Goal: Book appointment/travel/reservation

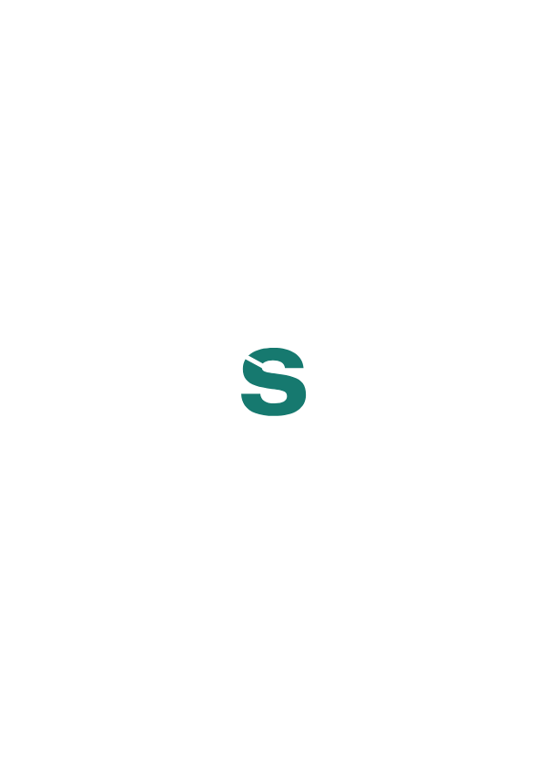
scroll to position [87, 0]
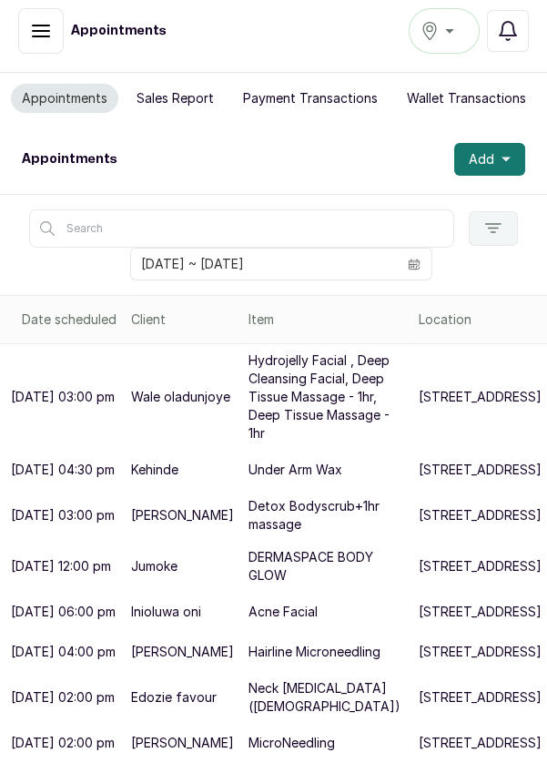
click at [416, 258] on icon "calendar" at bounding box center [414, 263] width 9 height 11
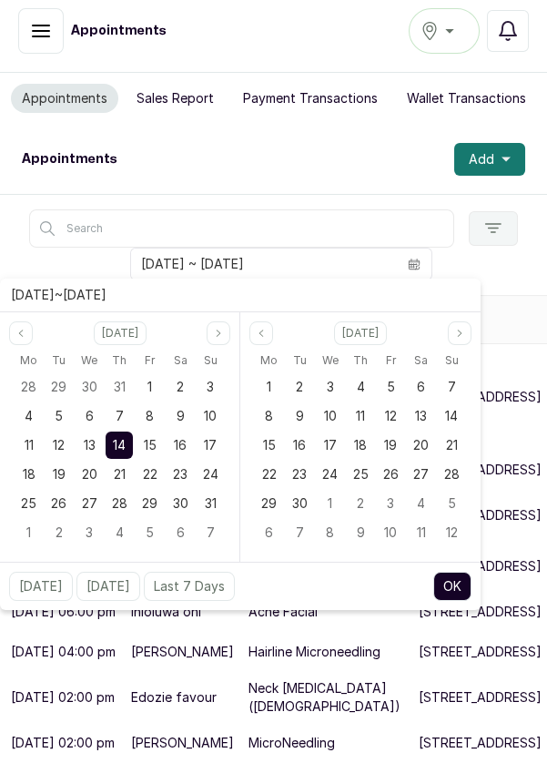
click at [144, 431] on div "15" at bounding box center [150, 444] width 27 height 27
click at [147, 437] on span "15" at bounding box center [150, 444] width 13 height 15
click at [457, 572] on button "OK" at bounding box center [452, 586] width 38 height 29
type input "[DATE] ~ [DATE]"
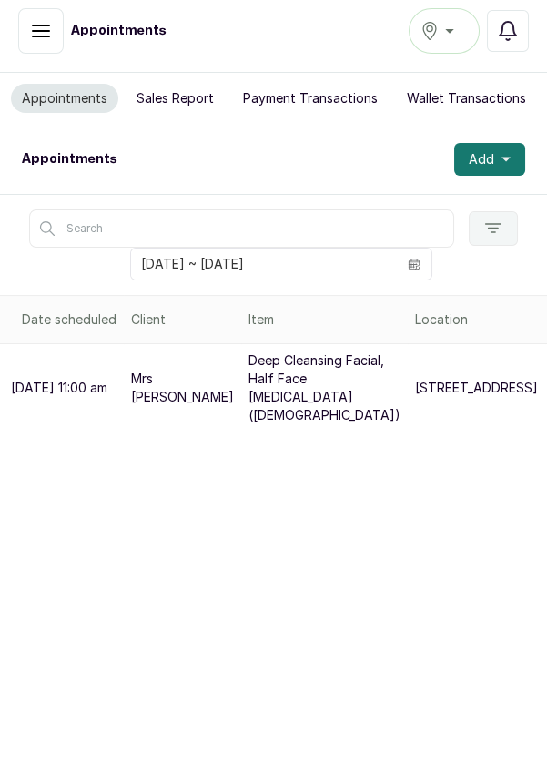
click at [516, 143] on button "Add" at bounding box center [489, 159] width 71 height 33
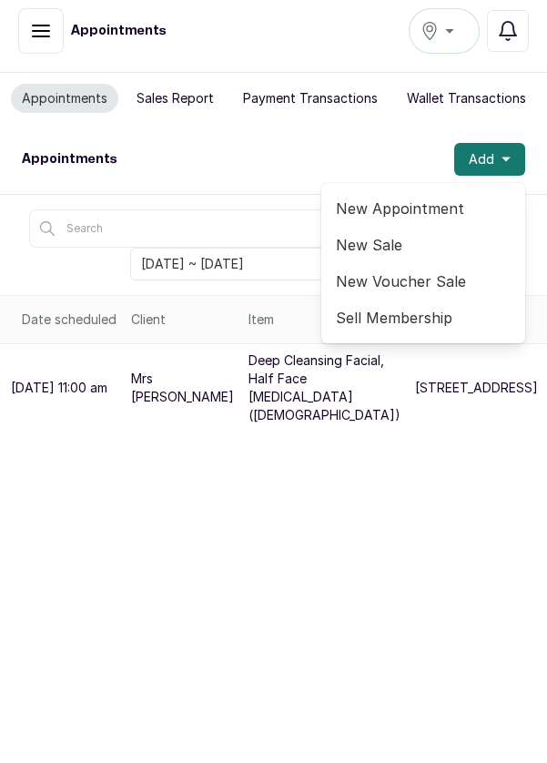
click at [439, 198] on span "New Appointment" at bounding box center [423, 209] width 175 height 22
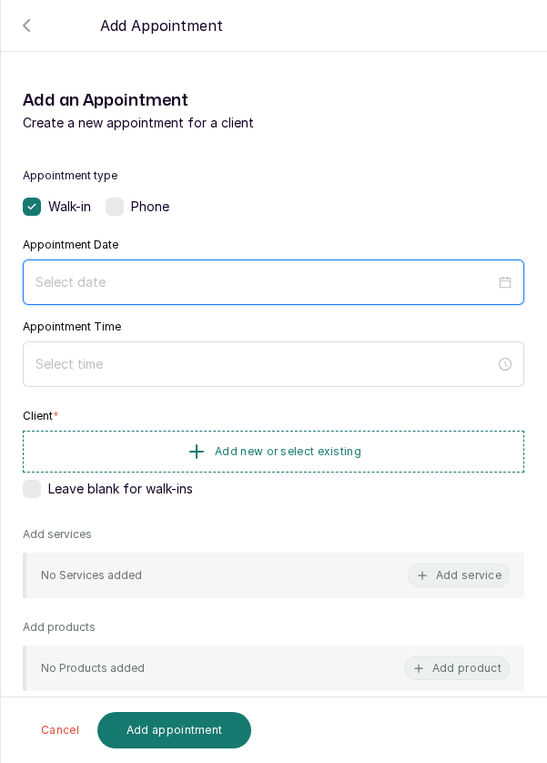
click at [148, 281] on input at bounding box center [265, 282] width 460 height 20
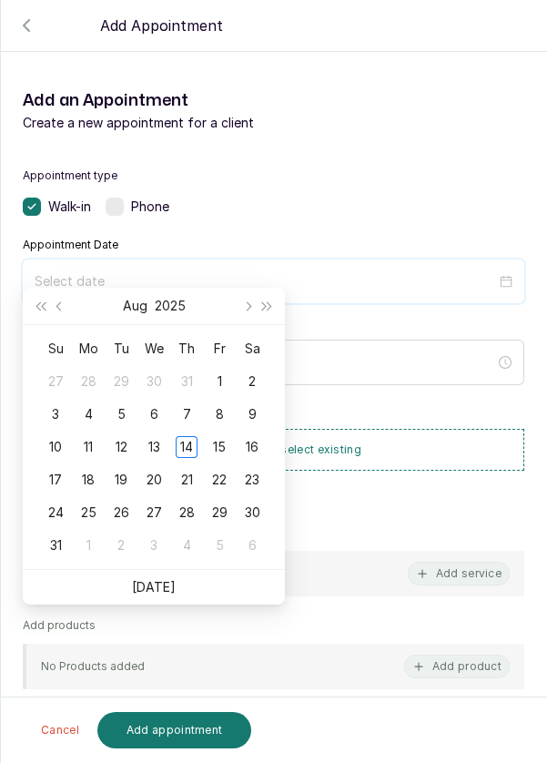
scroll to position [147, 0]
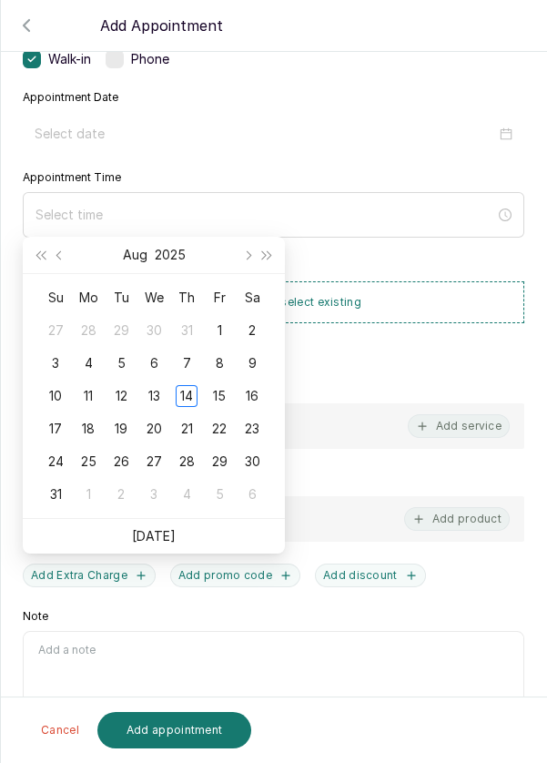
click at [215, 385] on div "15" at bounding box center [219, 396] width 22 height 22
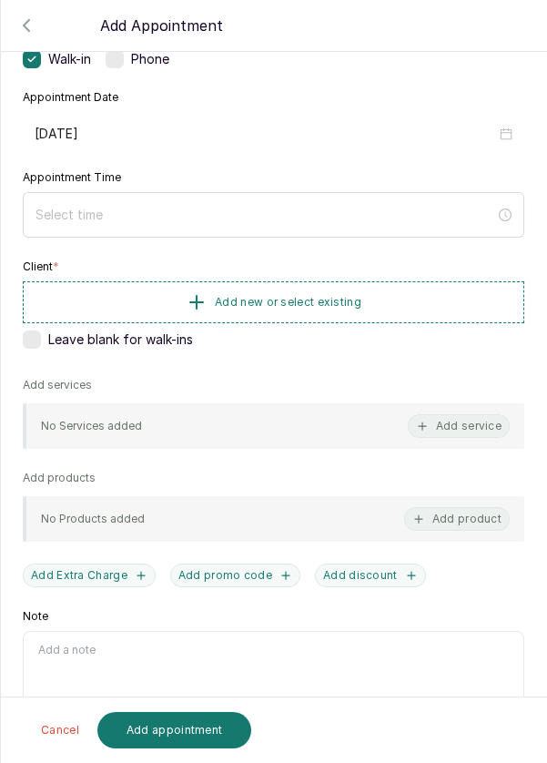
type input "[DATE]"
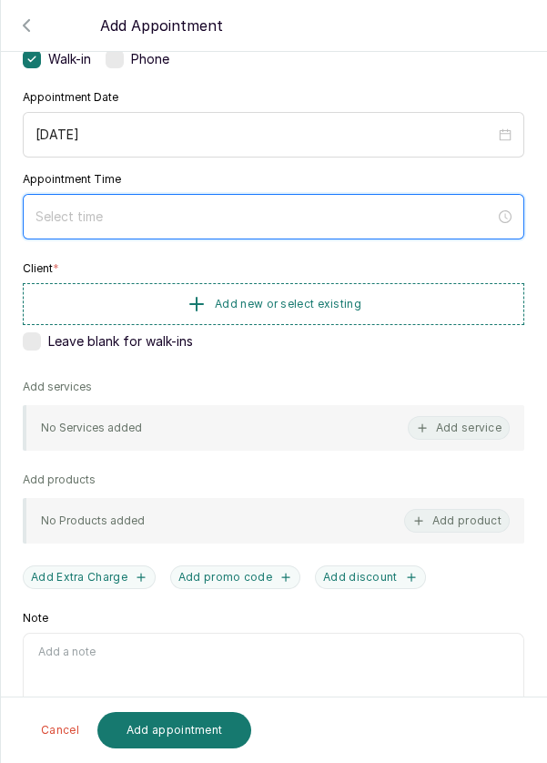
click at [123, 208] on input at bounding box center [265, 217] width 460 height 20
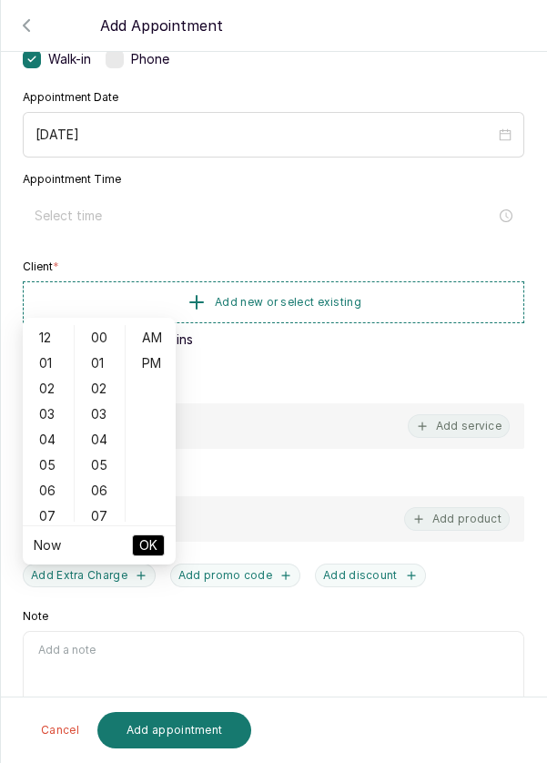
click at [43, 478] on div "06" at bounding box center [48, 490] width 44 height 25
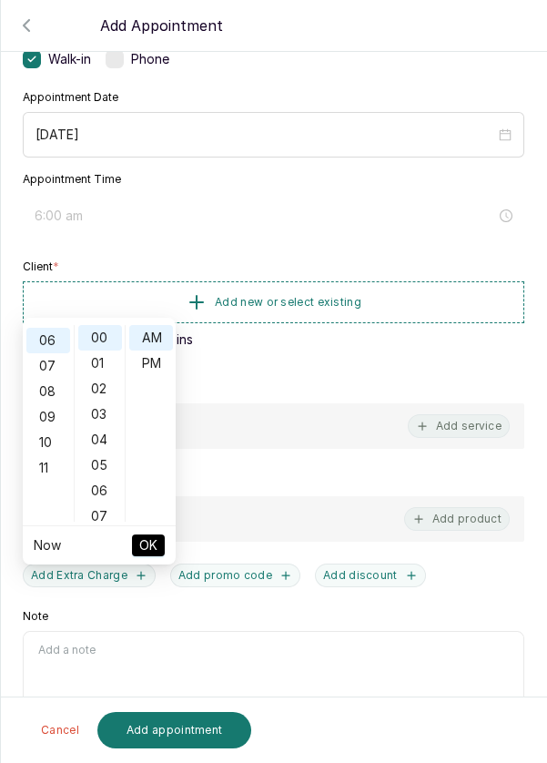
scroll to position [153, 0]
click at [102, 427] on div "04" at bounding box center [100, 439] width 44 height 25
click at [111, 453] on div "09" at bounding box center [100, 465] width 44 height 25
click at [103, 453] on div "14" at bounding box center [100, 465] width 44 height 25
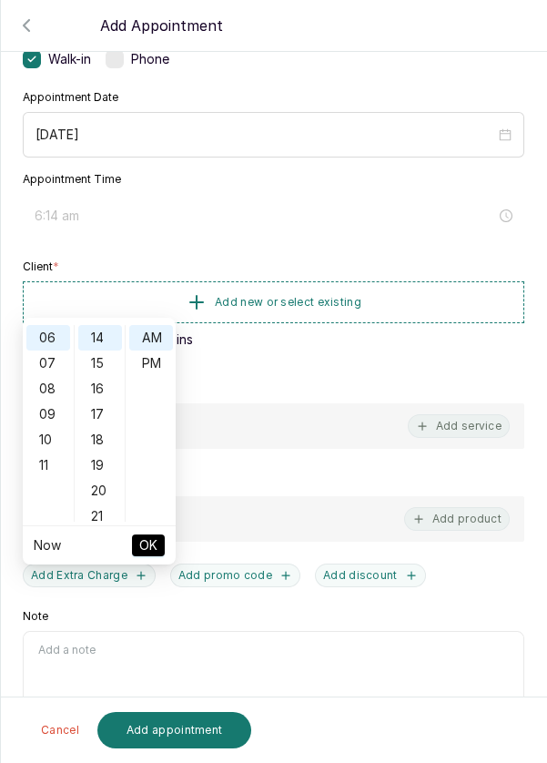
click at [104, 478] on div "20" at bounding box center [100, 490] width 44 height 25
click at [106, 478] on div "26" at bounding box center [100, 490] width 44 height 25
click at [101, 428] on div "30" at bounding box center [100, 440] width 44 height 25
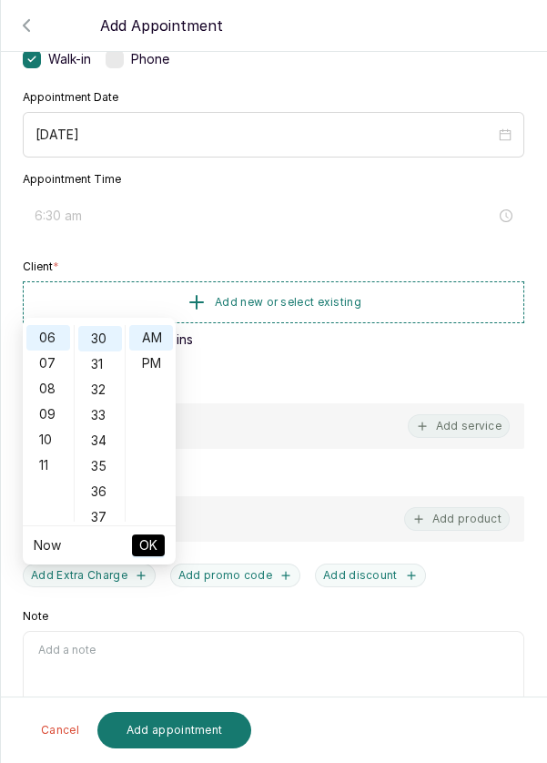
click at [162, 350] on div "PM" at bounding box center [151, 362] width 44 height 25
type input "6:30 pm"
click at [157, 528] on span "OK" at bounding box center [148, 545] width 18 height 35
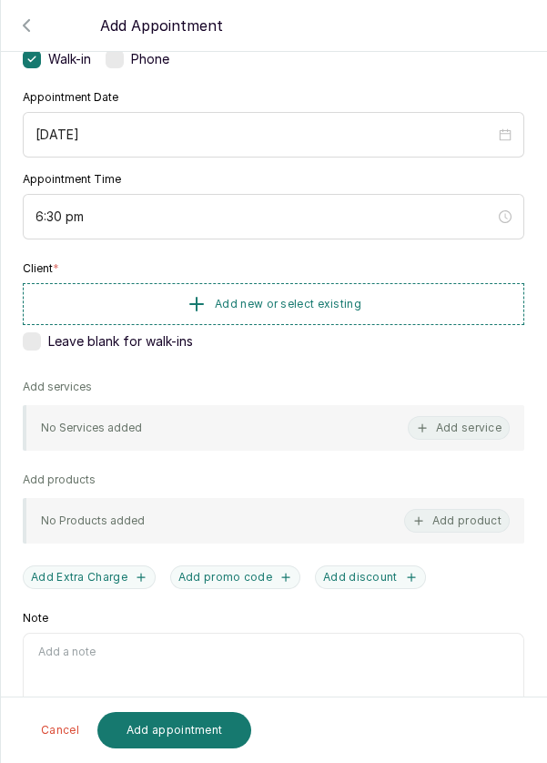
click at [410, 293] on button "Add new or select existing" at bounding box center [274, 304] width 502 height 42
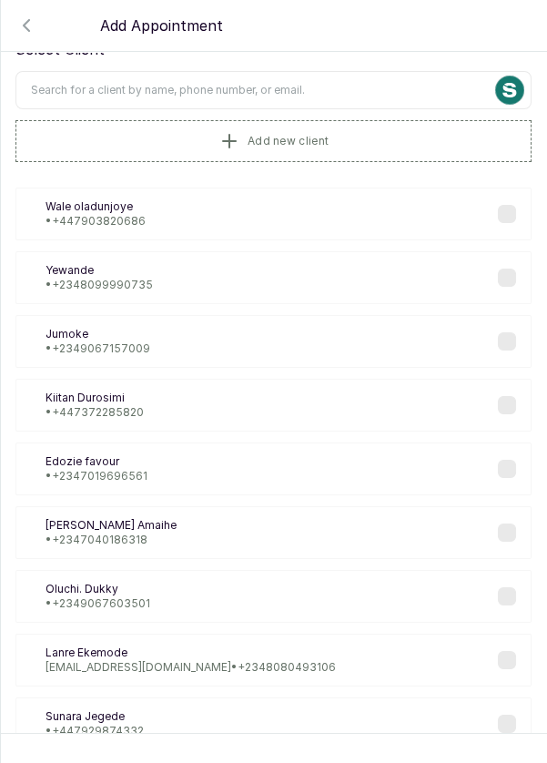
scroll to position [0, 0]
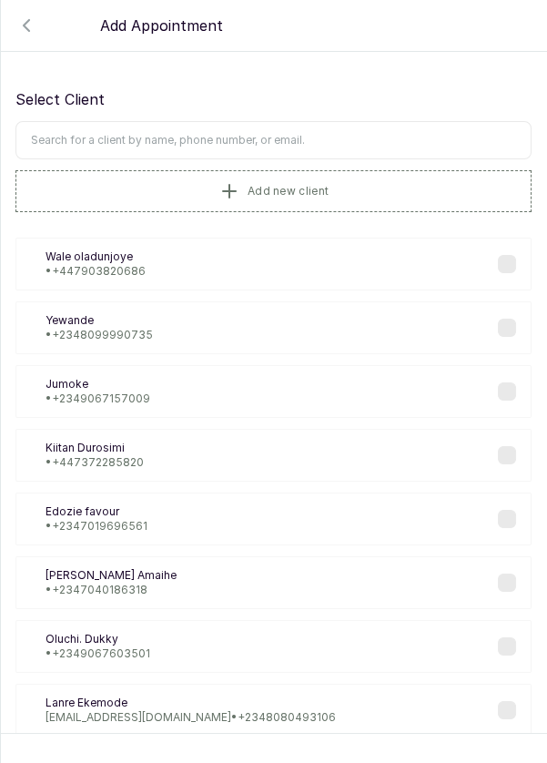
click at [313, 137] on input "text" at bounding box center [273, 140] width 516 height 38
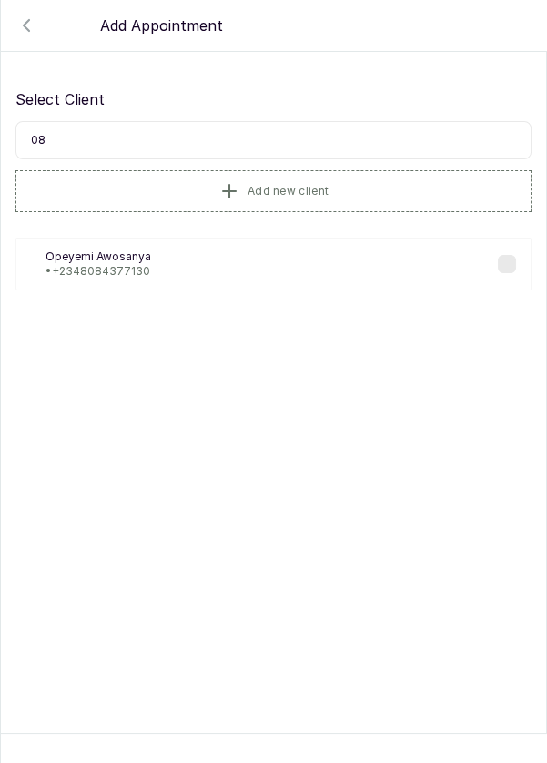
type input "0"
click at [346, 179] on button "Add new client" at bounding box center [273, 191] width 516 height 42
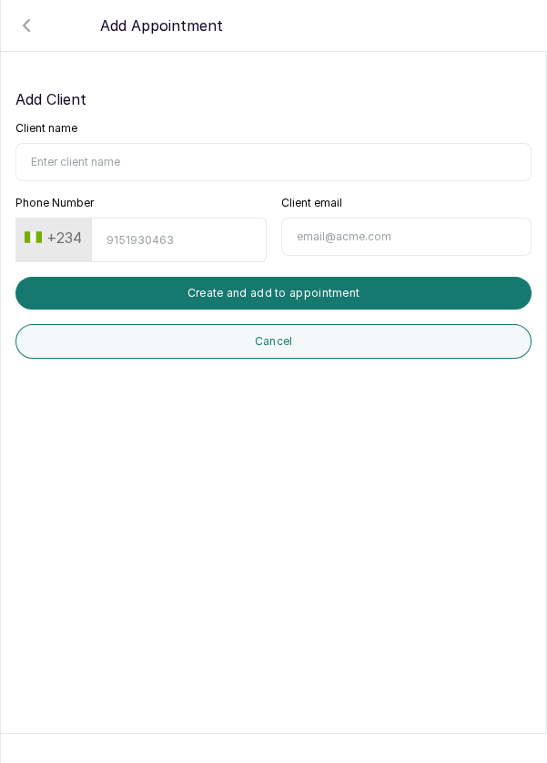
click at [158, 157] on input "Client name" at bounding box center [273, 162] width 516 height 38
type input "[PERSON_NAME]"
click at [177, 233] on input "Phone Number" at bounding box center [178, 240] width 175 height 45
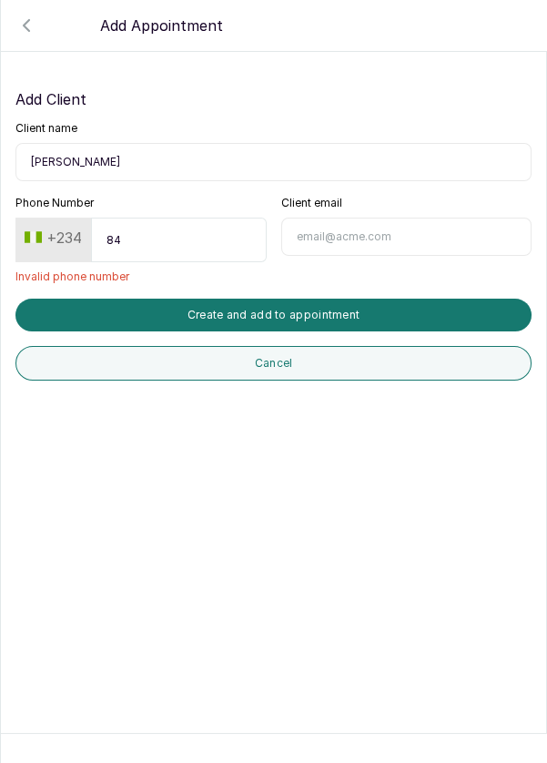
type input "8"
type input "8084376676"
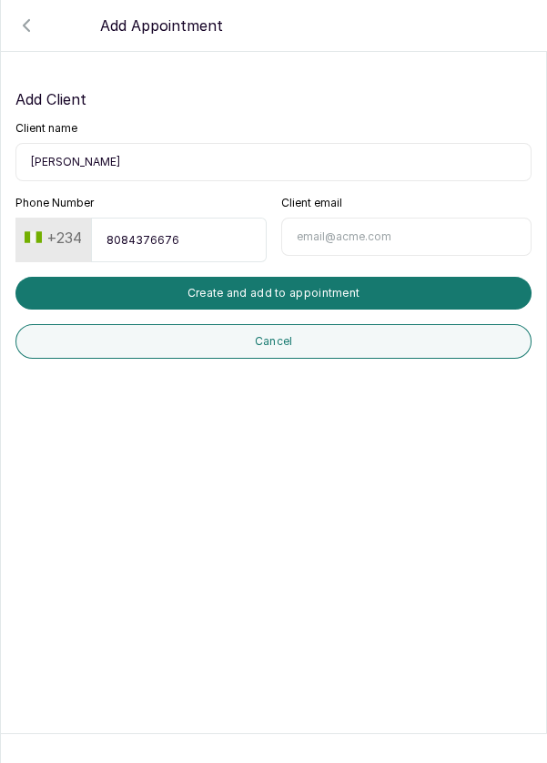
click at [351, 288] on button "Create and add to appointment" at bounding box center [273, 293] width 516 height 33
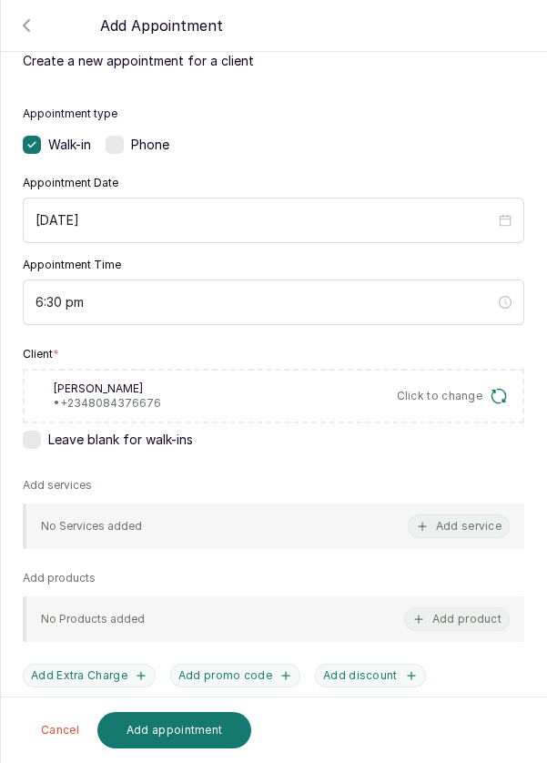
scroll to position [101, 0]
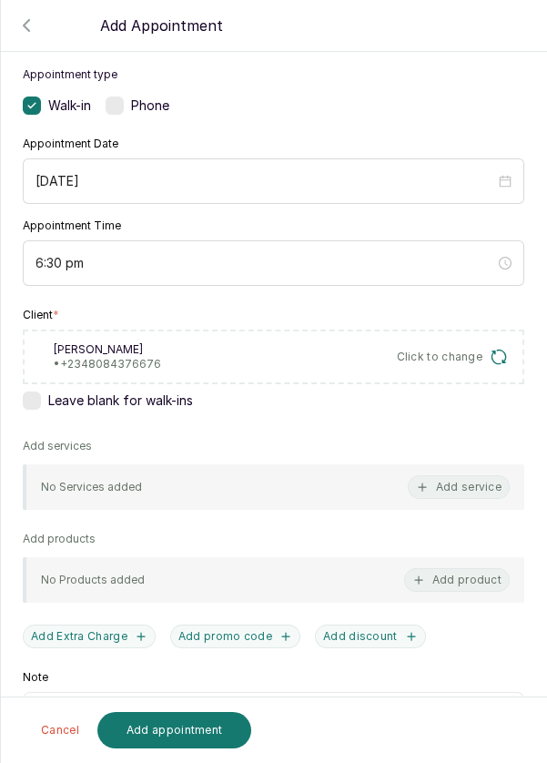
click at [464, 481] on button "Add service" at bounding box center [459, 487] width 102 height 24
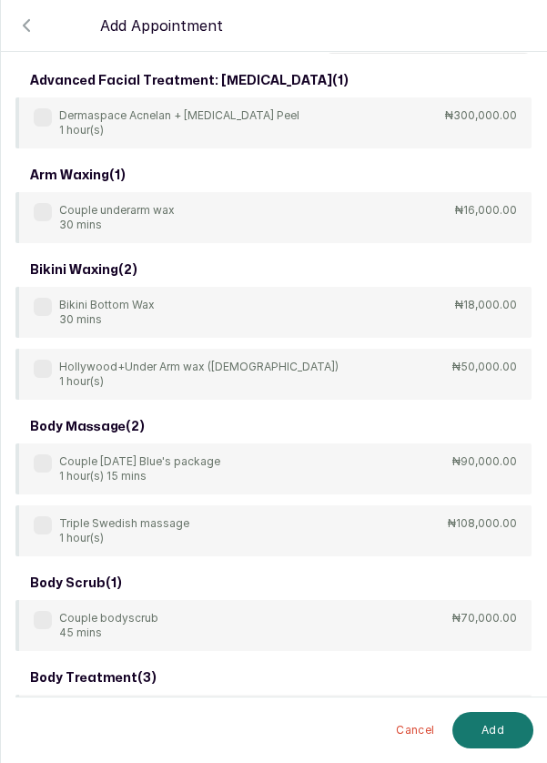
scroll to position [0, 0]
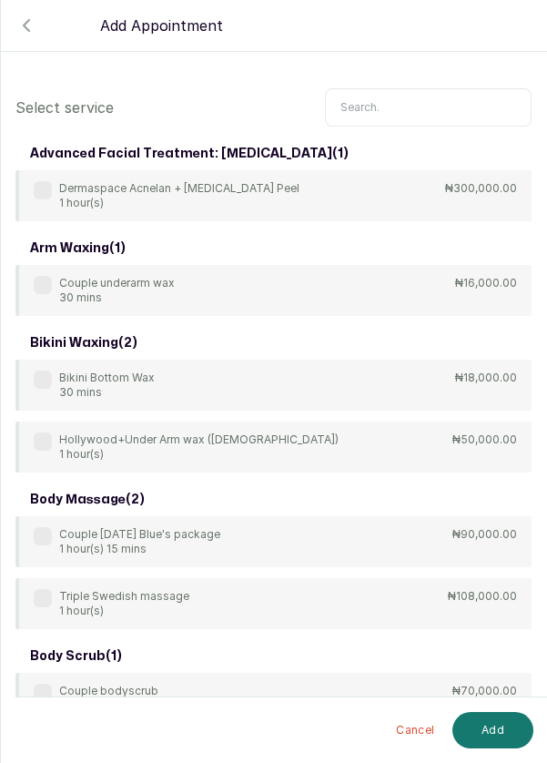
click at [402, 106] on input "text" at bounding box center [428, 107] width 207 height 38
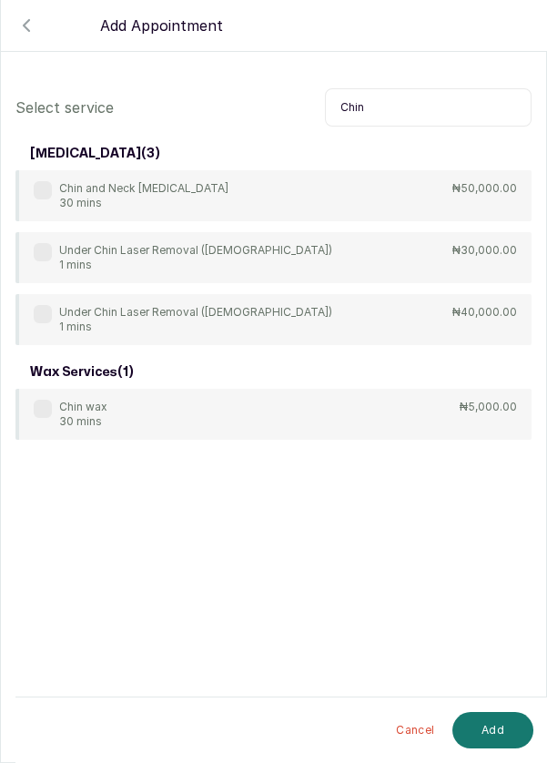
type input "Chin"
click at [34, 249] on label at bounding box center [43, 252] width 18 height 18
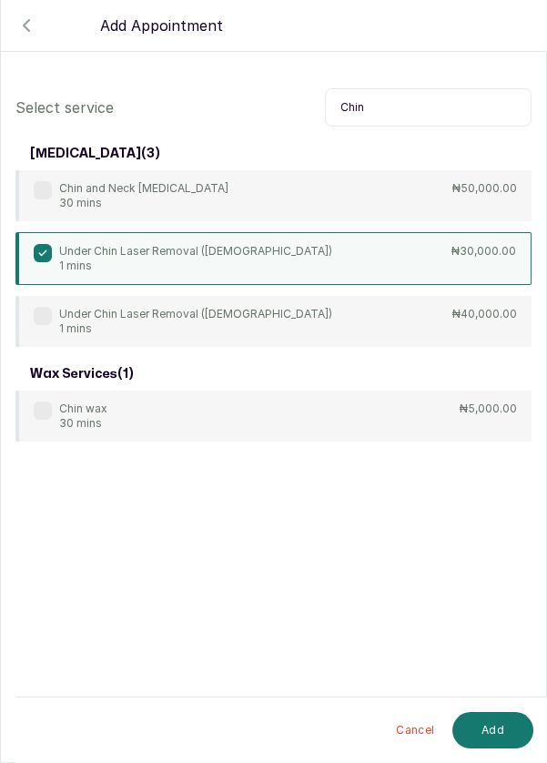
scroll to position [9, 0]
click at [502, 748] on button "Add" at bounding box center [492, 730] width 81 height 36
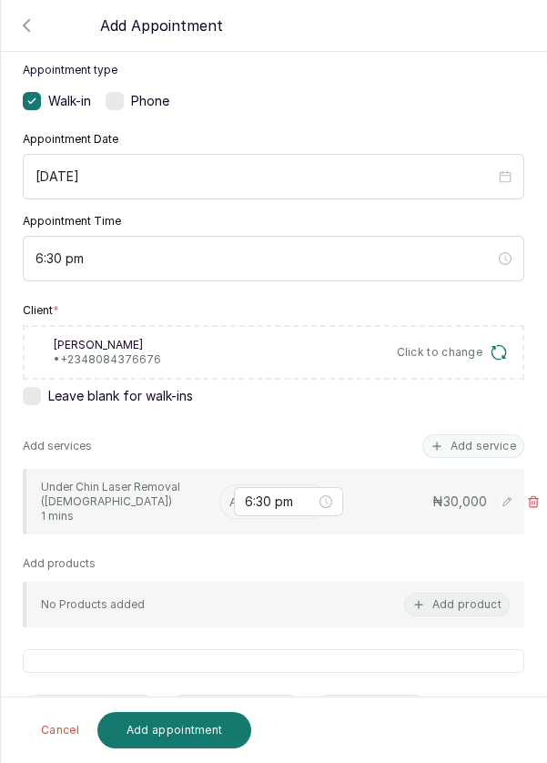
scroll to position [107, 0]
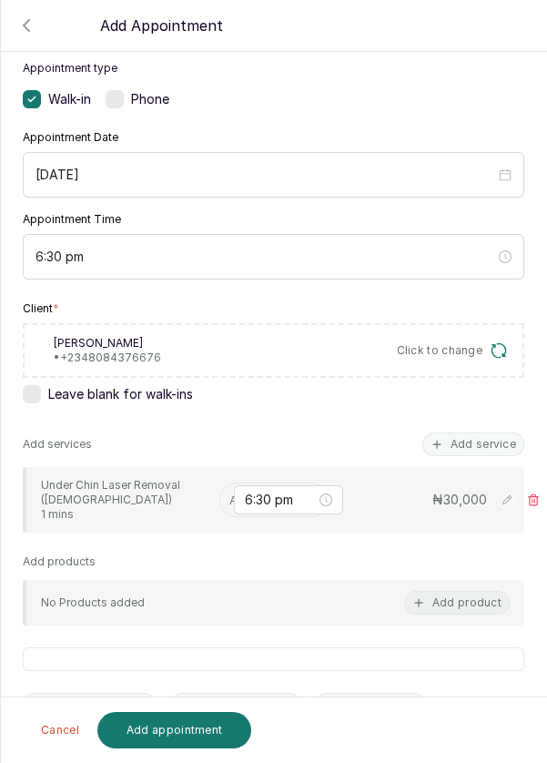
click at [229, 491] on input "text" at bounding box center [231, 500] width 4 height 20
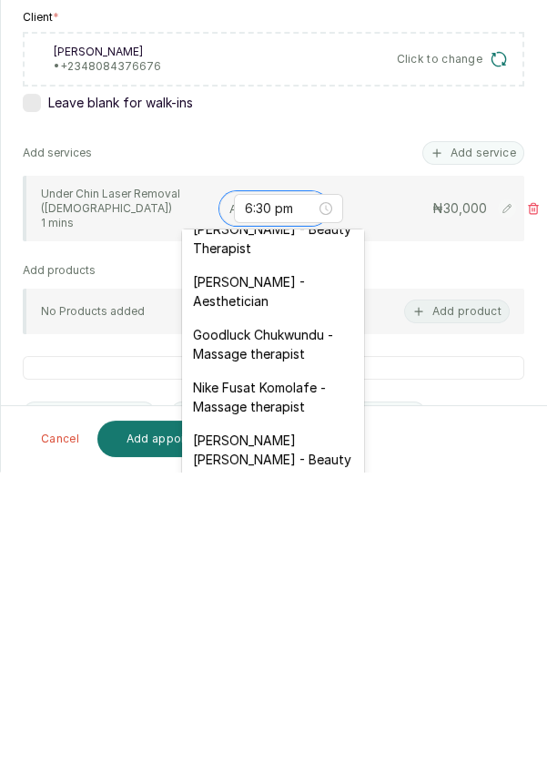
scroll to position [552, 0]
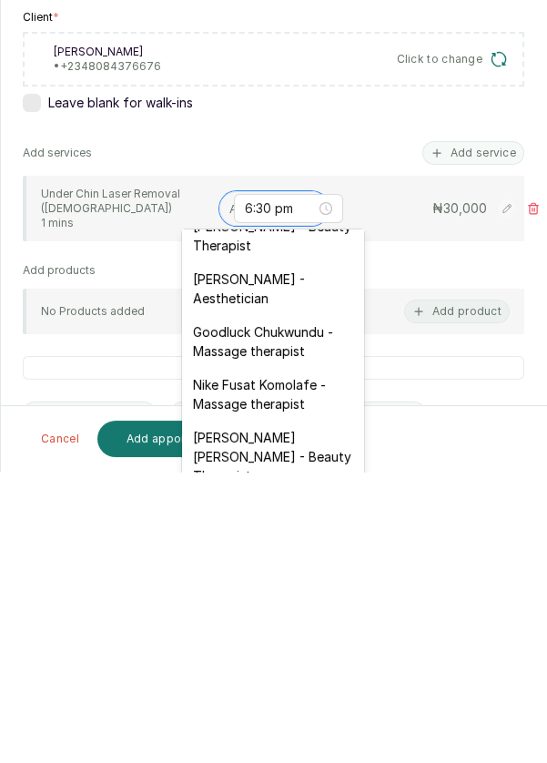
click at [299, 562] on div "[PERSON_NAME] - Aesthetician" at bounding box center [273, 579] width 182 height 53
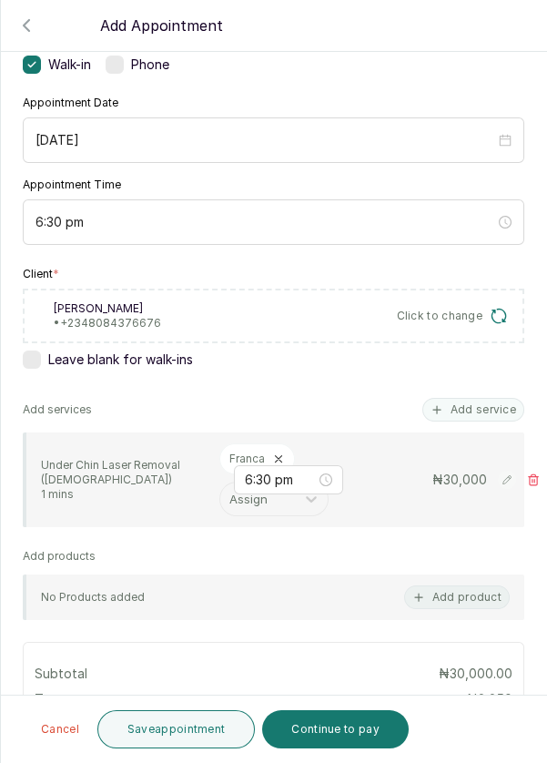
scroll to position [157, 0]
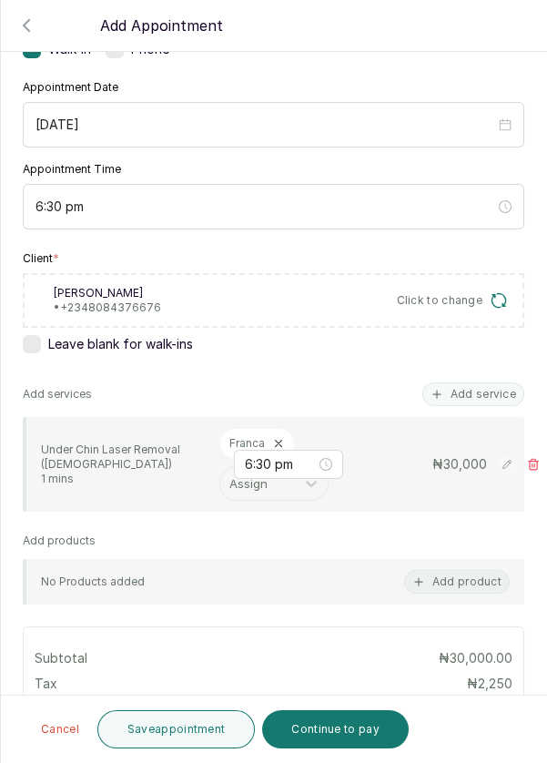
click at [499, 392] on button "Add service" at bounding box center [473, 394] width 102 height 24
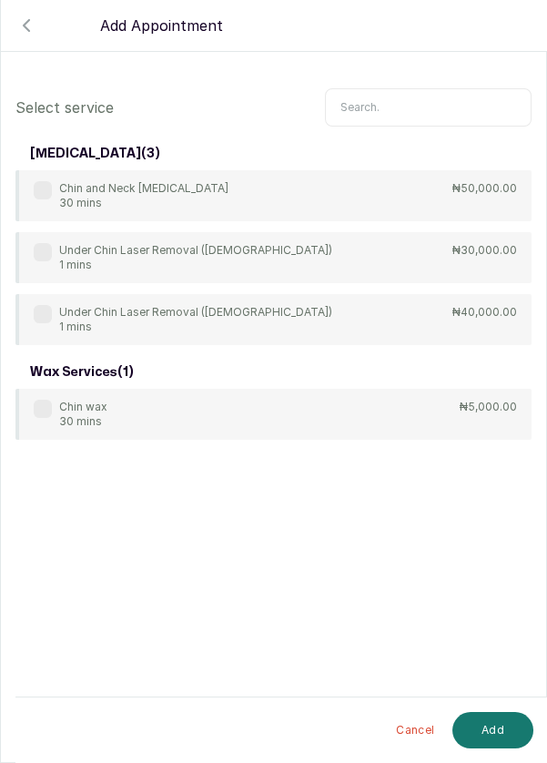
scroll to position [0, 0]
click at [424, 109] on input "text" at bounding box center [428, 107] width 207 height 38
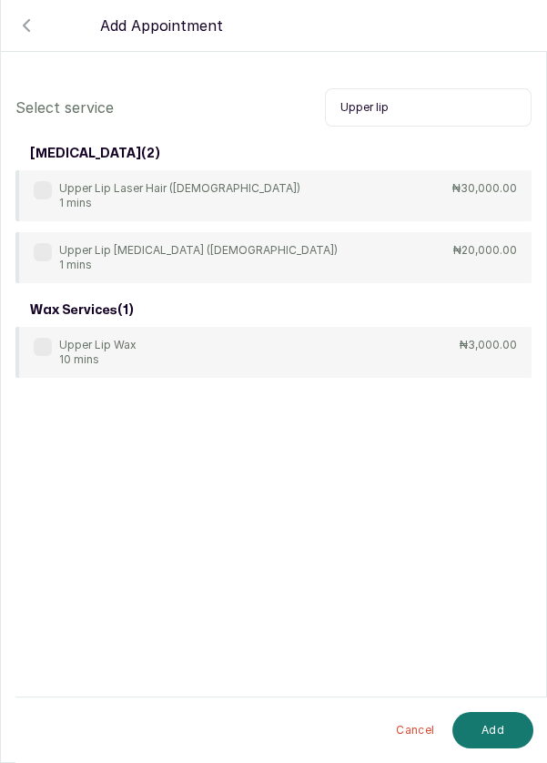
type input "Upper lip"
click at [44, 255] on label at bounding box center [43, 252] width 18 height 18
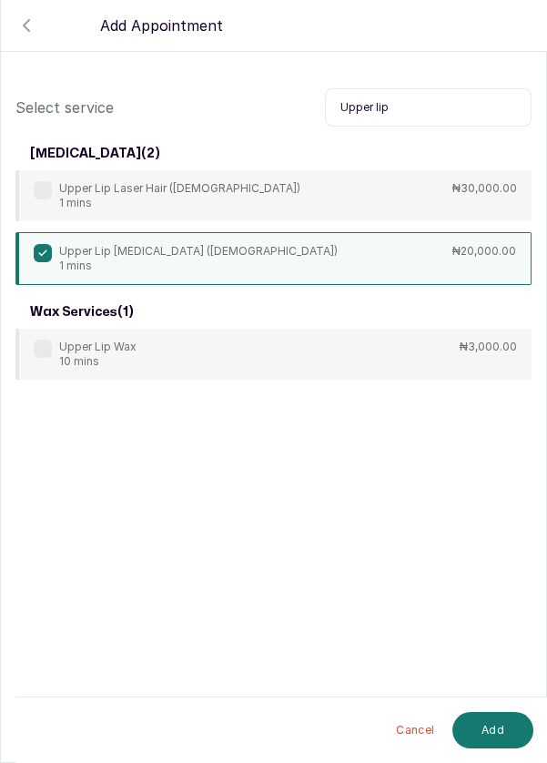
click at [508, 734] on button "Add" at bounding box center [492, 730] width 81 height 36
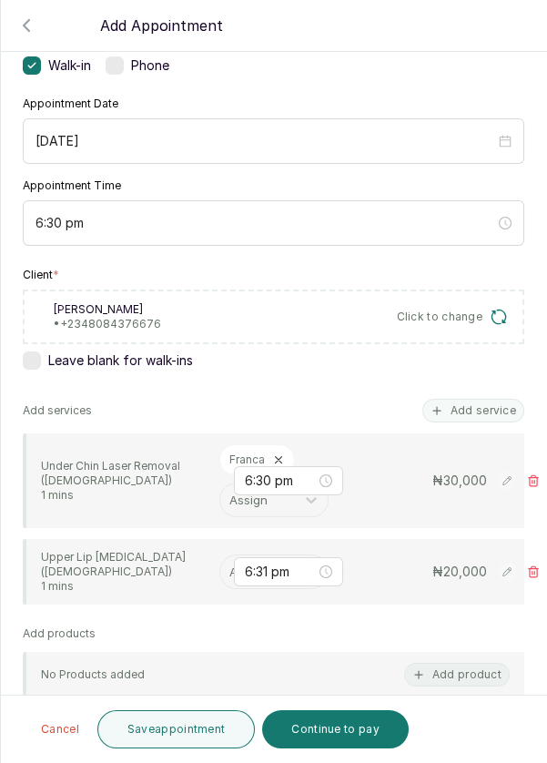
scroll to position [143, 0]
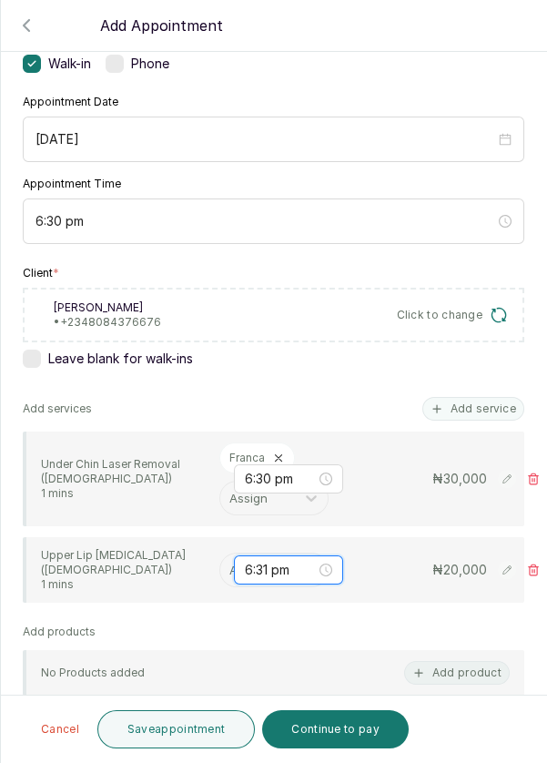
click at [247, 570] on input "6:31 pm" at bounding box center [280, 570] width 71 height 20
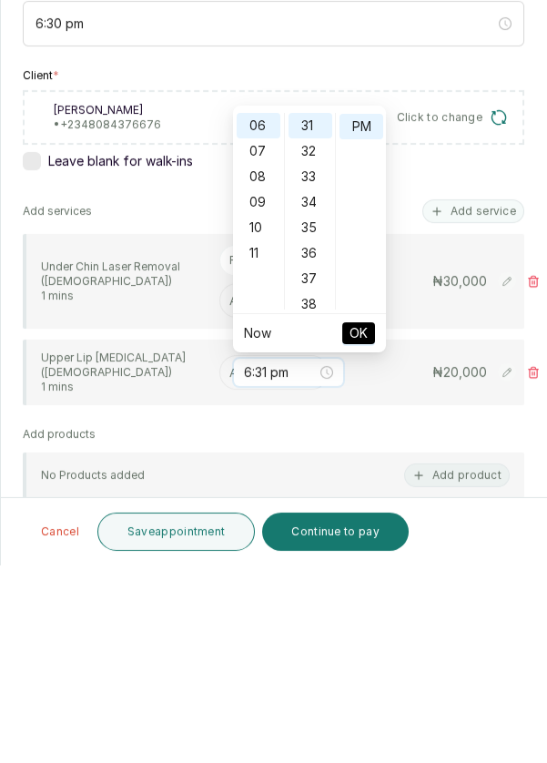
scroll to position [9, 0]
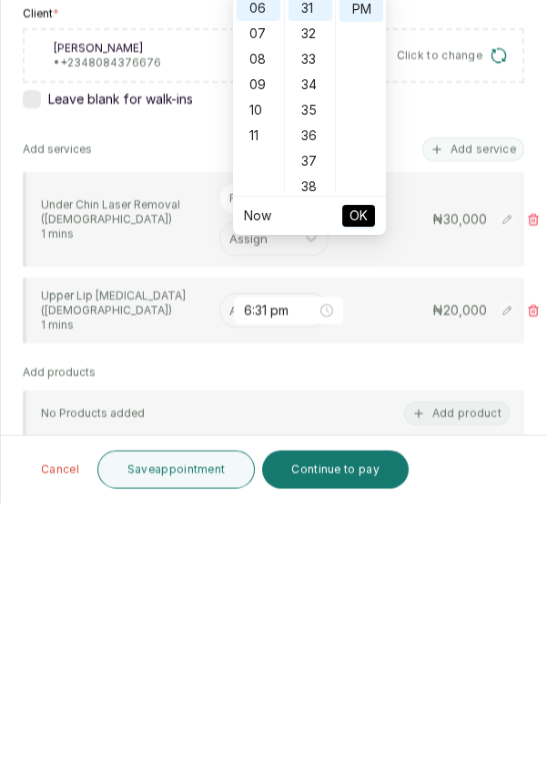
click at [175, 562] on div "Appointment type Walk-in Phone Appointment Date 2025/08/15 Appointment Time 6:3…" at bounding box center [273, 537] width 545 height 1067
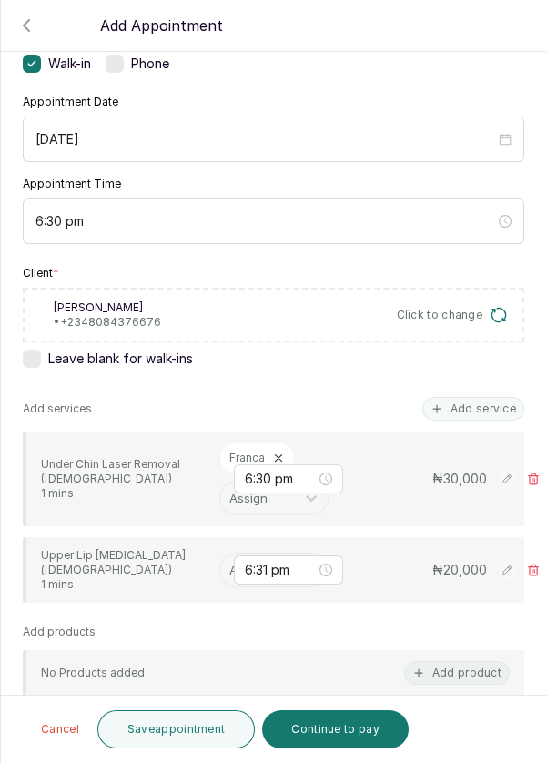
click at [230, 560] on input "text" at bounding box center [231, 570] width 4 height 20
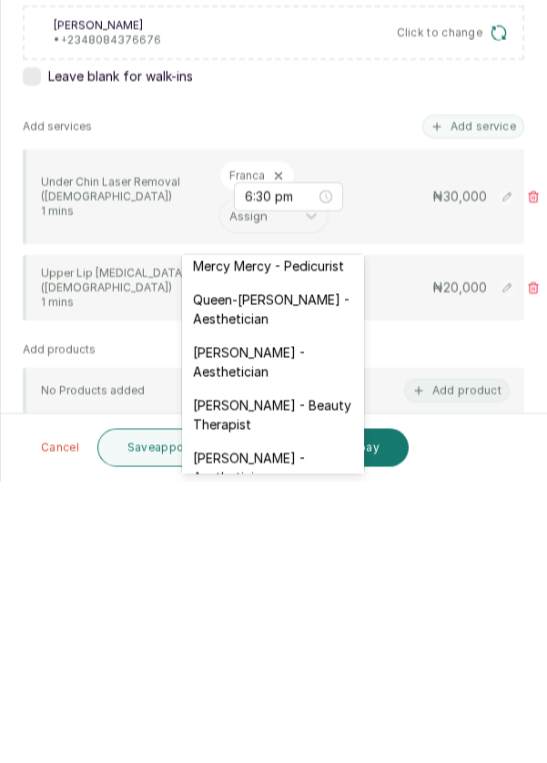
scroll to position [418, 0]
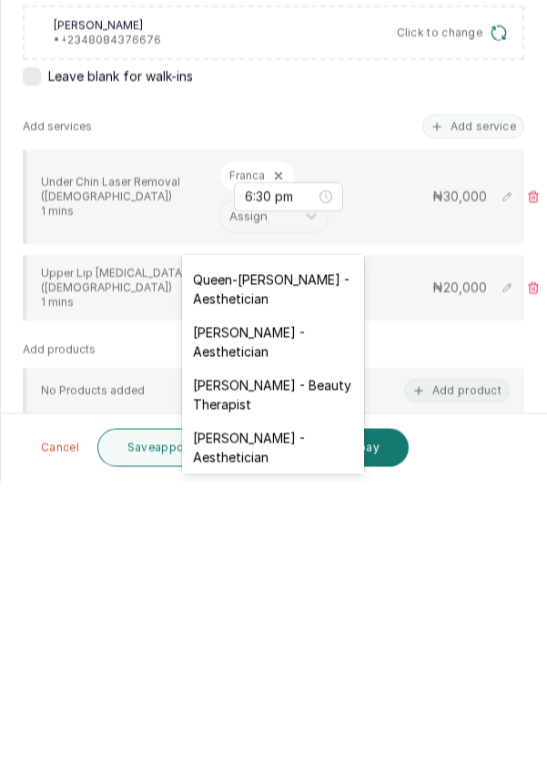
click at [281, 710] on div "[PERSON_NAME] - Aesthetician" at bounding box center [273, 729] width 182 height 53
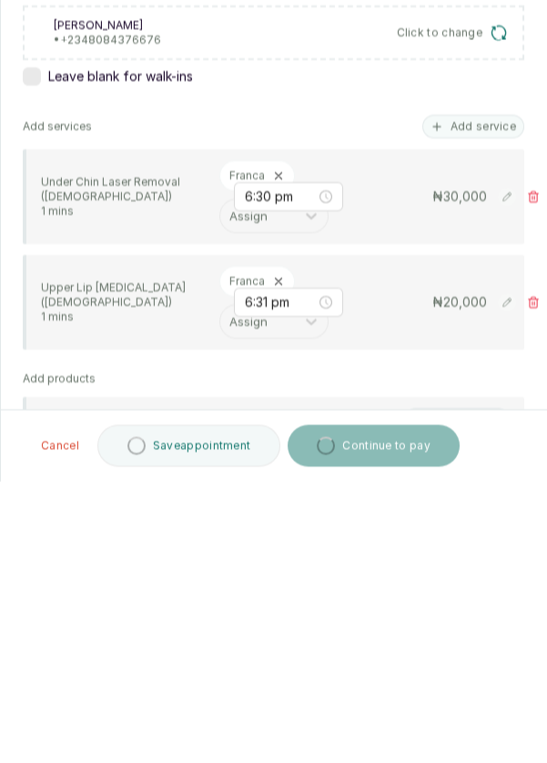
scroll to position [9, 0]
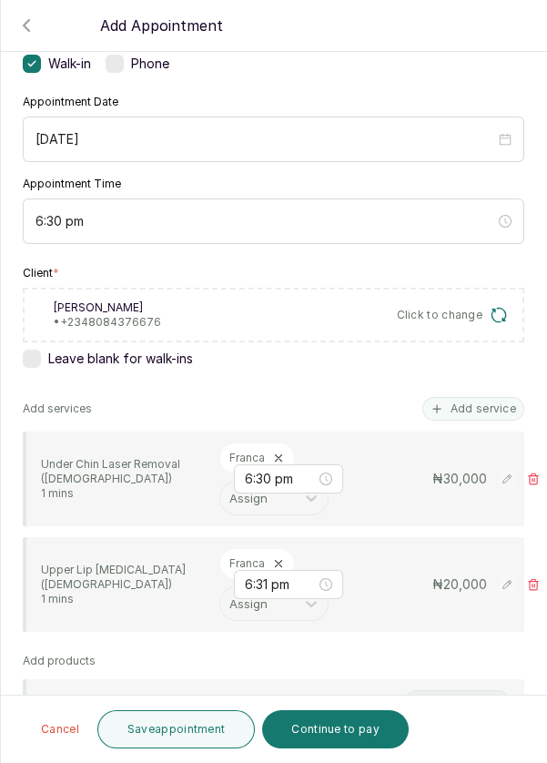
click at [483, 397] on button "Add service" at bounding box center [473, 409] width 102 height 24
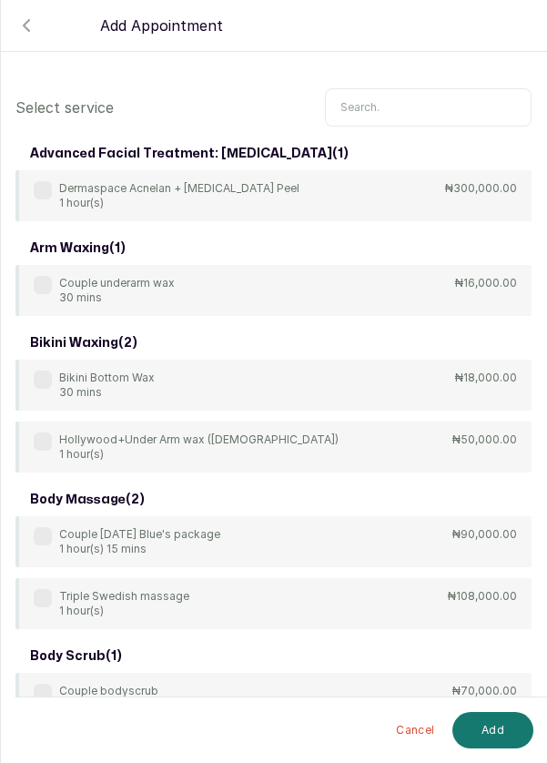
scroll to position [0, 0]
click at [414, 111] on input "text" at bounding box center [428, 107] width 207 height 38
click at [399, 109] on input "text" at bounding box center [428, 107] width 207 height 38
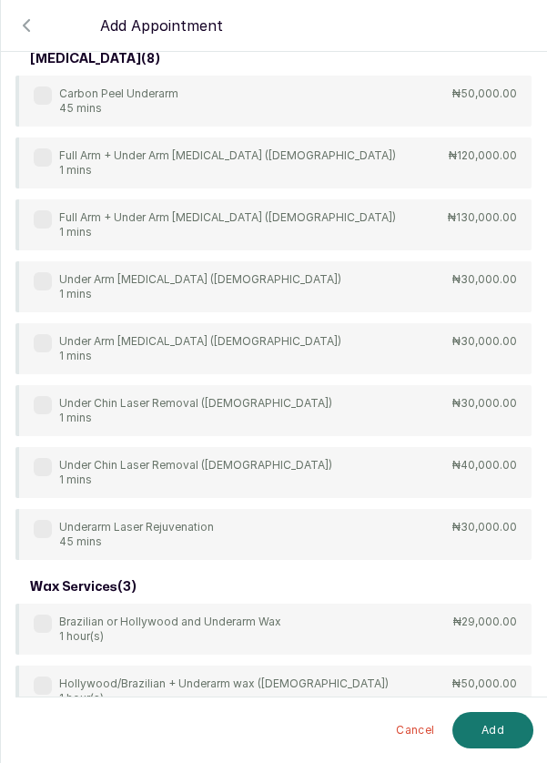
scroll to position [381, 0]
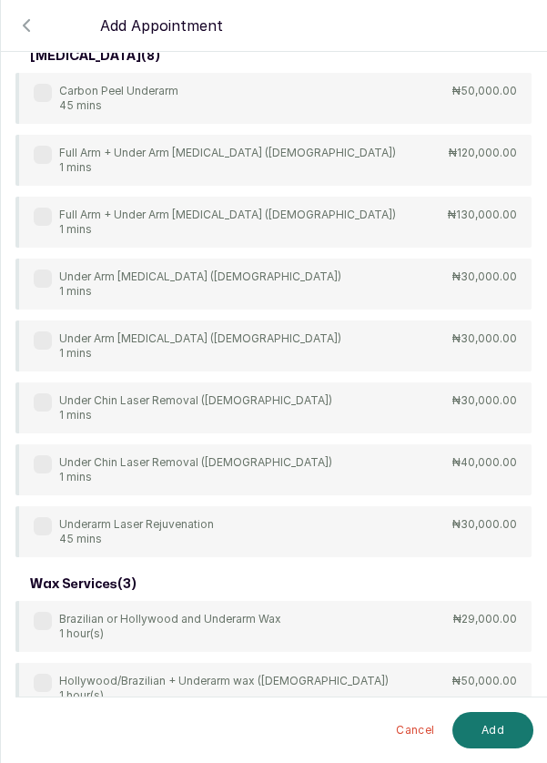
type input "Under"
click at [53, 271] on div "arm waxing ( 1 ) Couple underarm wax 30 mins ₦16,000.00 bikini waxing ( 1 ) Hol…" at bounding box center [273, 265] width 516 height 1019
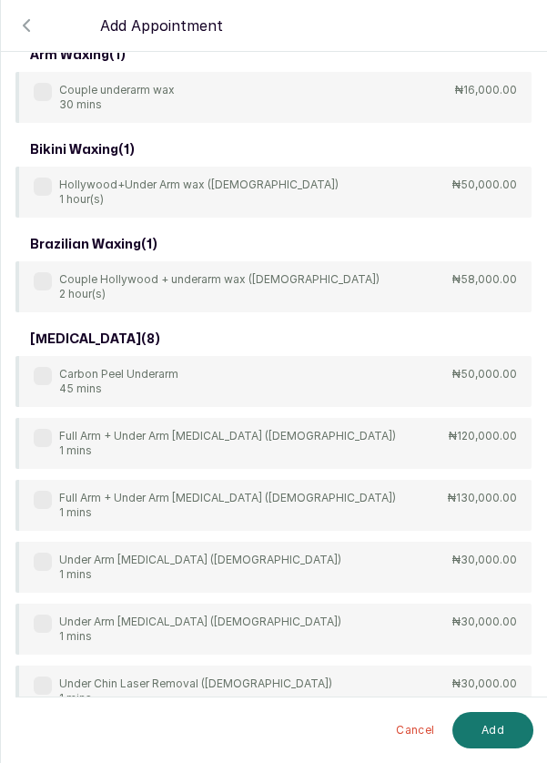
click at [35, 559] on label at bounding box center [43, 561] width 18 height 18
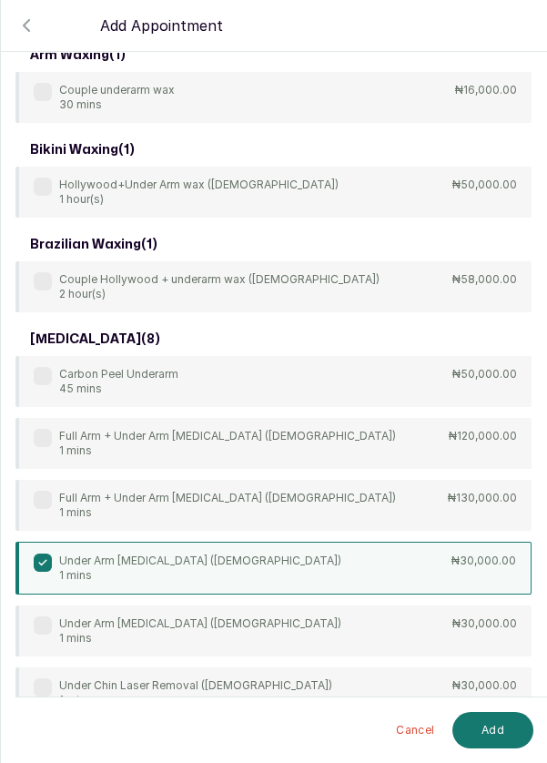
click at [500, 732] on button "Add" at bounding box center [492, 730] width 81 height 36
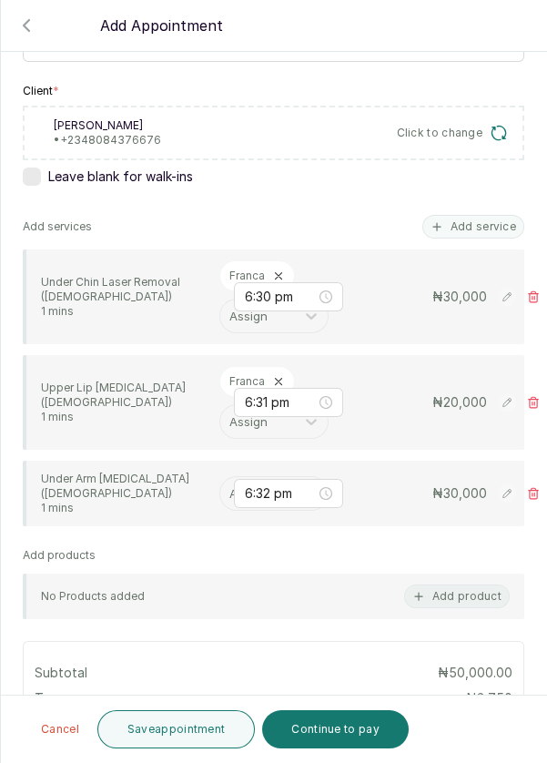
scroll to position [327, 0]
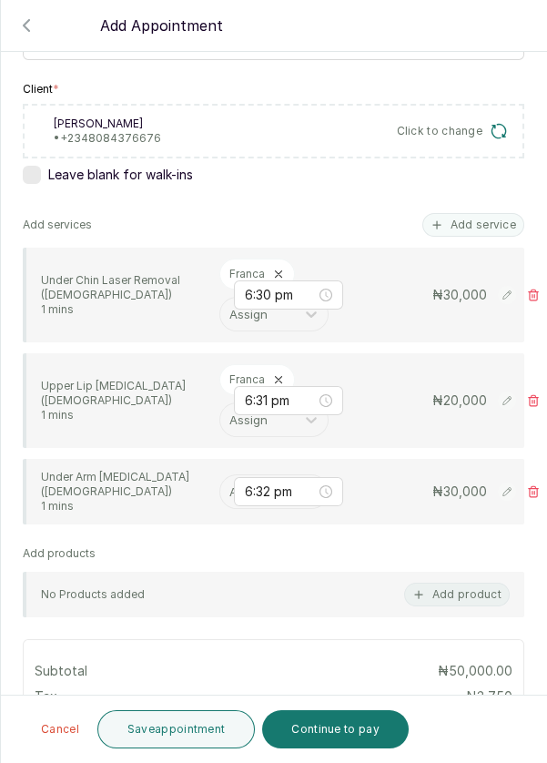
click at [229, 491] on input "text" at bounding box center [231, 491] width 4 height 20
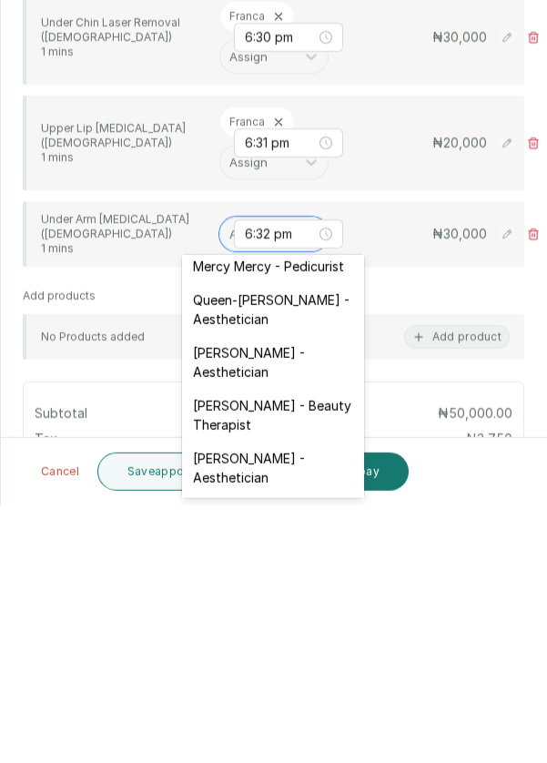
scroll to position [400, 0]
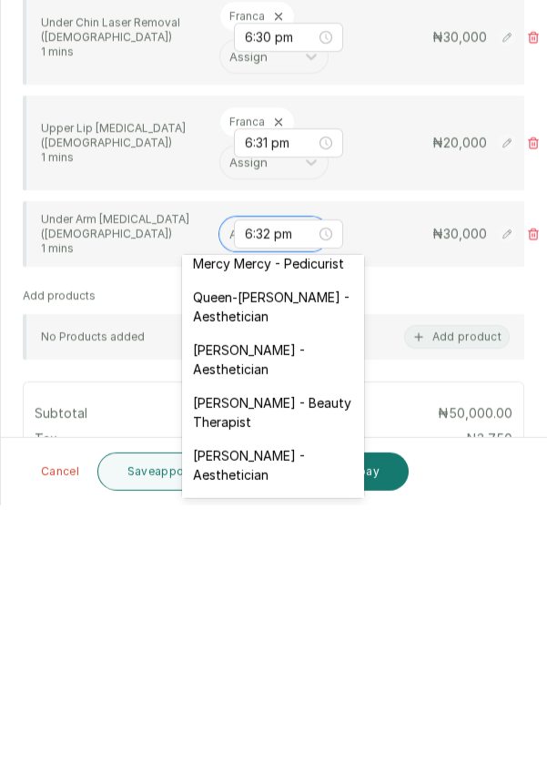
click at [269, 699] on div "[PERSON_NAME] - Aesthetician" at bounding box center [273, 722] width 182 height 53
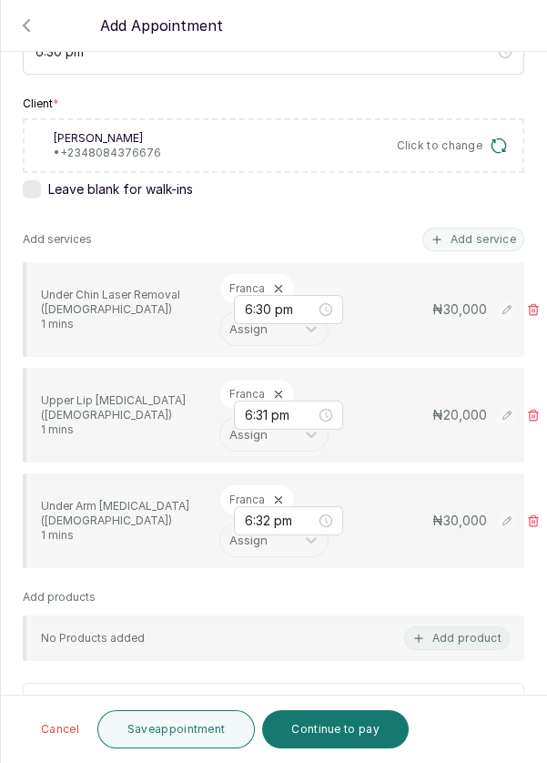
scroll to position [335, 0]
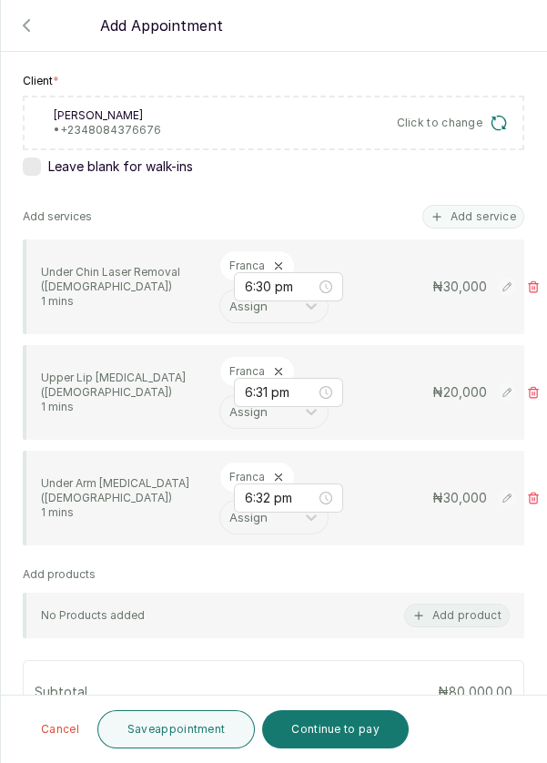
click at [491, 214] on button "Add service" at bounding box center [473, 217] width 102 height 24
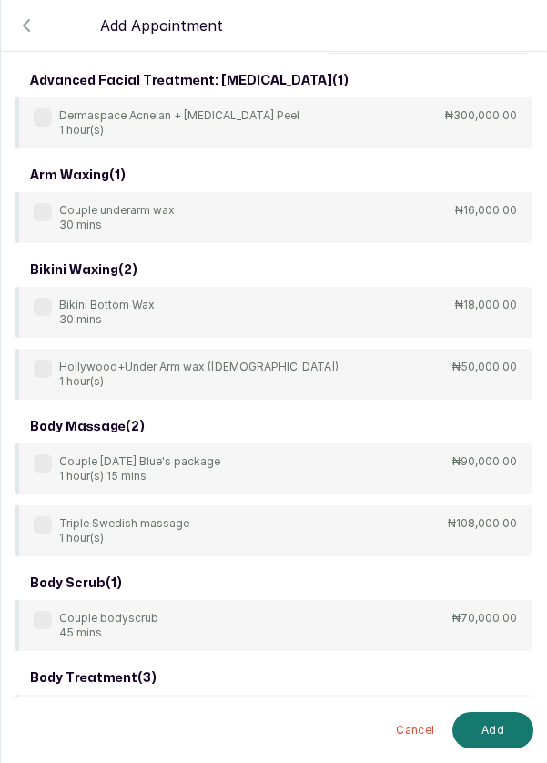
scroll to position [0, 0]
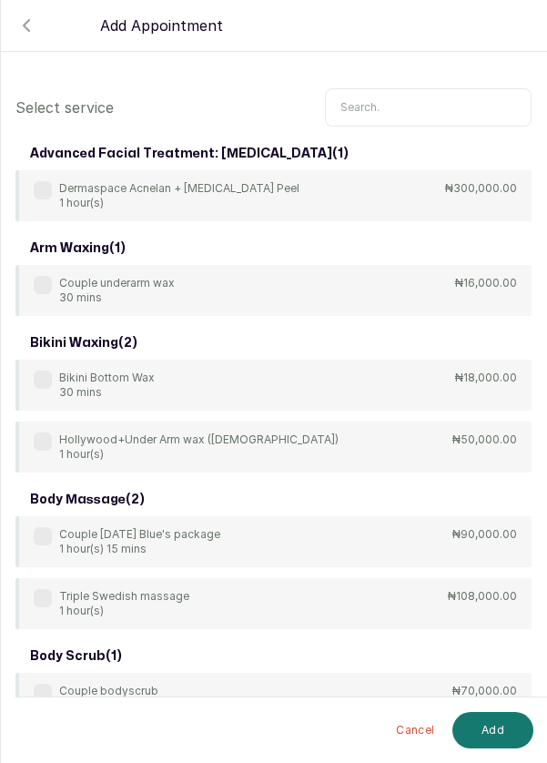
click at [425, 100] on input "text" at bounding box center [428, 107] width 207 height 38
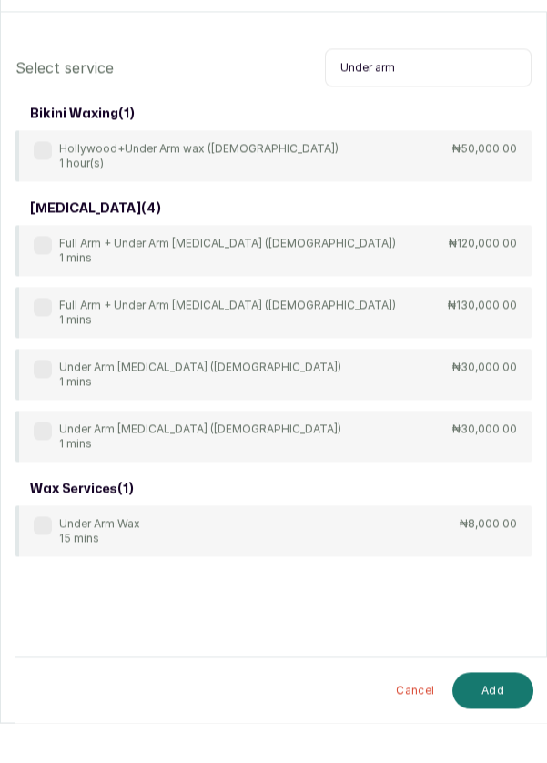
scroll to position [9, 0]
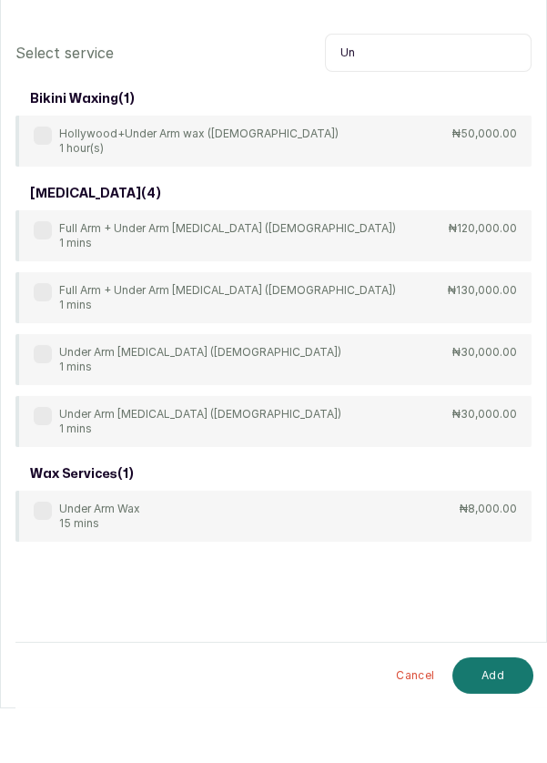
type input "U"
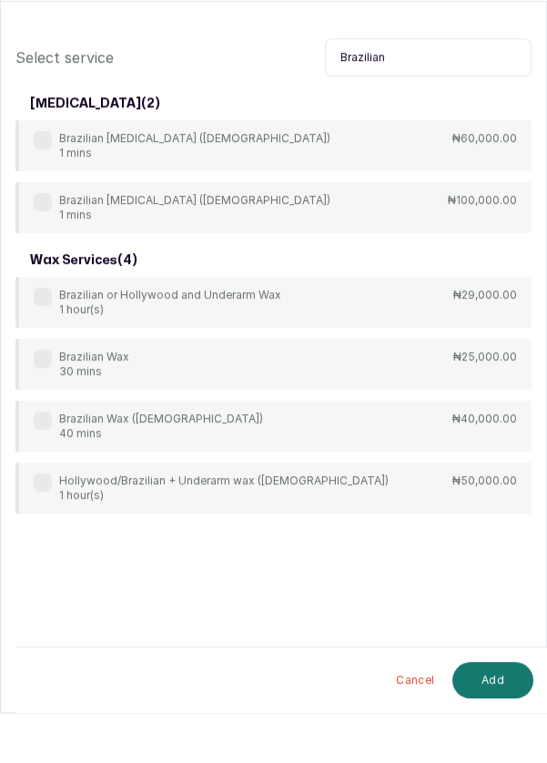
type input "Brazilian"
click at [34, 192] on label at bounding box center [43, 190] width 18 height 18
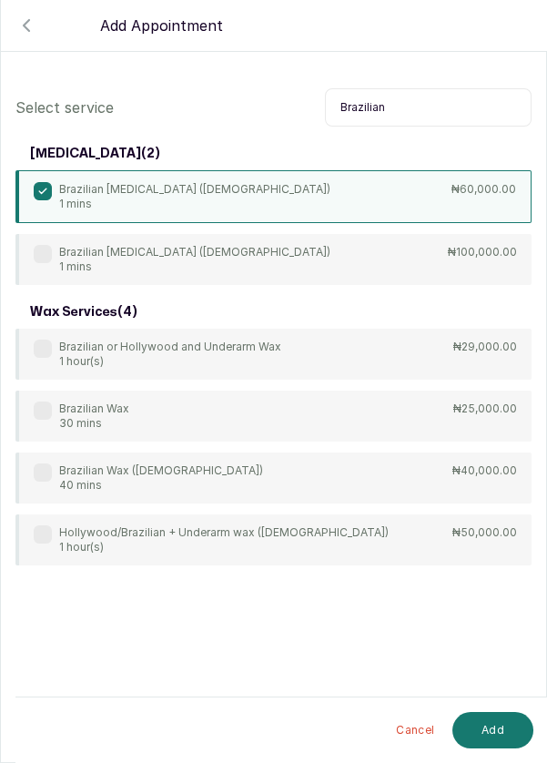
click at [499, 734] on button "Add" at bounding box center [492, 730] width 81 height 36
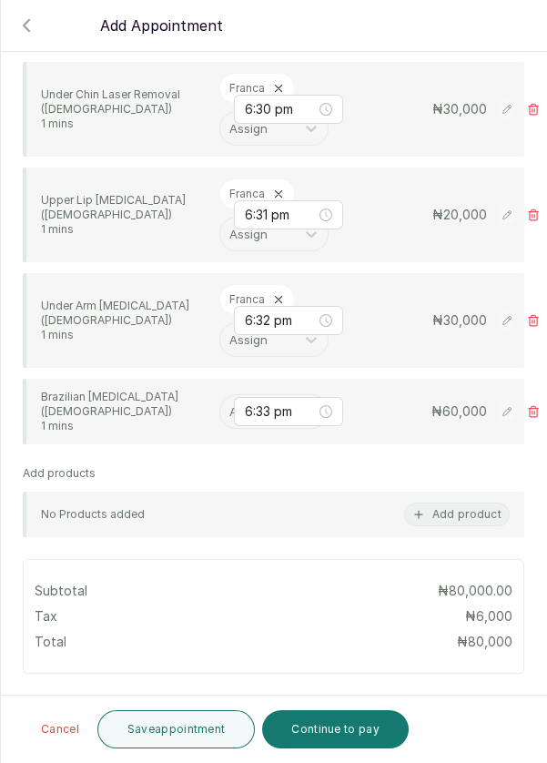
scroll to position [535, 0]
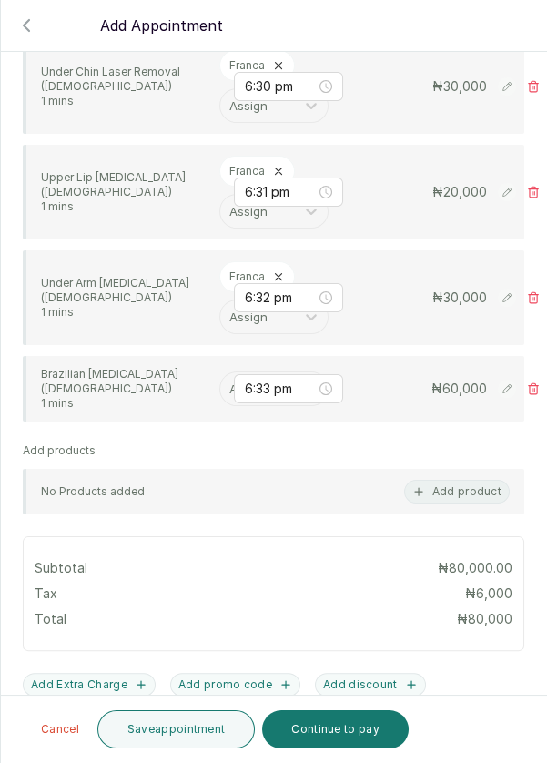
click at [230, 381] on input "text" at bounding box center [231, 389] width 4 height 20
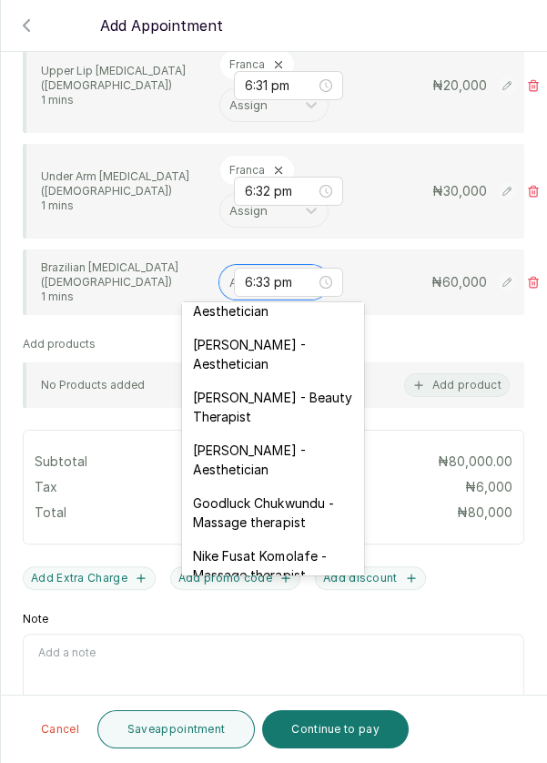
scroll to position [459, 0]
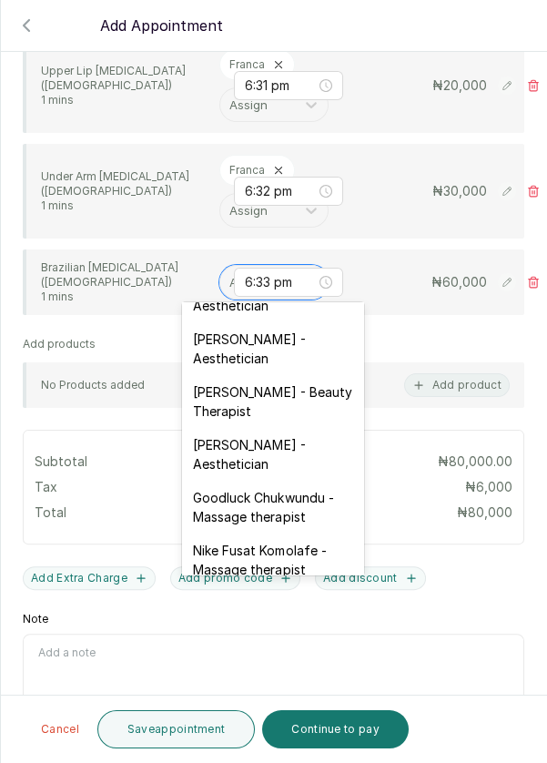
click at [289, 433] on div "[PERSON_NAME] - Aesthetician" at bounding box center [273, 454] width 182 height 53
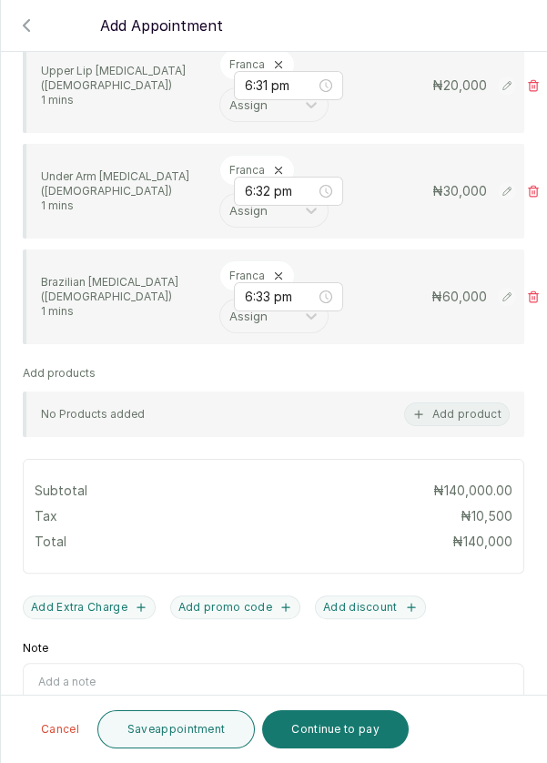
click at [175, 732] on button "Save appointment" at bounding box center [176, 729] width 158 height 38
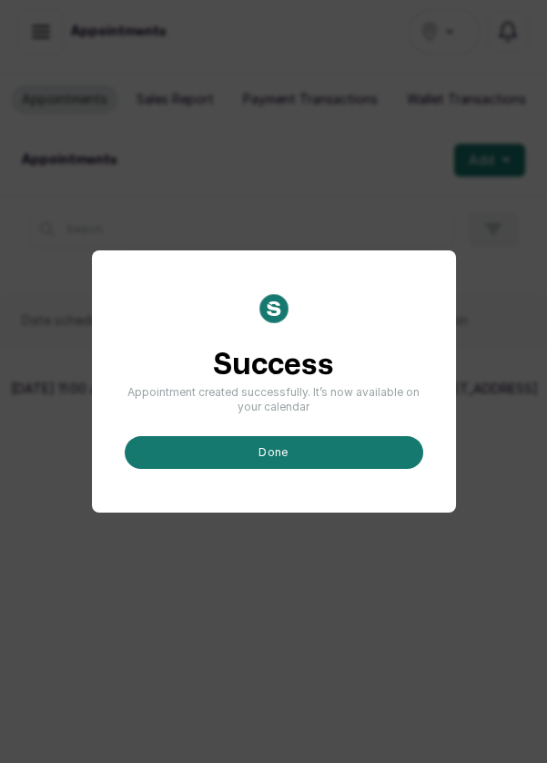
click at [290, 469] on button "done" at bounding box center [274, 452] width 299 height 33
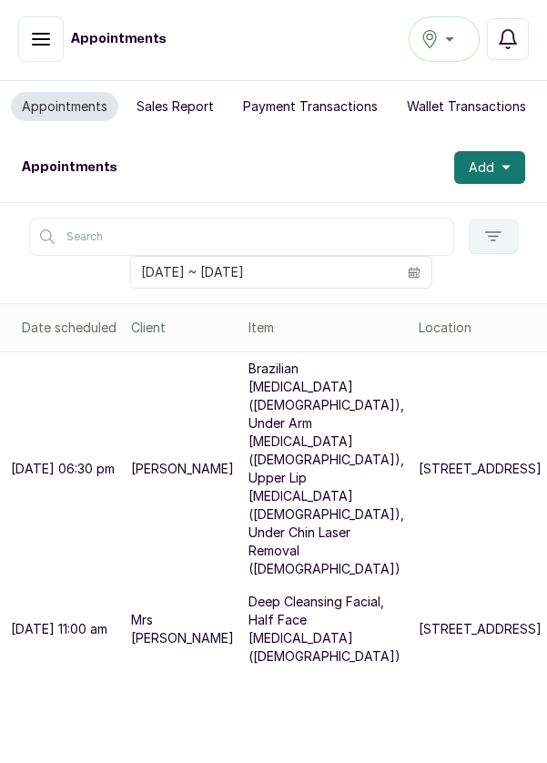
scroll to position [3, 0]
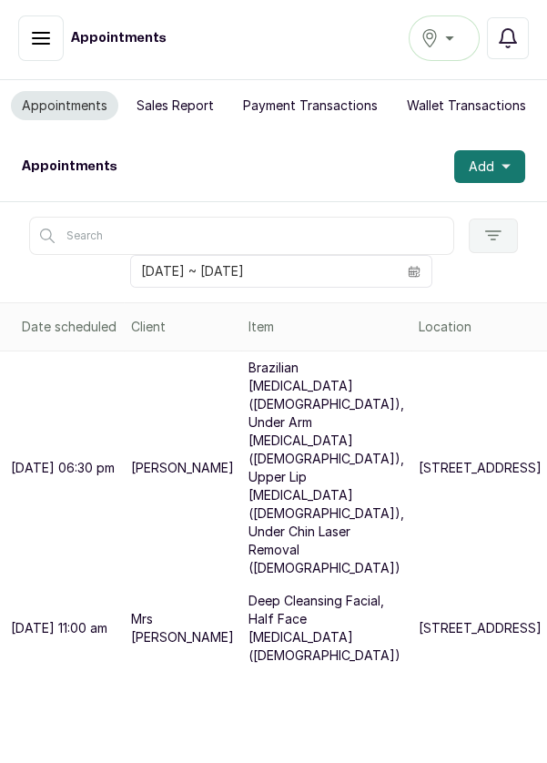
click at [409, 265] on icon "calendar" at bounding box center [414, 271] width 13 height 13
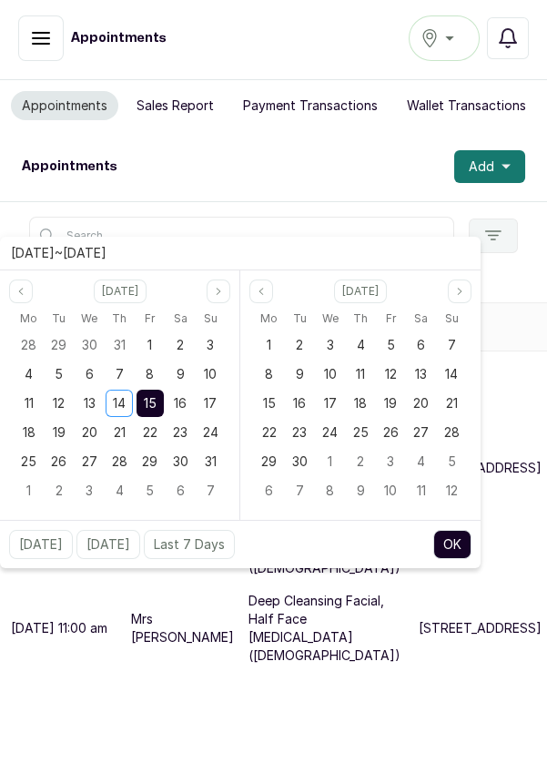
click at [116, 410] on div "14" at bounding box center [119, 403] width 27 height 27
click at [123, 395] on span "14" at bounding box center [119, 402] width 13 height 15
click at [461, 552] on button "OK" at bounding box center [452, 544] width 38 height 29
type input "[DATE] ~ [DATE]"
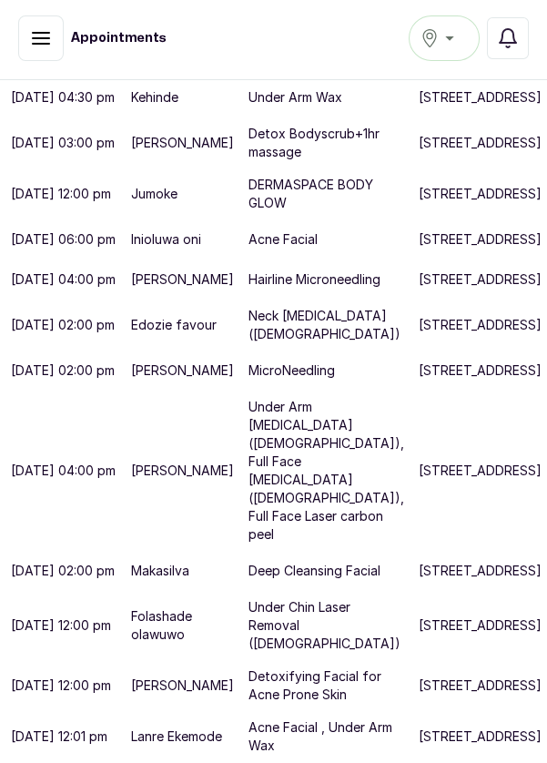
scroll to position [380, 0]
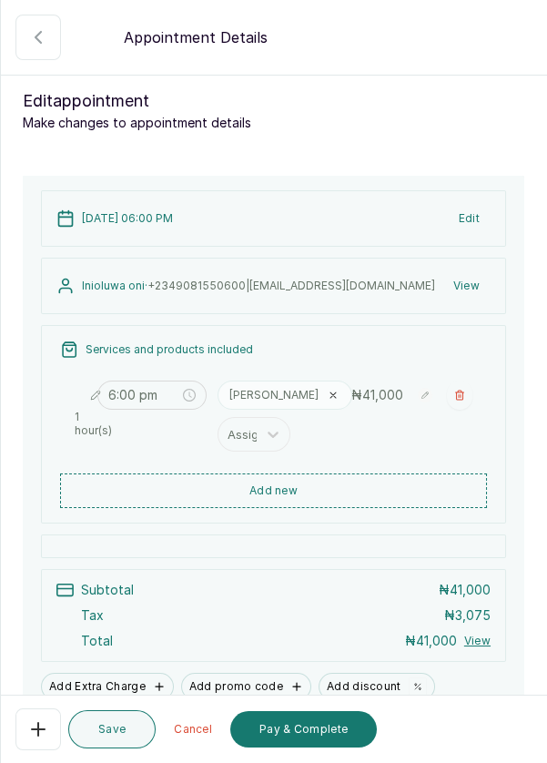
click at [354, 488] on button "Add new" at bounding box center [273, 490] width 427 height 35
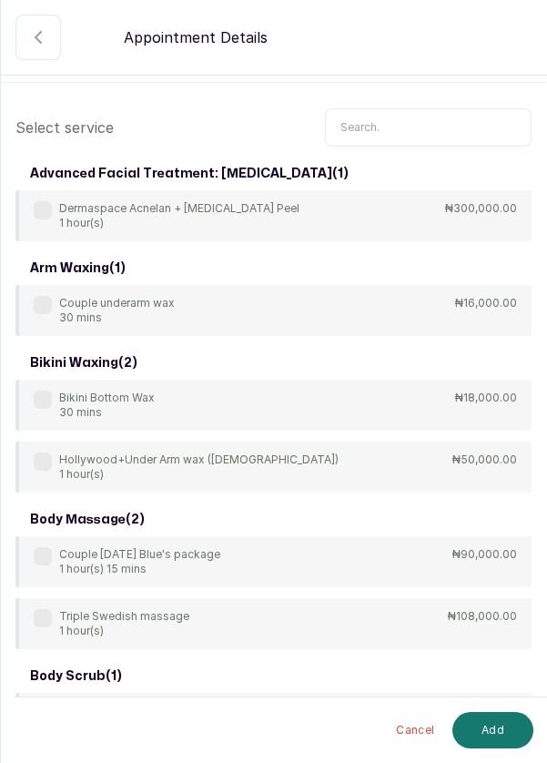
scroll to position [0, 0]
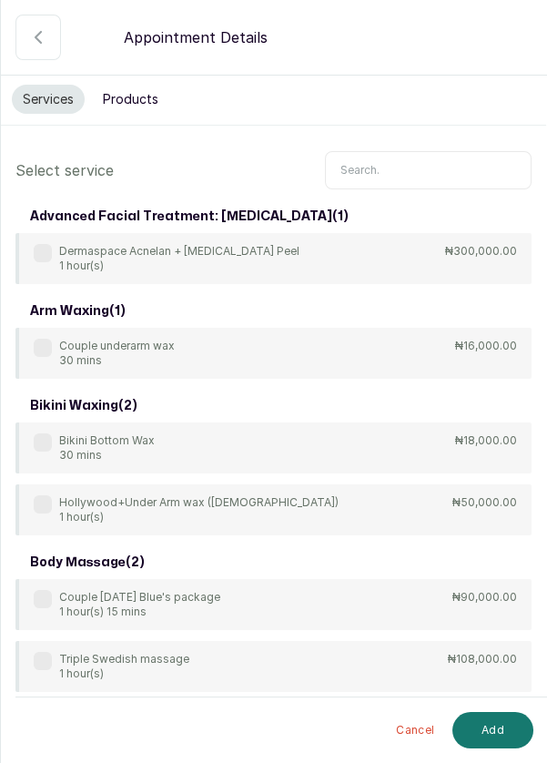
click at [410, 169] on input "text" at bounding box center [428, 170] width 207 height 38
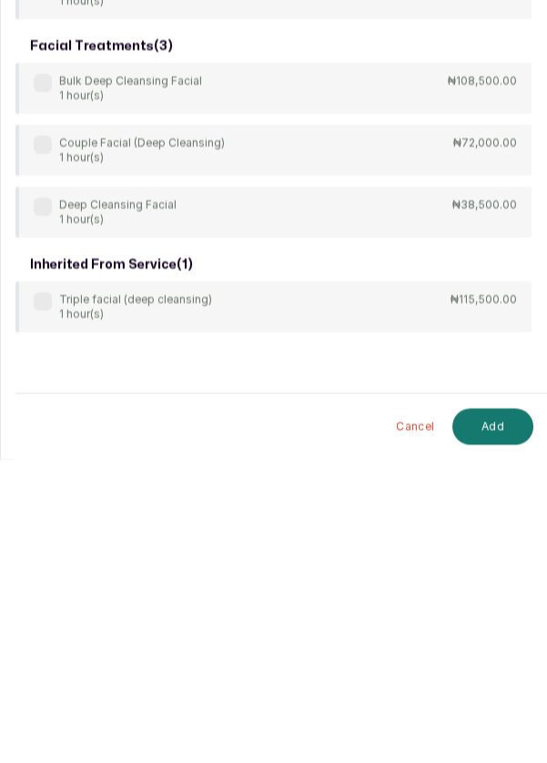
scroll to position [44, 0]
type input "Deep clea"
click at [40, 502] on label at bounding box center [43, 511] width 18 height 18
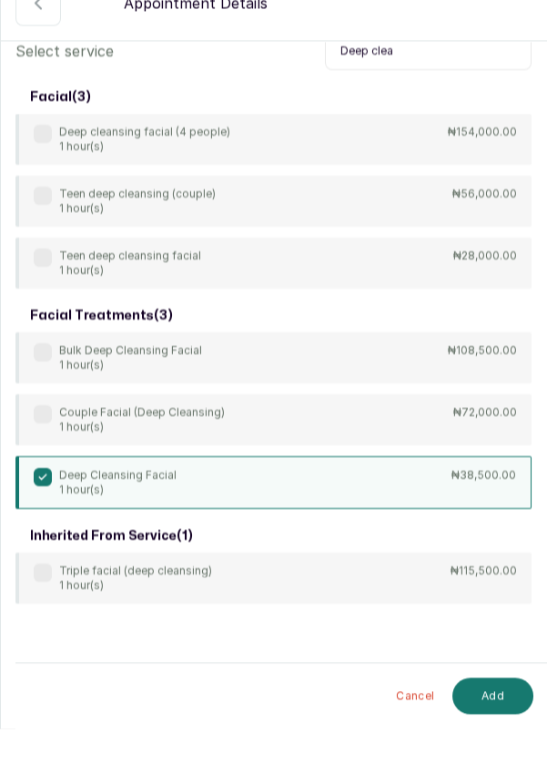
scroll to position [3, 0]
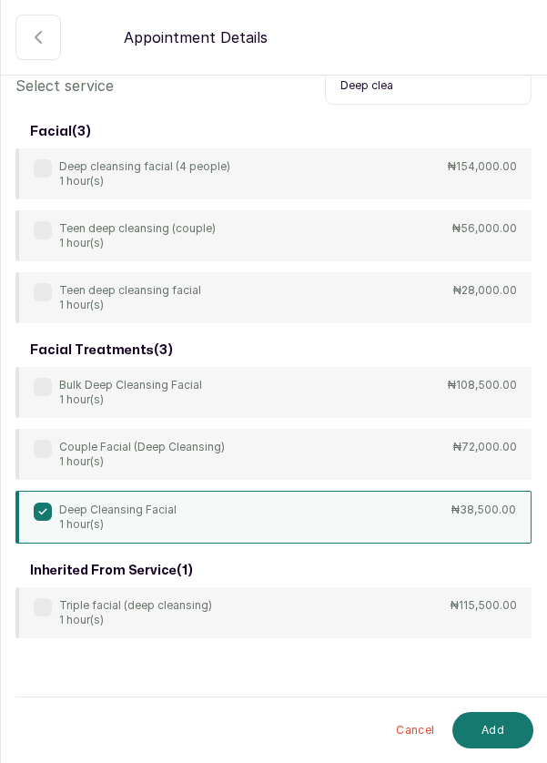
click at [491, 734] on button "Add" at bounding box center [492, 730] width 81 height 36
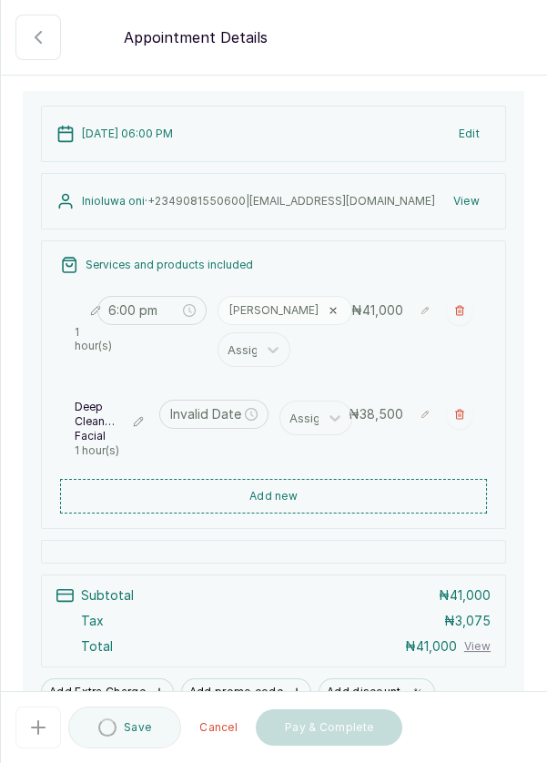
type input "7:00 pm"
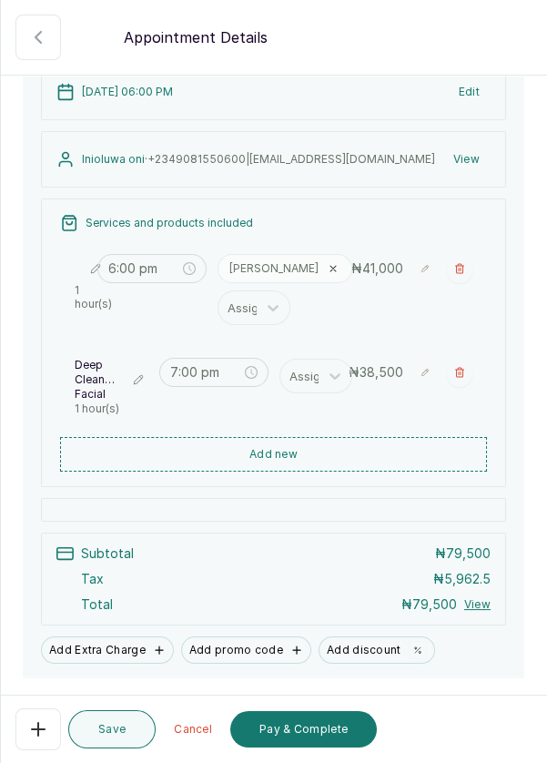
scroll to position [180, 0]
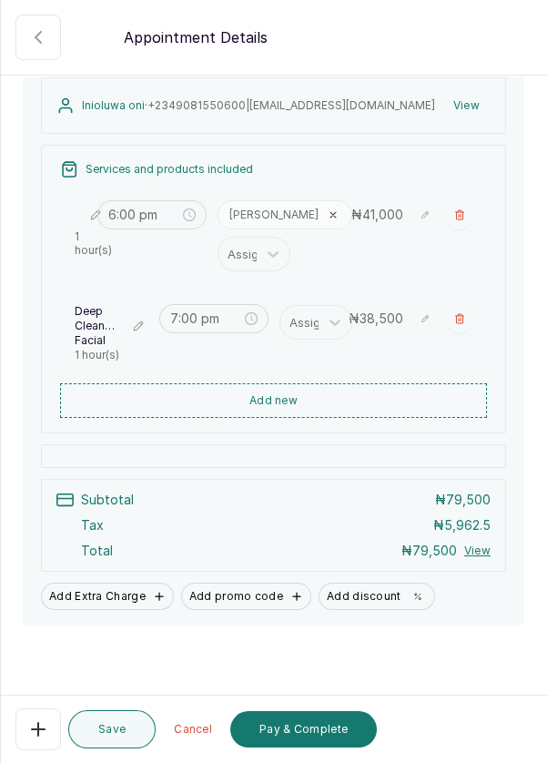
click at [335, 732] on button "Pay & Complete" at bounding box center [303, 729] width 147 height 36
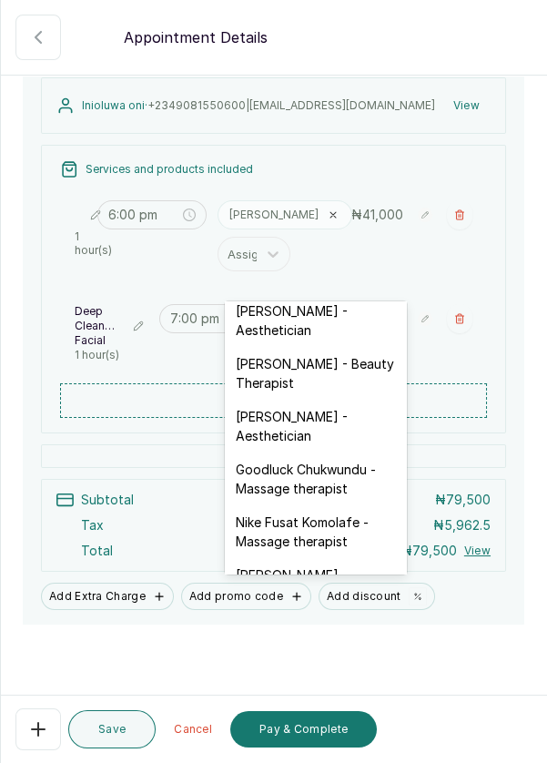
scroll to position [502, 0]
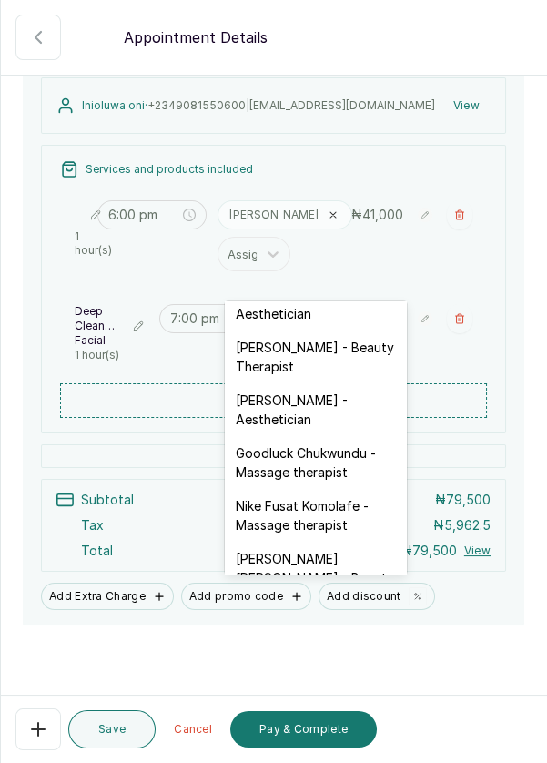
click at [327, 400] on div "[PERSON_NAME] - Aesthetician" at bounding box center [316, 409] width 182 height 53
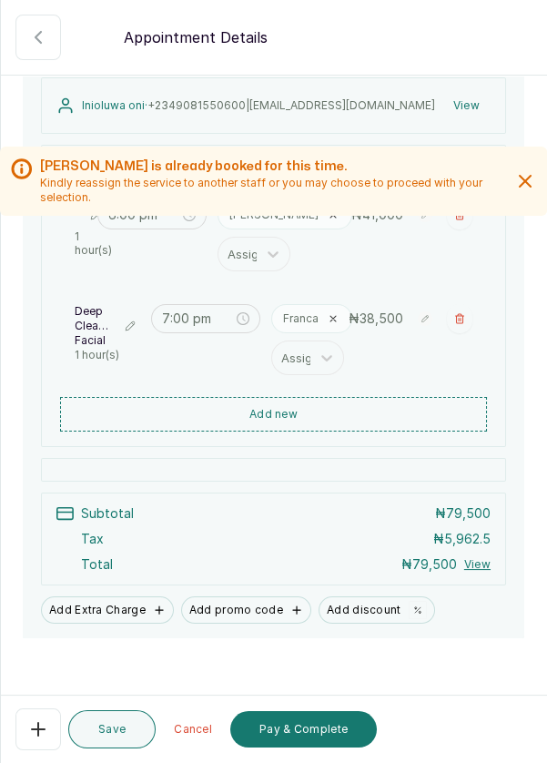
scroll to position [194, 0]
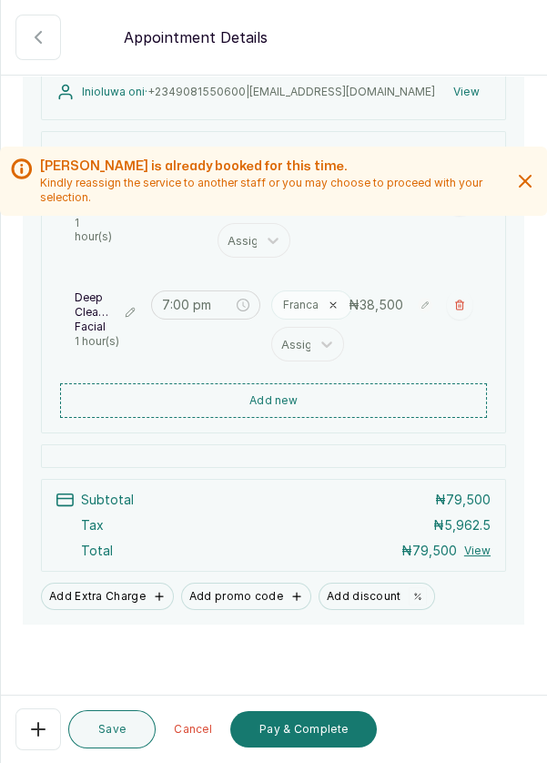
click at [324, 741] on button "Pay & Complete" at bounding box center [303, 729] width 147 height 36
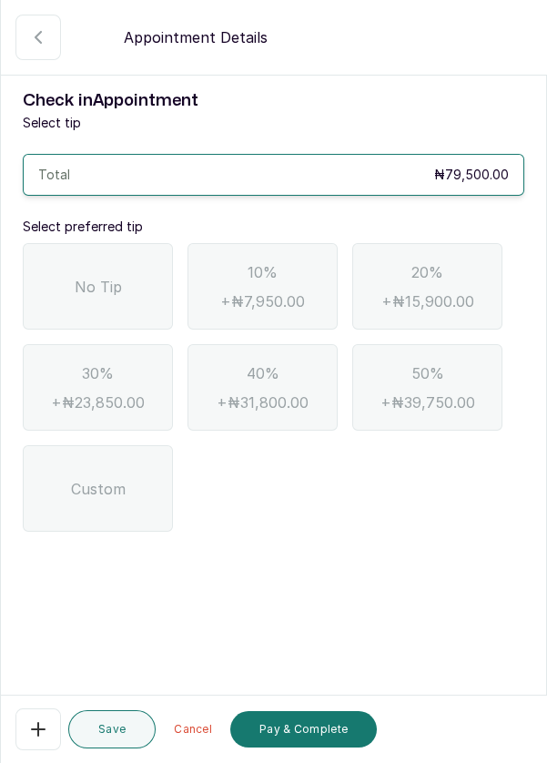
scroll to position [87, 0]
click at [76, 243] on div "No Tip" at bounding box center [98, 286] width 150 height 86
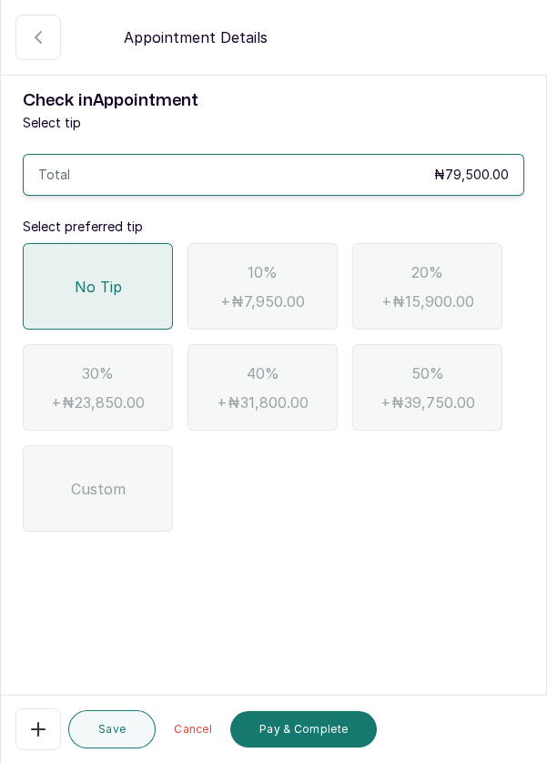
click at [340, 731] on button "Pay & Complete" at bounding box center [303, 729] width 147 height 36
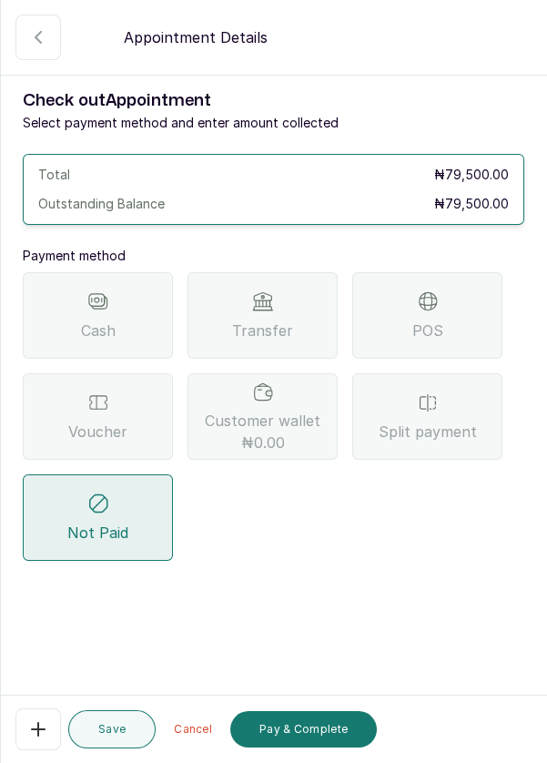
click at [441, 272] on div "POS" at bounding box center [427, 315] width 150 height 86
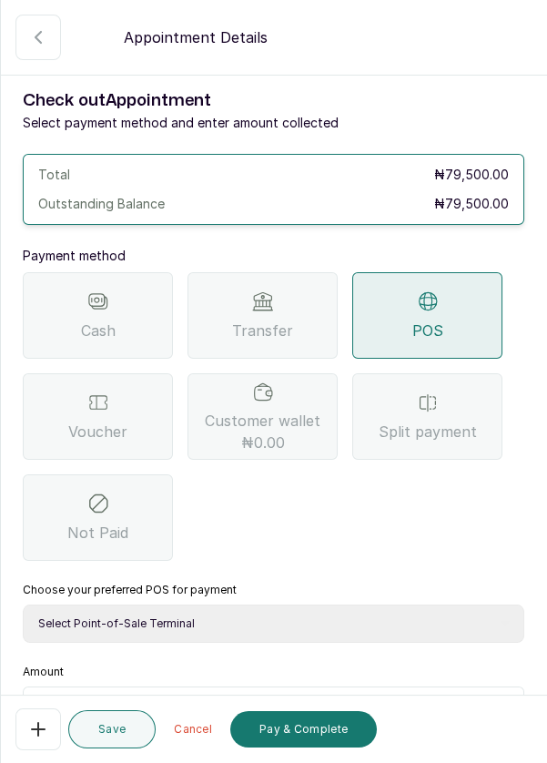
click at [234, 604] on select "Select Point-of-Sale Terminal Pos- Flutterwave Zenith Bank POS - Paga Paga POS …" at bounding box center [274, 623] width 502 height 38
select select "ea021b39-a6bc-4e4d-b5d1-02cb72451b32"
click at [156, 698] on input "text" at bounding box center [285, 709] width 454 height 22
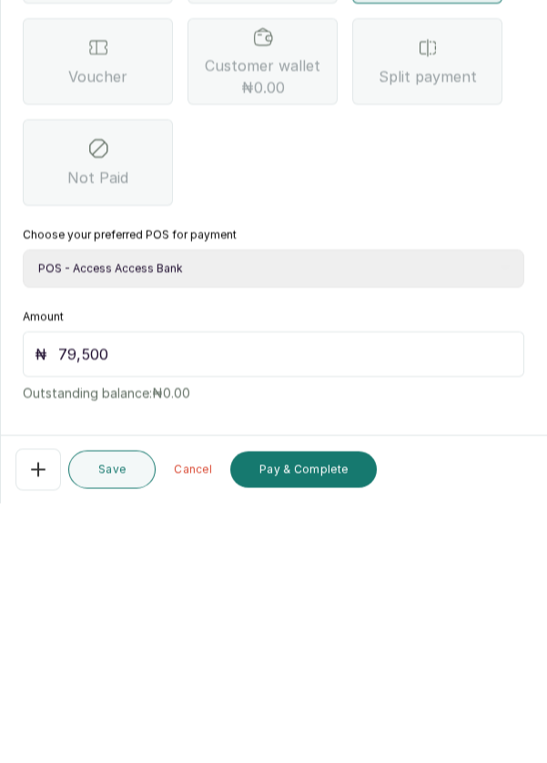
scroll to position [120, 0]
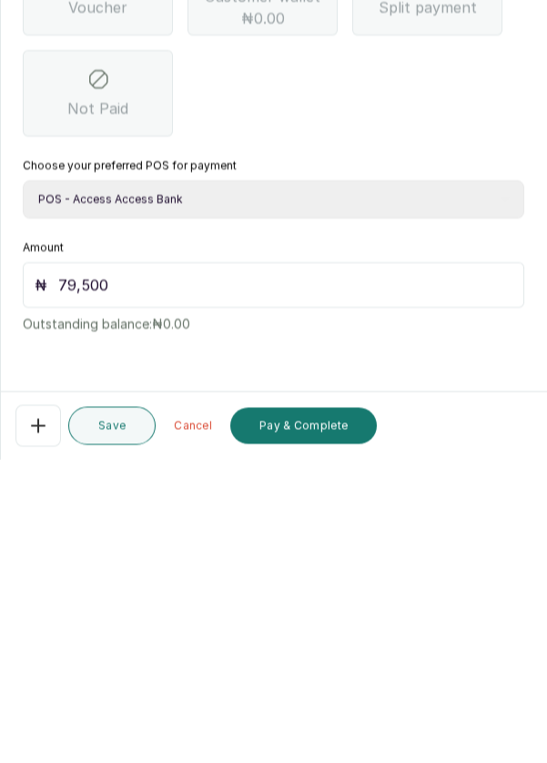
type input "79,500"
click at [322, 731] on button "Pay & Complete" at bounding box center [303, 729] width 147 height 36
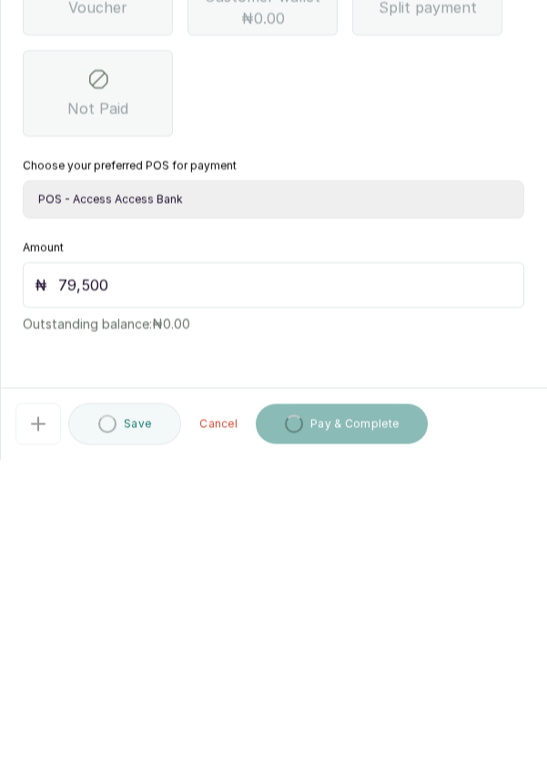
scroll to position [3, 0]
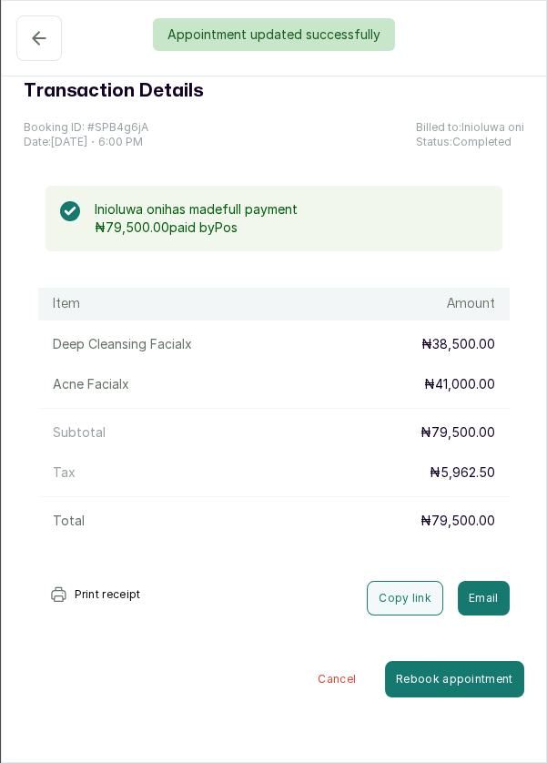
click at [27, 45] on div "Appointment updated successfully" at bounding box center [273, 34] width 547 height 33
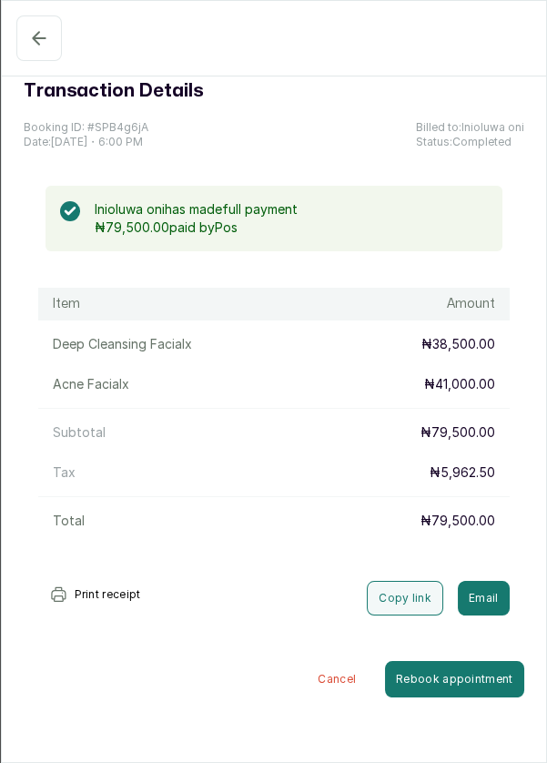
click at [29, 42] on icon "button" at bounding box center [39, 38] width 22 height 22
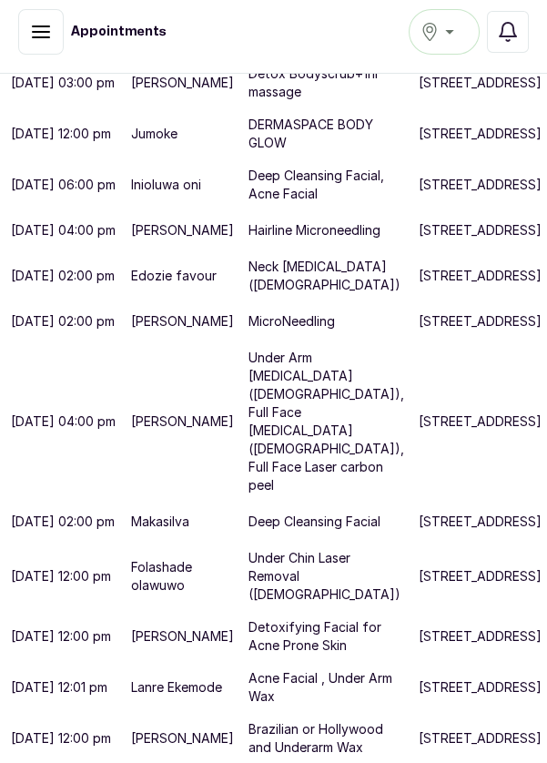
scroll to position [662, 0]
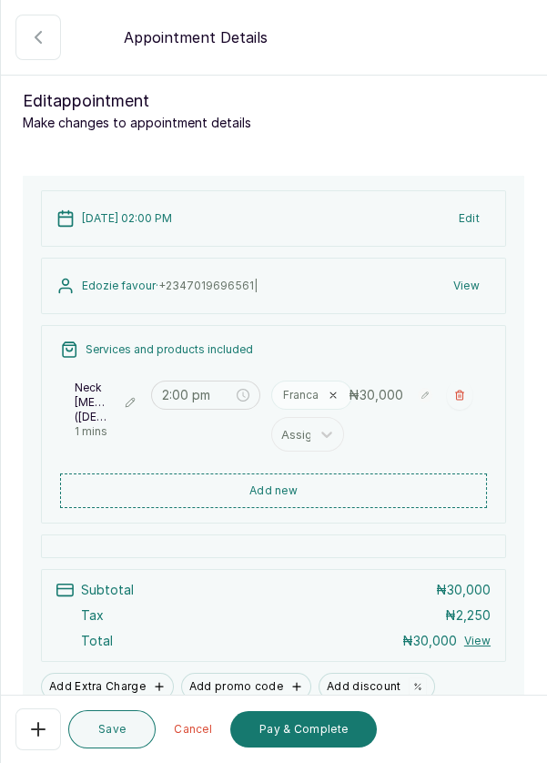
click at [36, 735] on icon "button" at bounding box center [38, 729] width 13 height 13
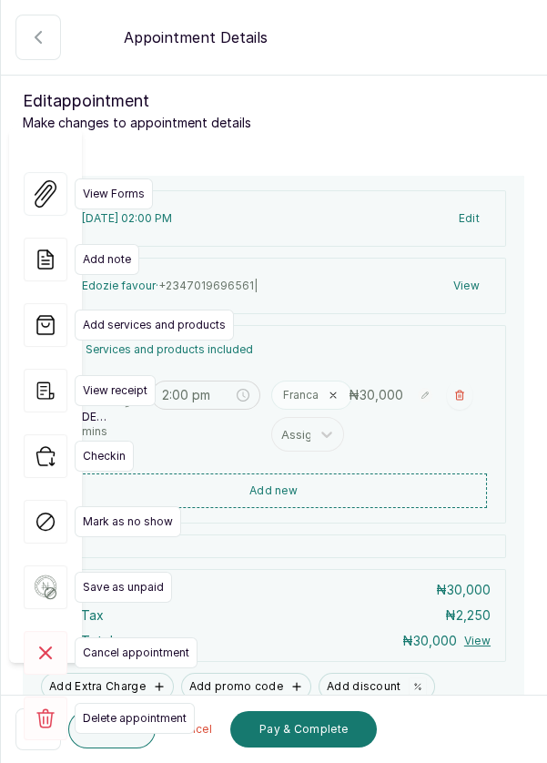
click at [45, 696] on rect at bounding box center [46, 718] width 44 height 44
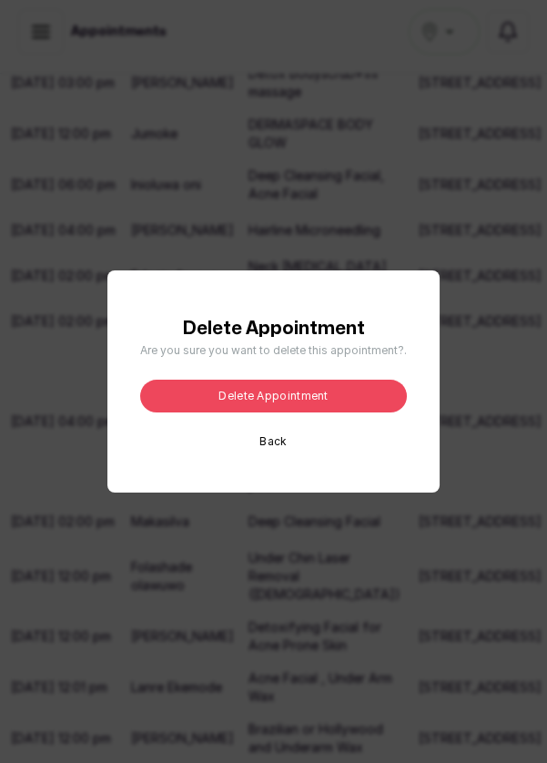
click at [334, 412] on button "Delete appointment" at bounding box center [273, 396] width 267 height 33
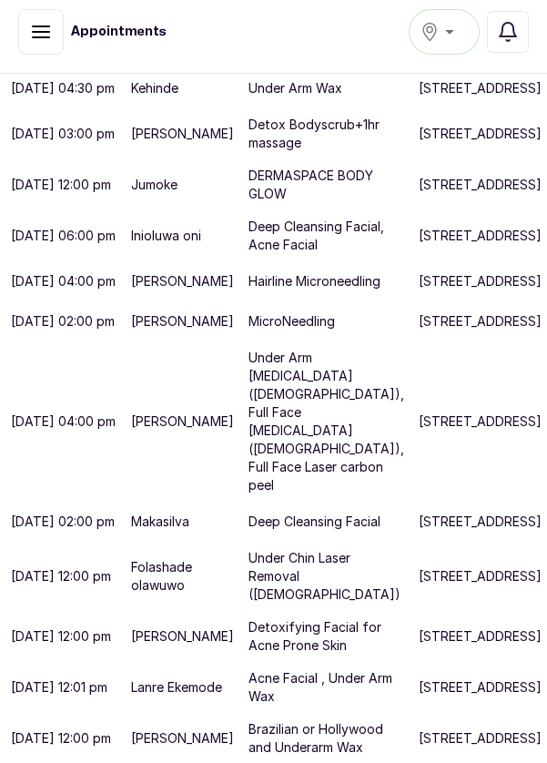
scroll to position [400, 0]
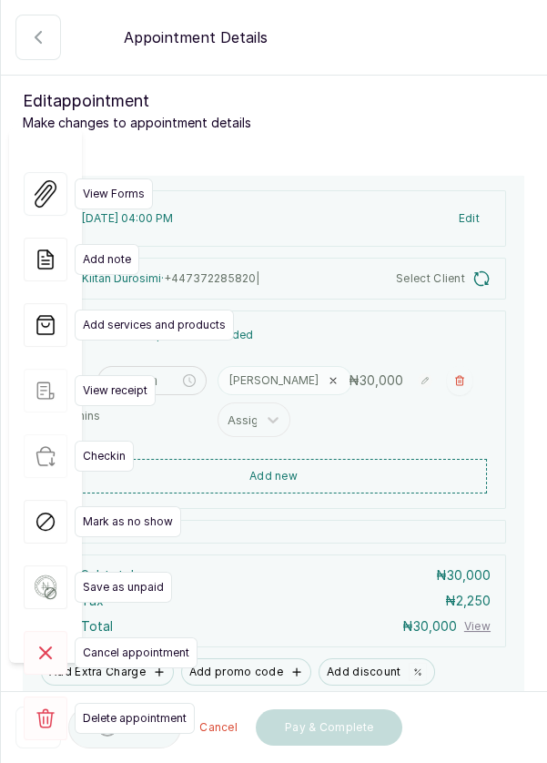
type input "4:00 pm"
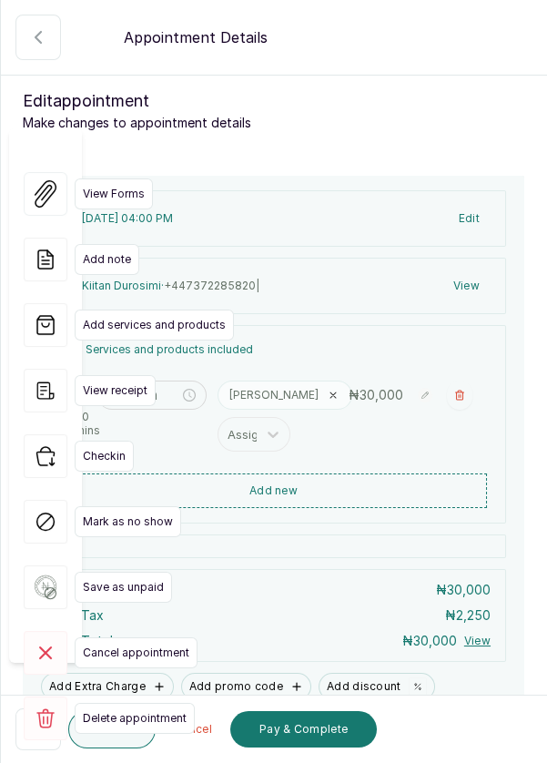
click at [45, 696] on rect at bounding box center [46, 718] width 44 height 44
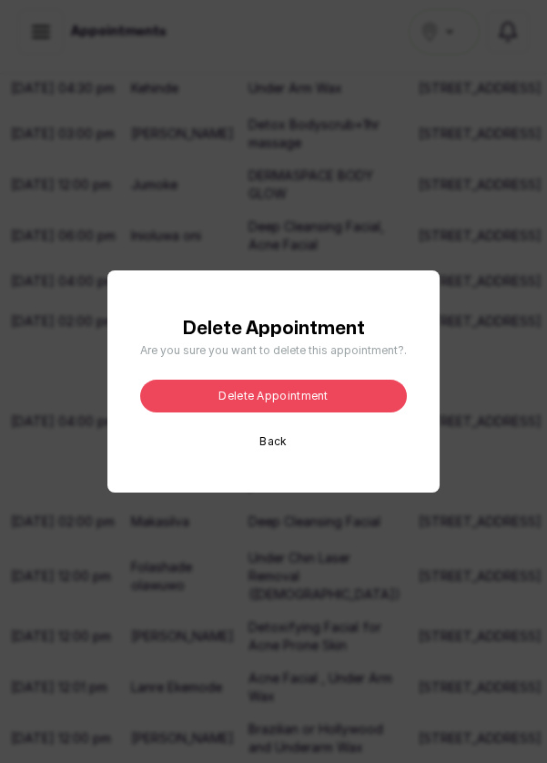
click at [360, 412] on button "Delete appointment" at bounding box center [273, 396] width 267 height 33
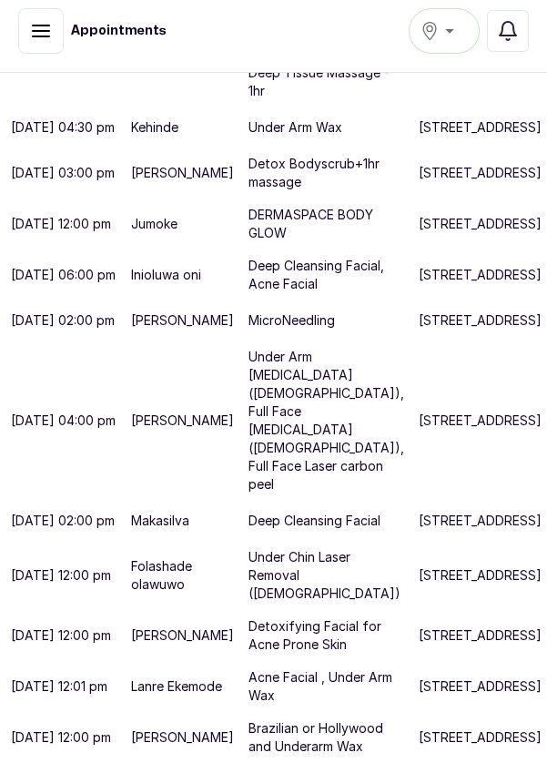
scroll to position [477, 0]
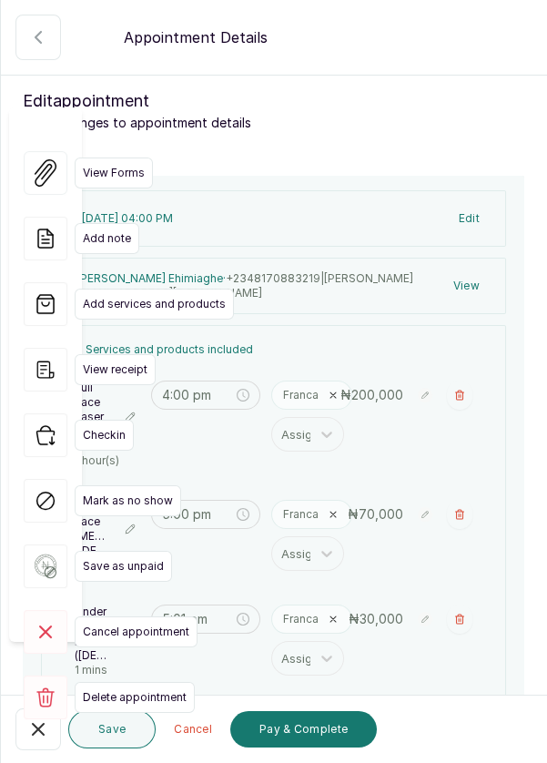
click at [37, 736] on icon "button" at bounding box center [38, 729] width 22 height 22
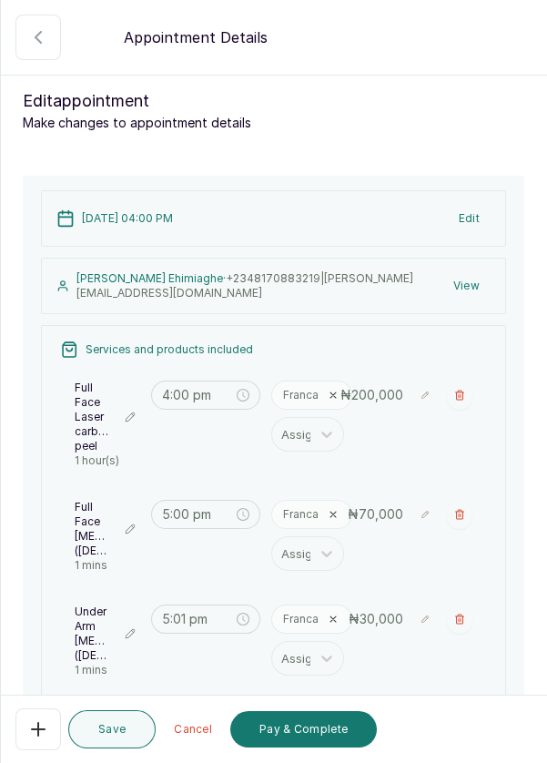
click at [470, 398] on button "button" at bounding box center [459, 394] width 25 height 29
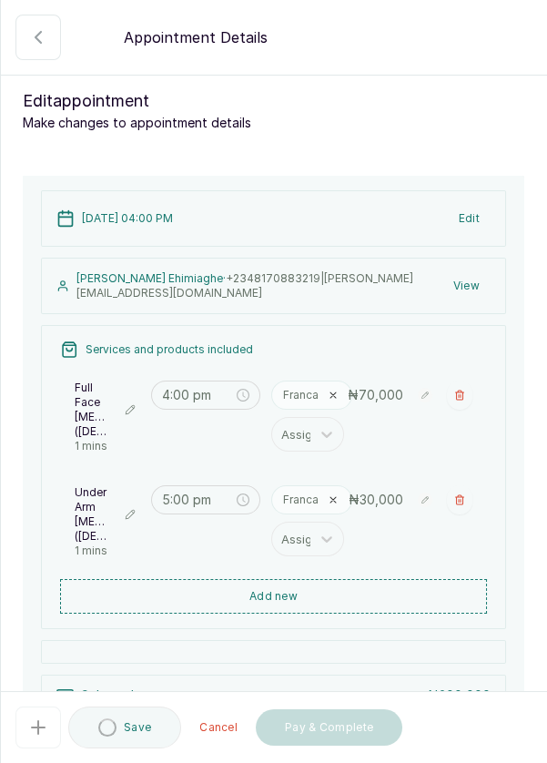
type input "5:00 pm"
type input "5:01 pm"
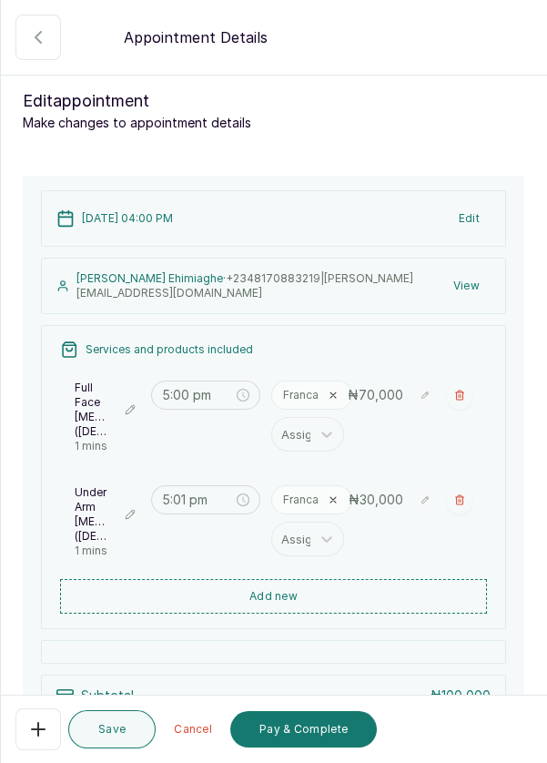
click at [470, 514] on button "button" at bounding box center [459, 499] width 25 height 29
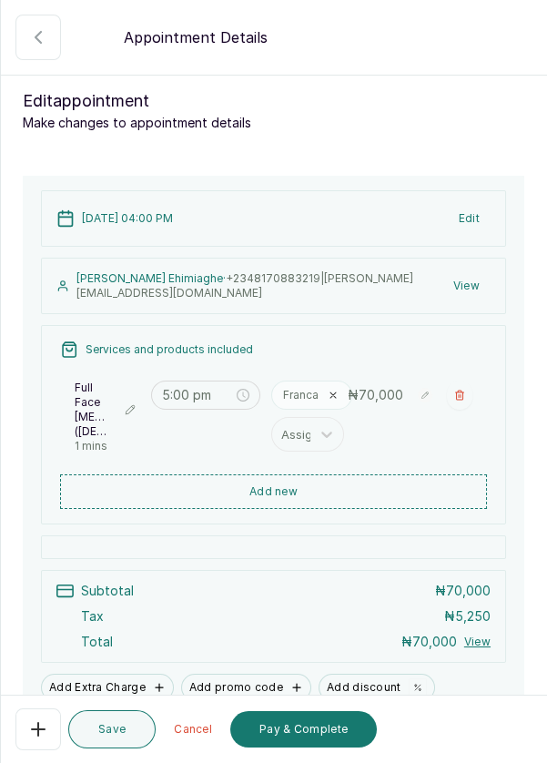
click at [470, 391] on button "button" at bounding box center [459, 394] width 25 height 29
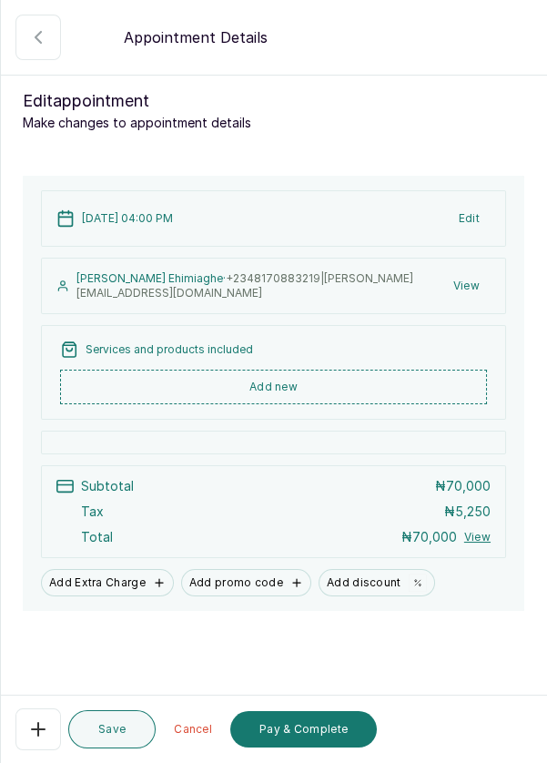
click at [329, 384] on button "Add new" at bounding box center [273, 387] width 427 height 35
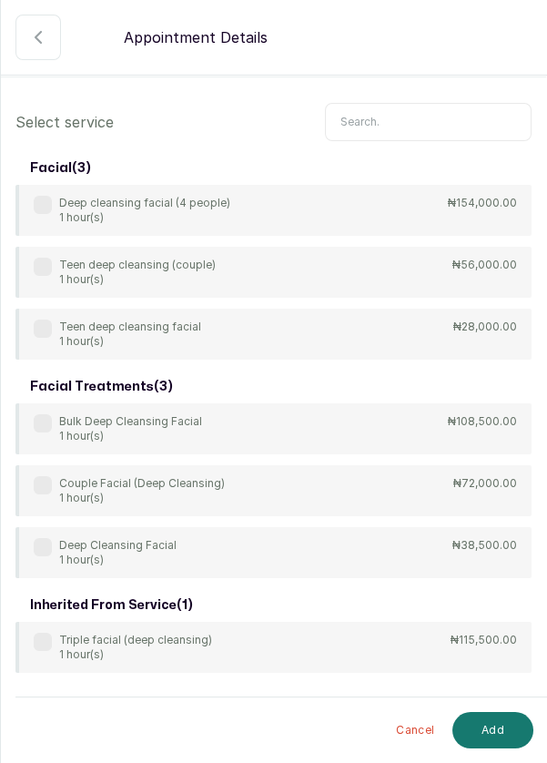
scroll to position [85, 0]
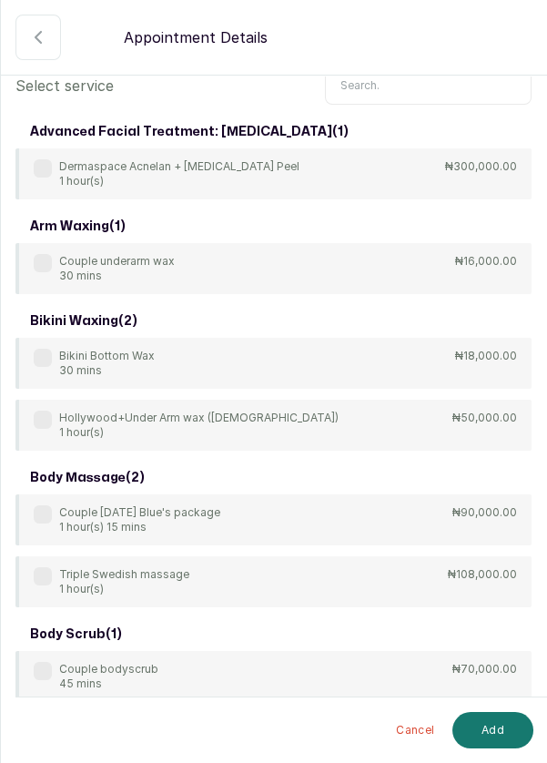
click at [409, 105] on input "text" at bounding box center [428, 85] width 207 height 38
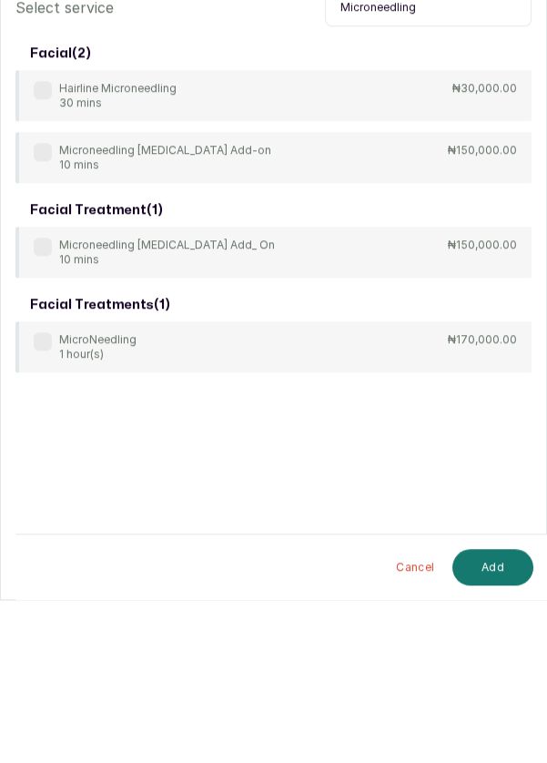
scroll to position [47, 0]
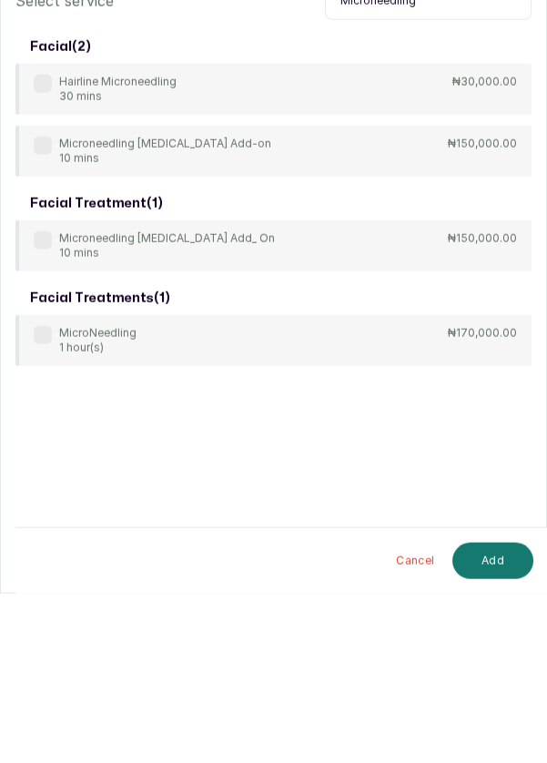
type input "Microneedling"
click at [42, 495] on label at bounding box center [43, 504] width 18 height 18
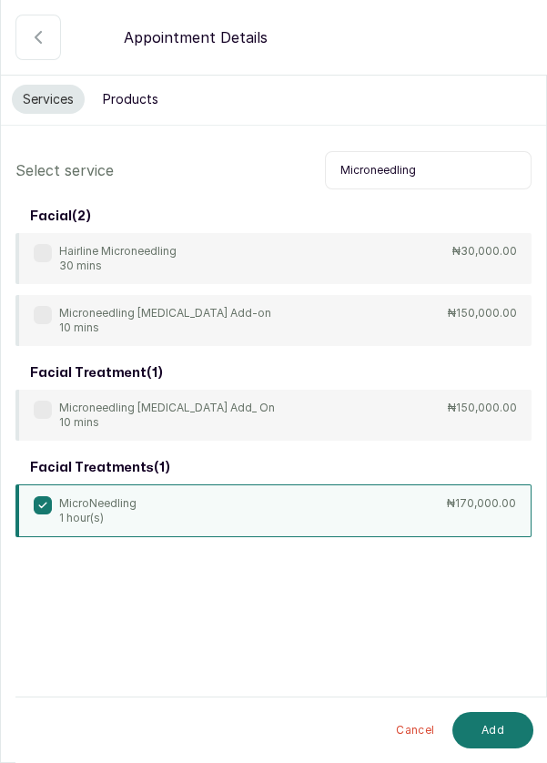
click at [502, 727] on button "Add" at bounding box center [492, 730] width 81 height 36
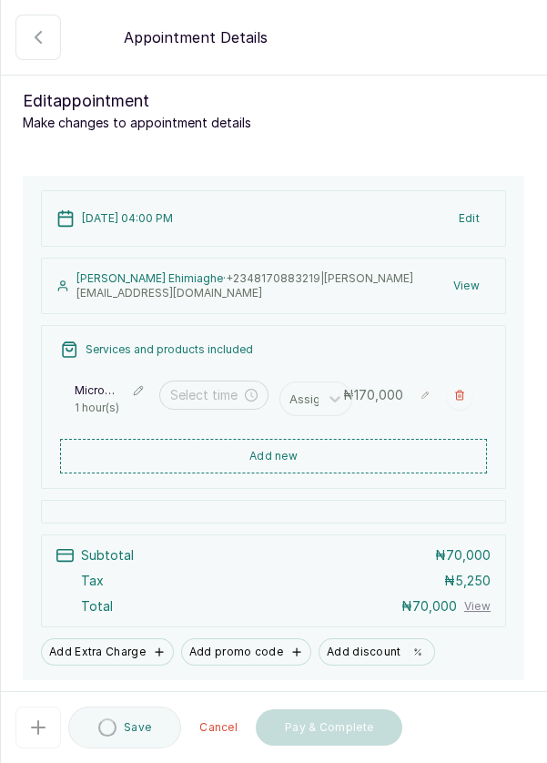
type input "4:00 pm"
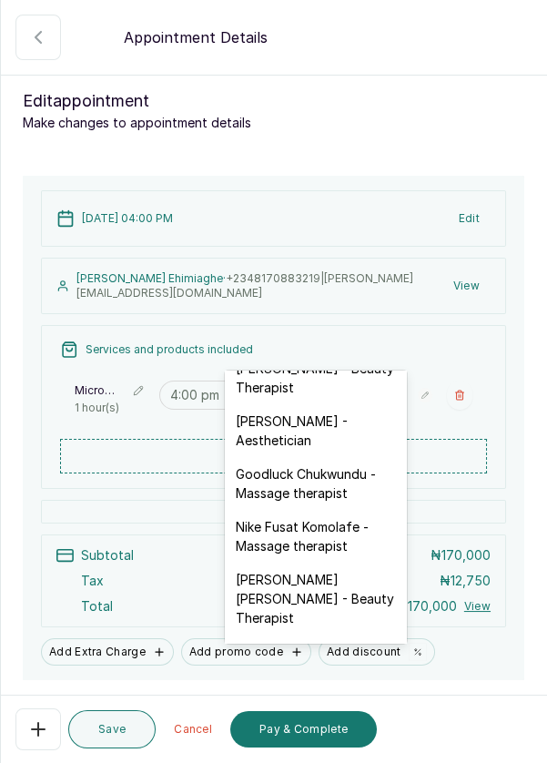
scroll to position [555, 0]
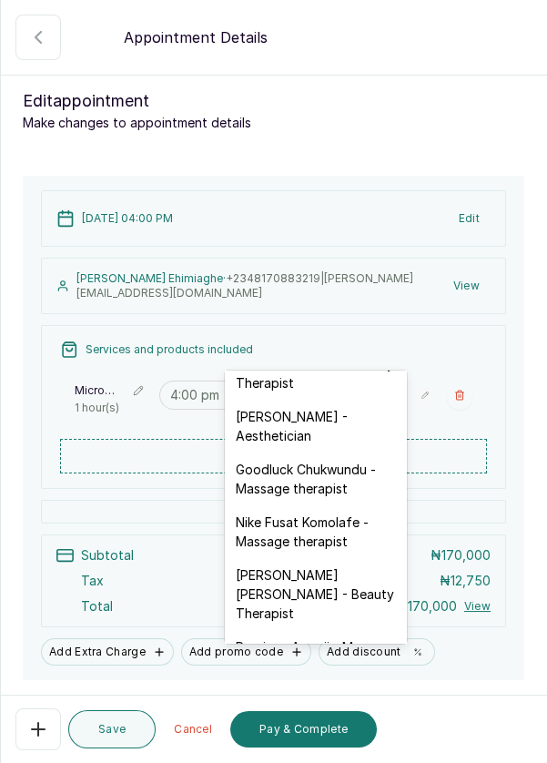
click at [329, 405] on div "[PERSON_NAME] - Aesthetician" at bounding box center [316, 426] width 182 height 53
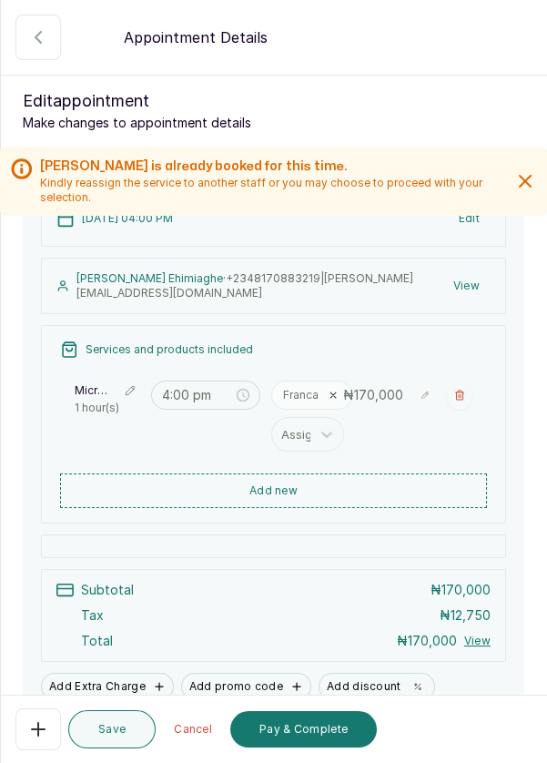
click at [357, 473] on button "Add new" at bounding box center [273, 490] width 427 height 35
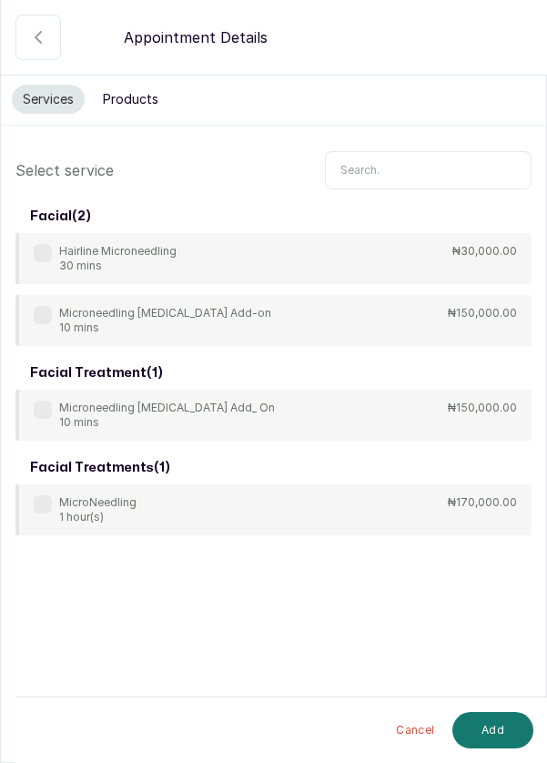
scroll to position [37, 0]
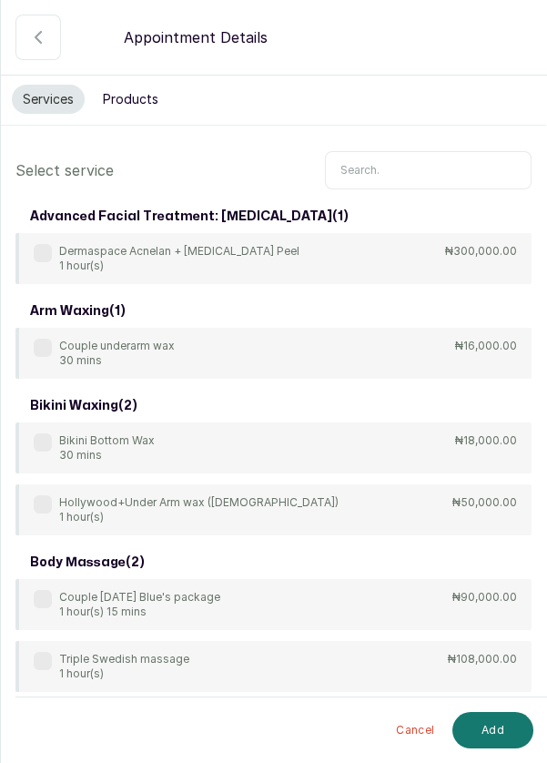
click at [409, 157] on input "text" at bounding box center [428, 170] width 207 height 38
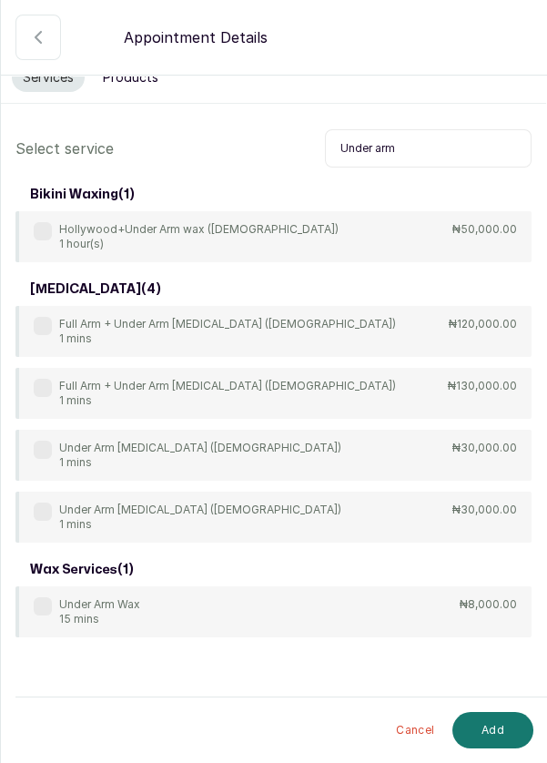
scroll to position [47, 0]
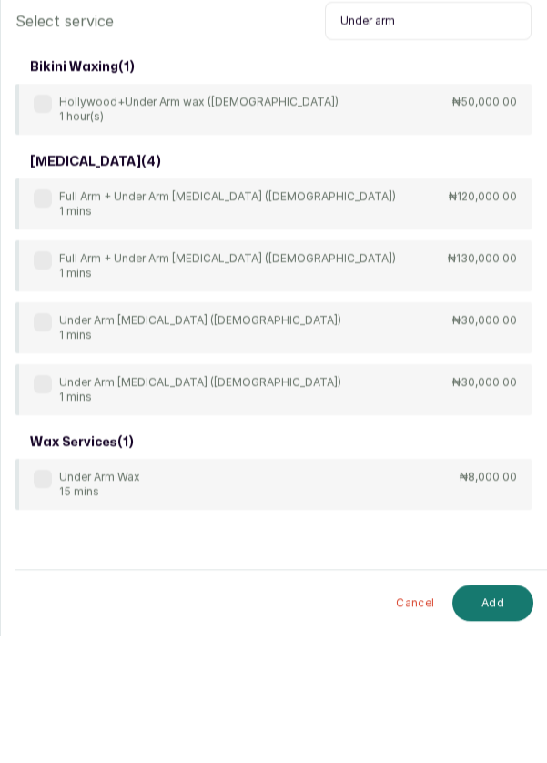
type input "Under arm"
click at [38, 450] on label at bounding box center [43, 450] width 18 height 18
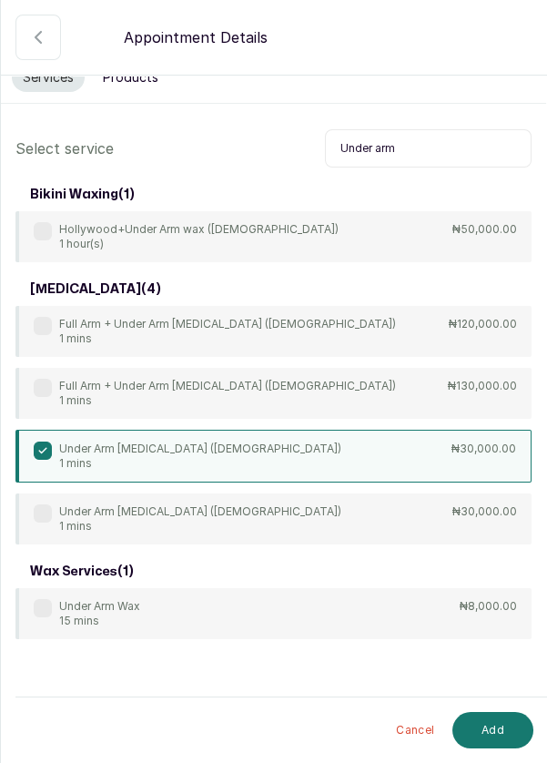
click at [500, 731] on button "Add" at bounding box center [492, 730] width 81 height 36
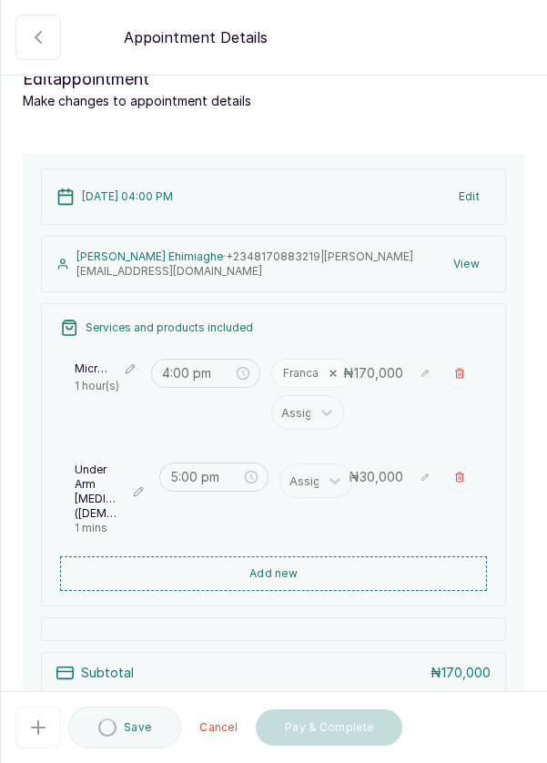
type input "5:00 pm"
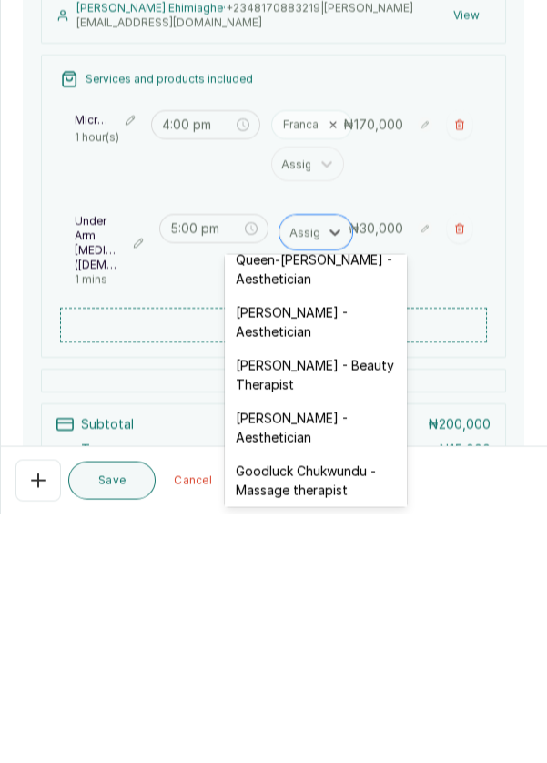
scroll to position [447, 0]
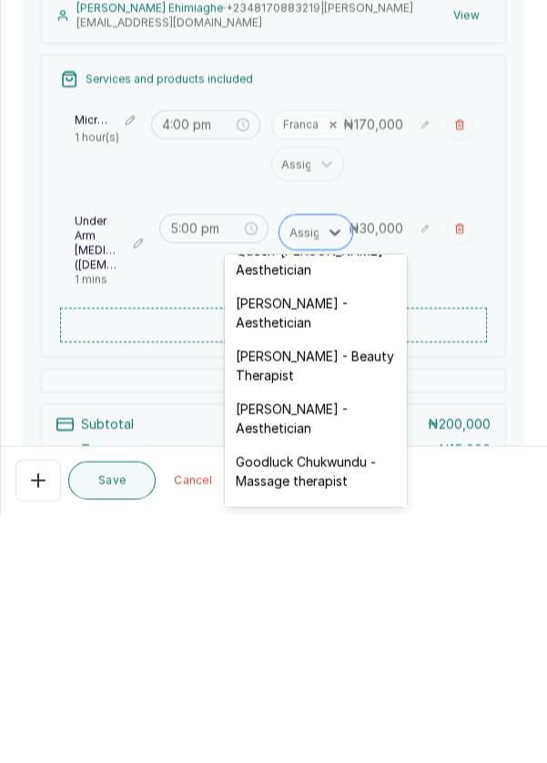
click at [333, 648] on div "[PERSON_NAME] - Aesthetician" at bounding box center [316, 667] width 182 height 53
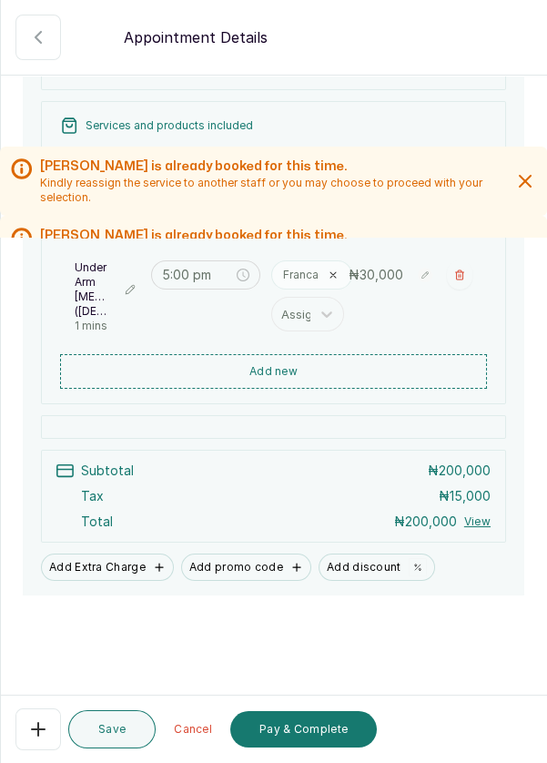
scroll to position [9, 0]
click at [119, 748] on button "Save" at bounding box center [111, 729] width 87 height 38
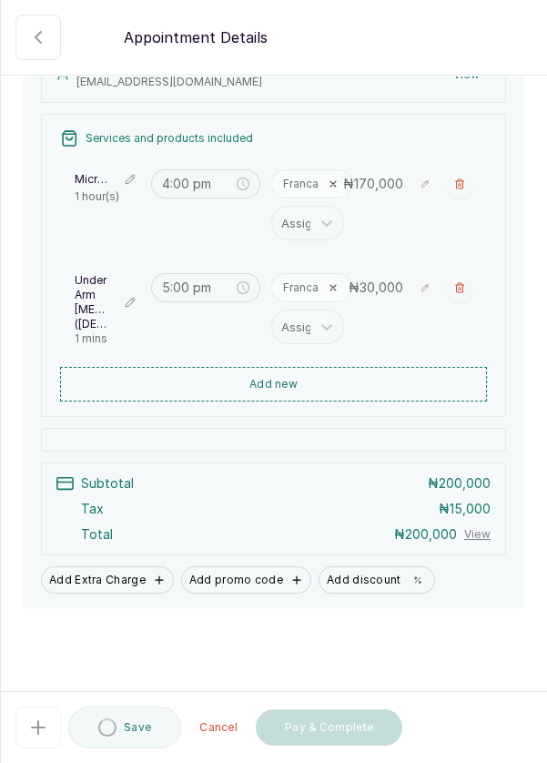
scroll to position [224, 0]
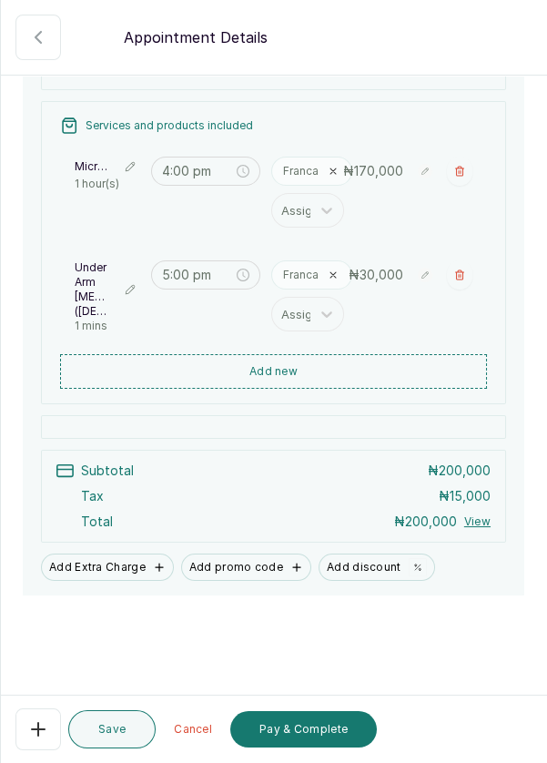
click at [343, 747] on button "Pay & Complete" at bounding box center [303, 729] width 147 height 36
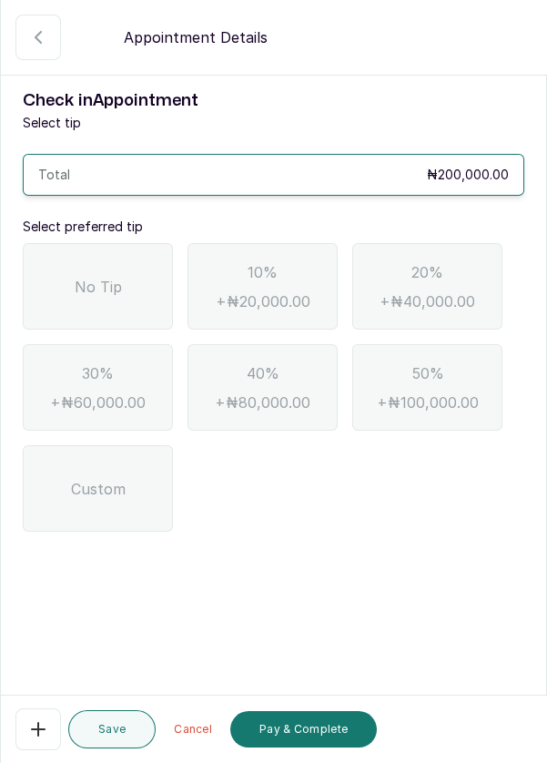
scroll to position [0, 0]
click at [66, 282] on div "No Tip" at bounding box center [98, 286] width 150 height 86
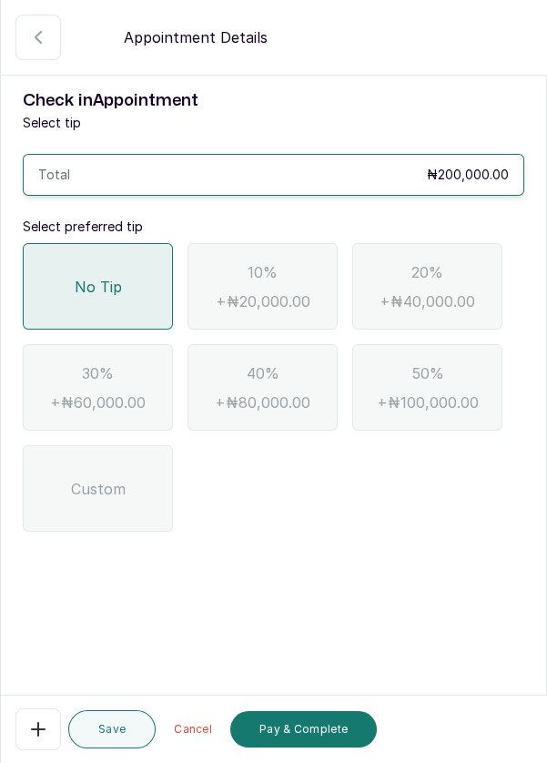
click at [349, 747] on button "Pay & Complete" at bounding box center [303, 729] width 147 height 36
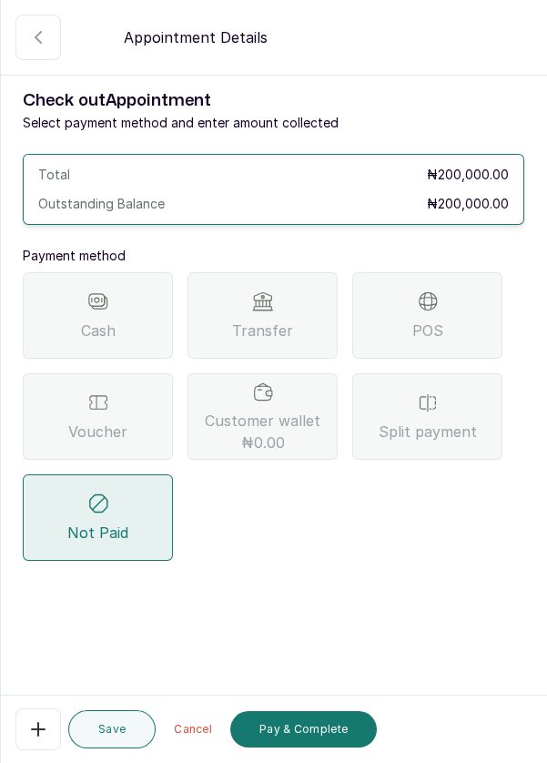
click at [455, 314] on div "POS" at bounding box center [427, 315] width 150 height 86
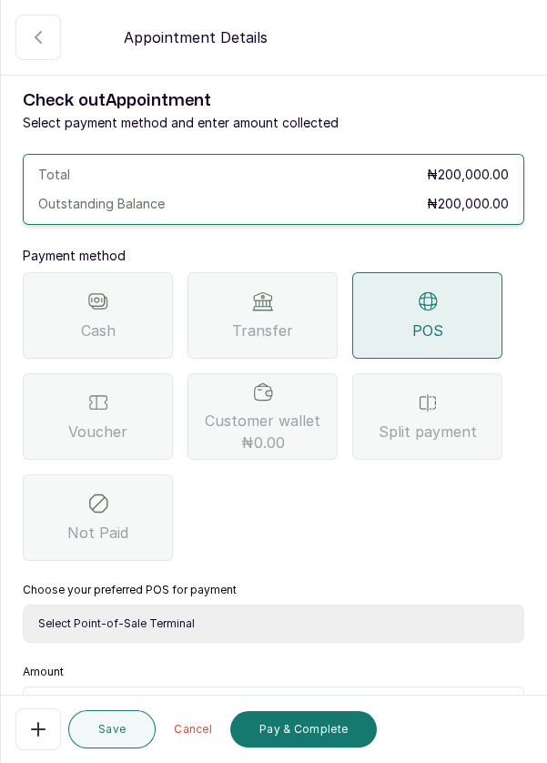
click at [244, 615] on select "Select Point-of-Sale Terminal Pos- Flutterwave Zenith Bank POS - Paga Paga POS …" at bounding box center [274, 623] width 502 height 38
select select "ea021b39-a6bc-4e4d-b5d1-02cb72451b32"
click at [134, 714] on input "text" at bounding box center [285, 709] width 454 height 22
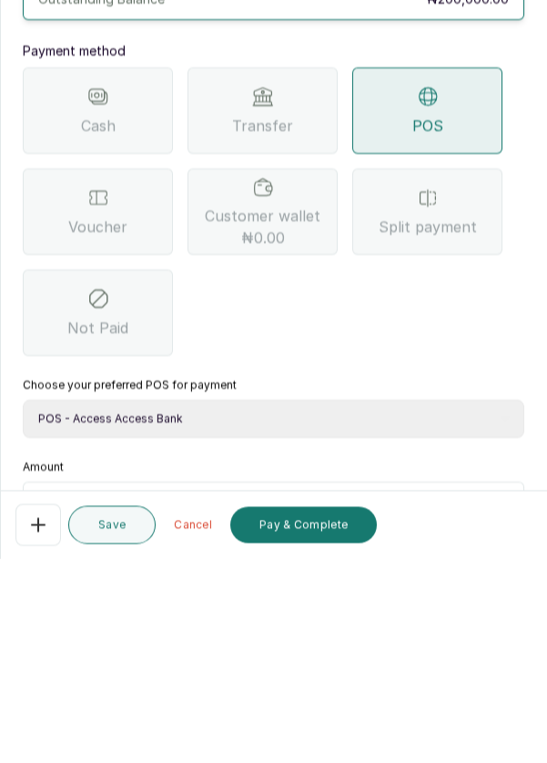
scroll to position [9, 0]
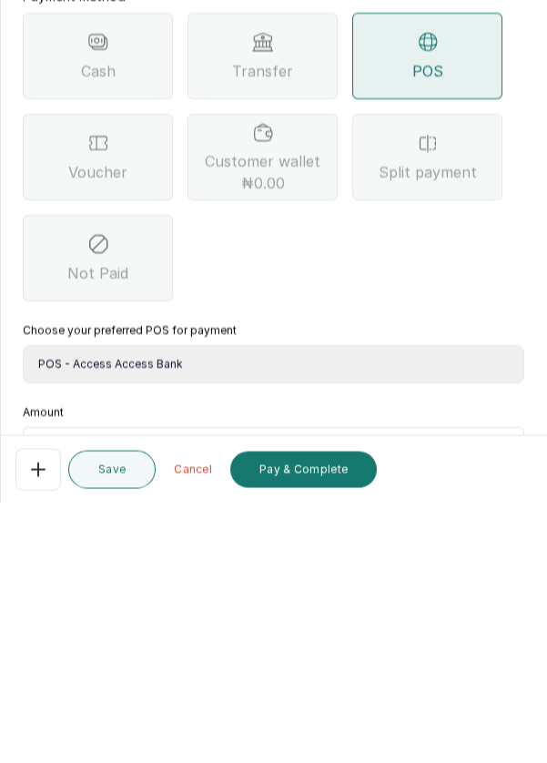
type input "0"
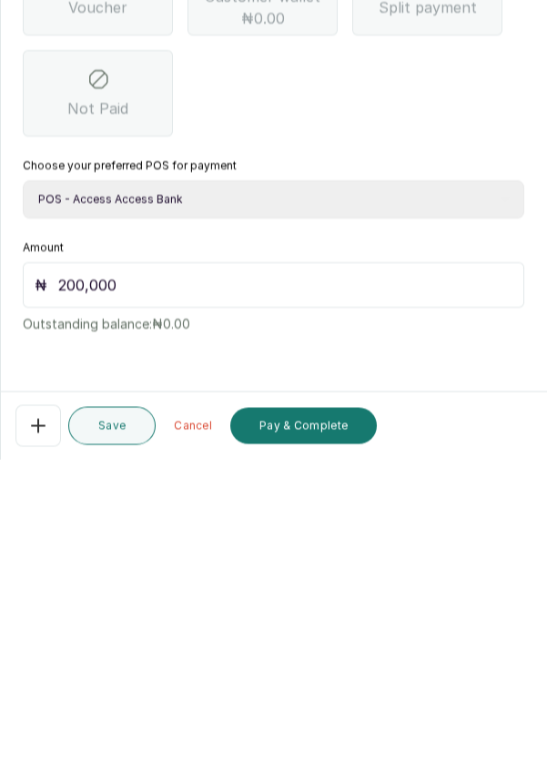
type input "200,000"
click at [308, 729] on button "Pay & Complete" at bounding box center [303, 729] width 147 height 36
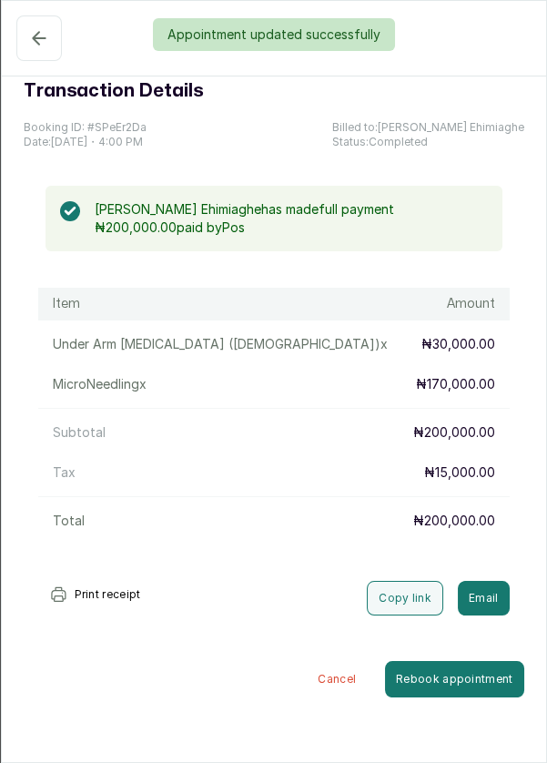
click at [17, 40] on div "Appointment updated successfully" at bounding box center [273, 34] width 547 height 33
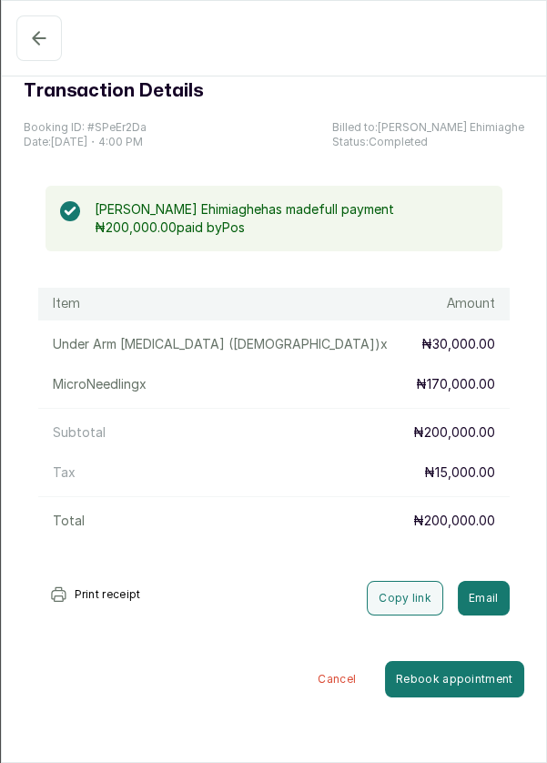
click at [33, 38] on icon "button" at bounding box center [39, 38] width 12 height 12
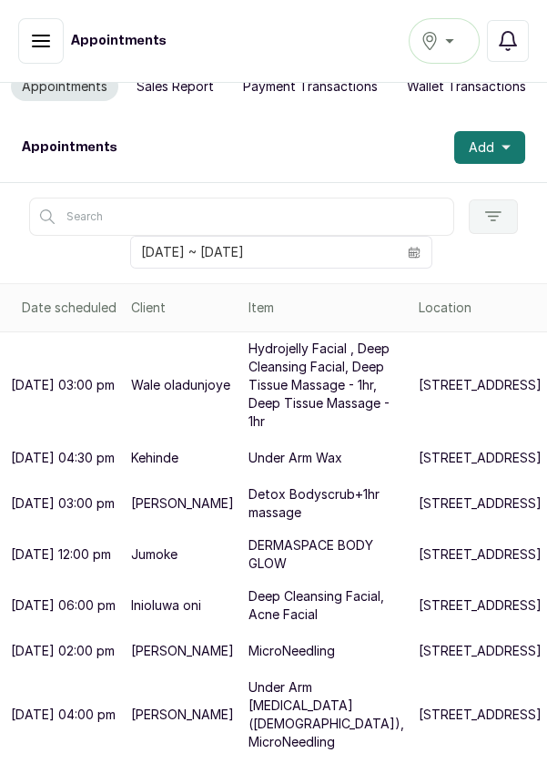
scroll to position [0, 0]
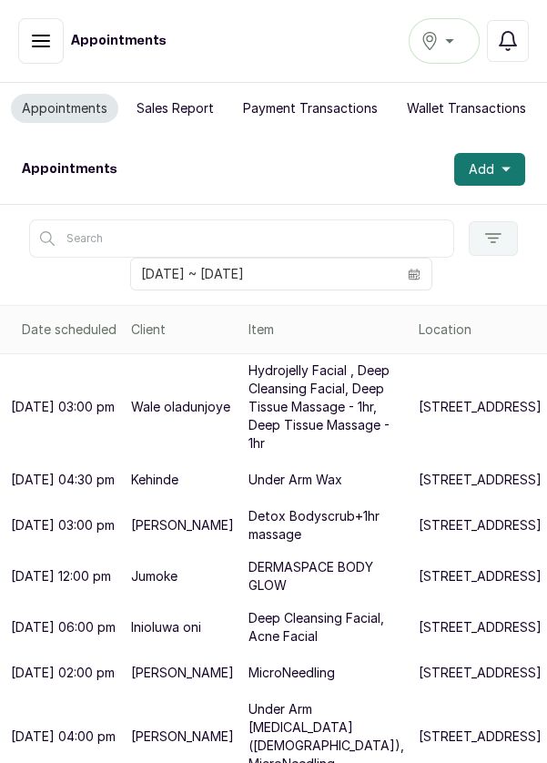
click at [426, 270] on span at bounding box center [414, 273] width 35 height 31
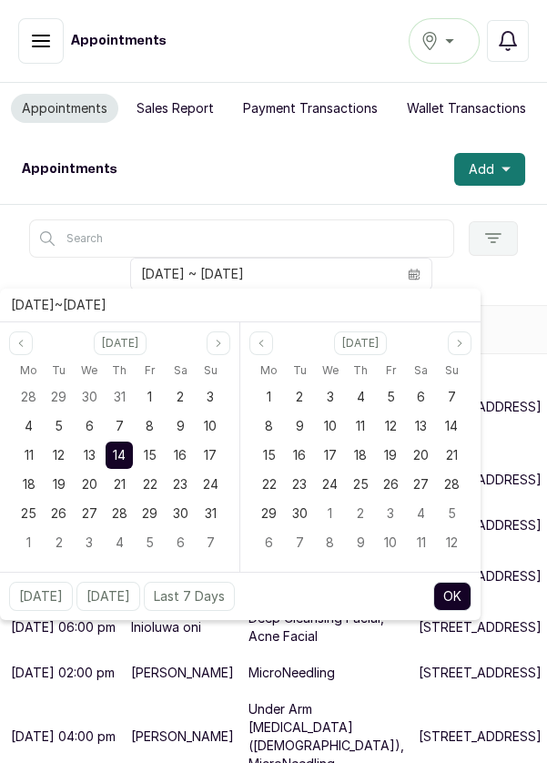
click at [157, 459] on div "15" at bounding box center [150, 454] width 27 height 27
click at [159, 451] on div "15" at bounding box center [150, 454] width 27 height 27
click at [464, 595] on button "OK" at bounding box center [452, 596] width 38 height 29
type input "[DATE] ~ [DATE]"
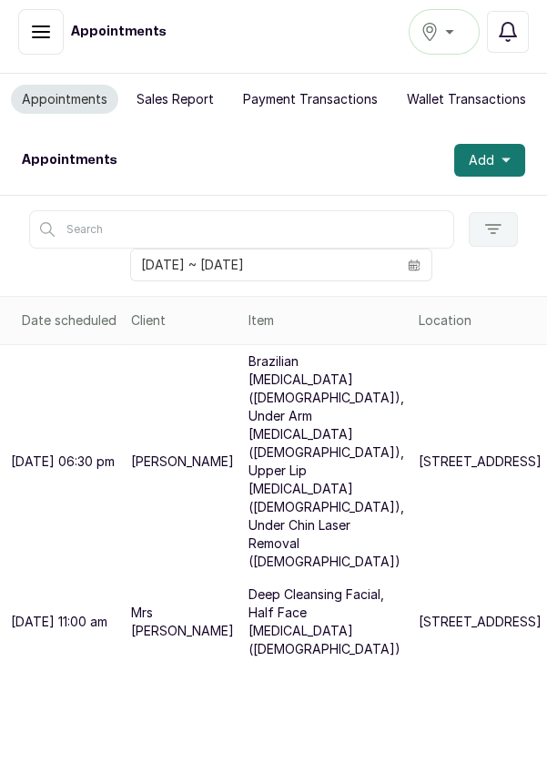
click at [516, 159] on button "Add" at bounding box center [489, 160] width 71 height 33
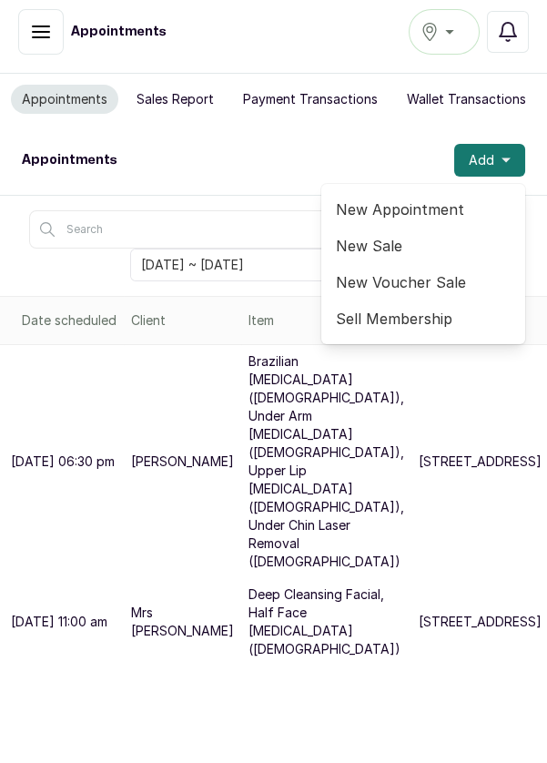
click at [429, 207] on span "New Appointment" at bounding box center [423, 209] width 175 height 22
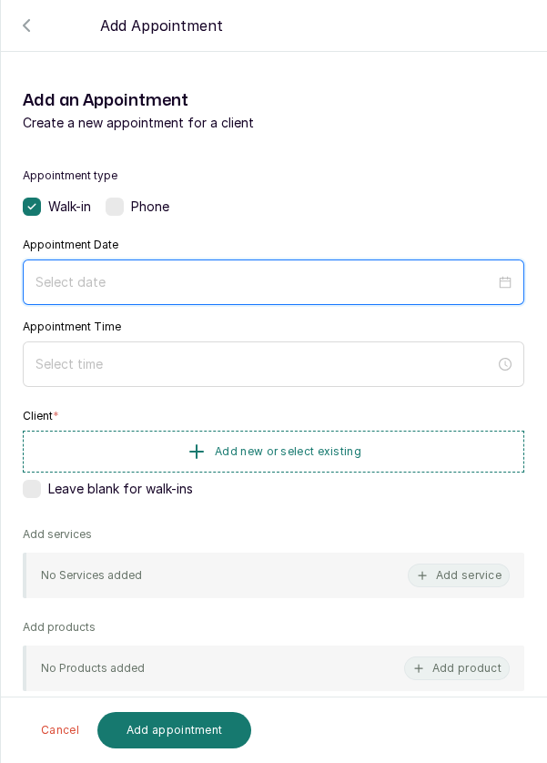
click at [302, 278] on input at bounding box center [265, 282] width 460 height 20
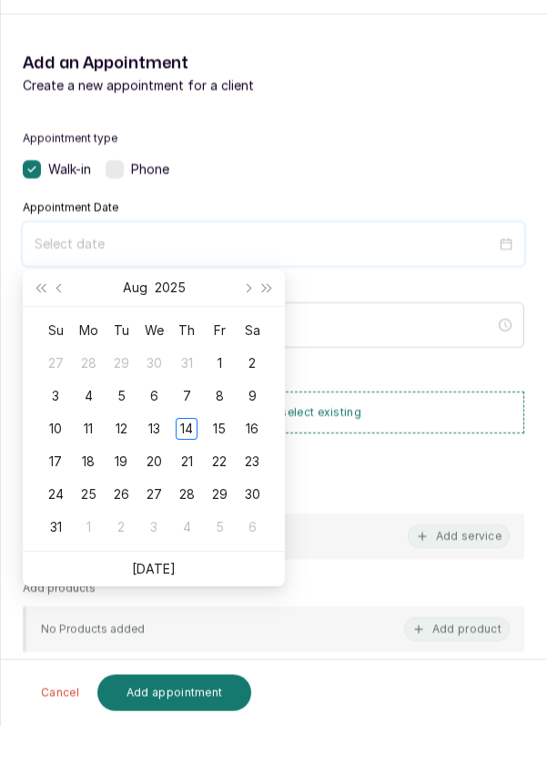
scroll to position [9, 0]
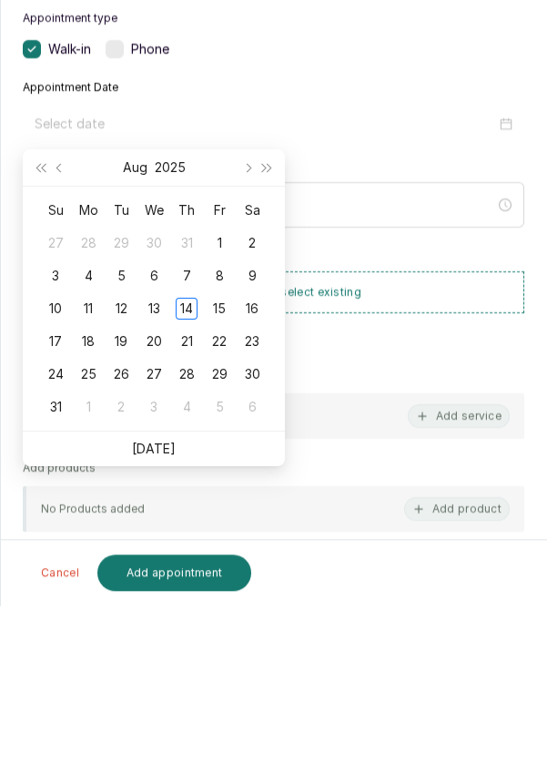
click at [219, 469] on div "15" at bounding box center [219, 466] width 22 height 22
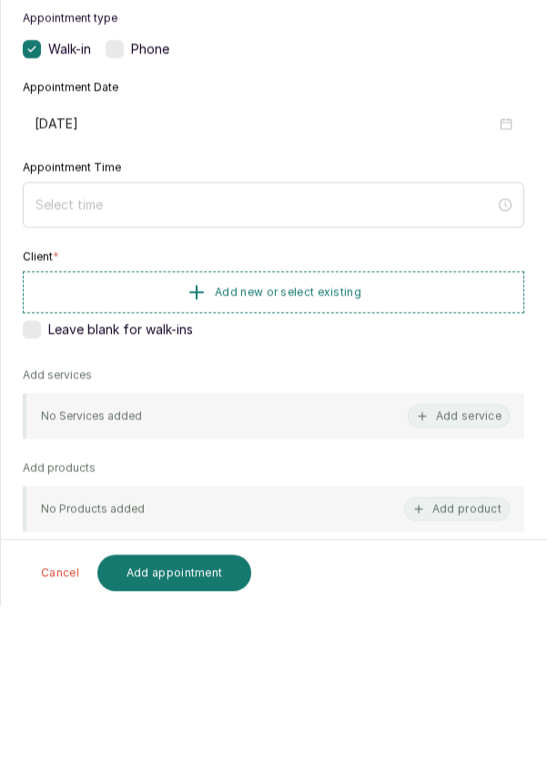
type input "[DATE]"
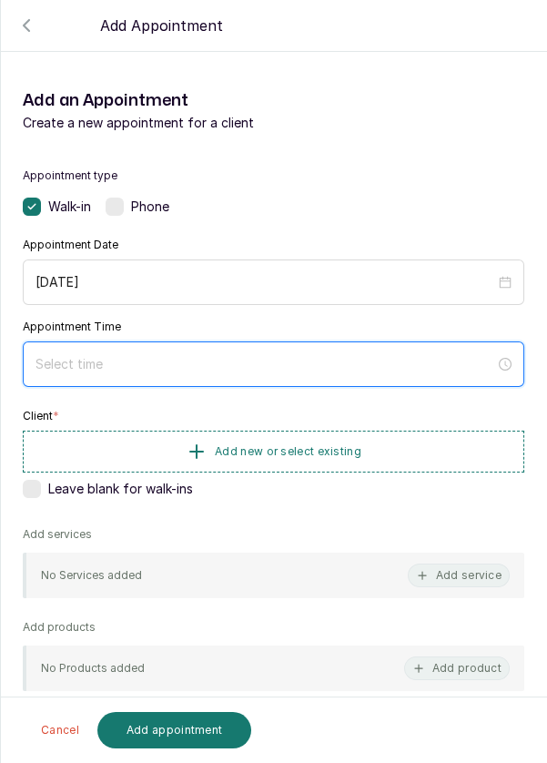
click at [181, 355] on input at bounding box center [265, 364] width 460 height 20
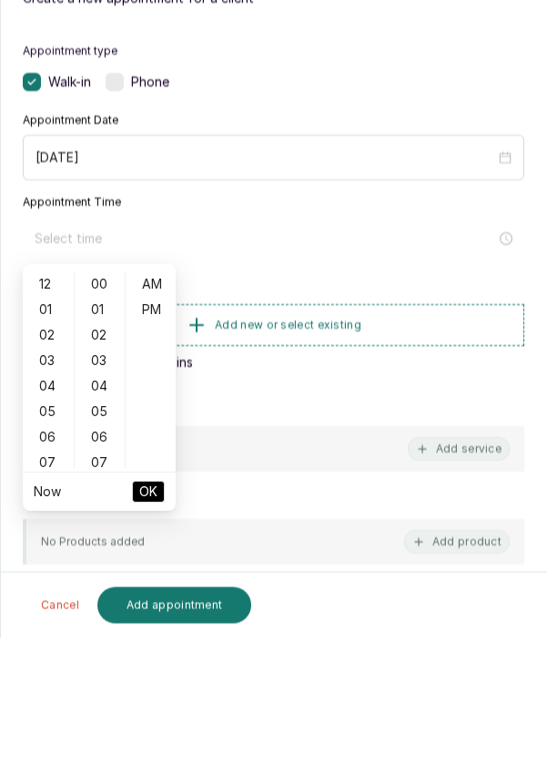
click at [45, 539] on div "05" at bounding box center [48, 535] width 44 height 25
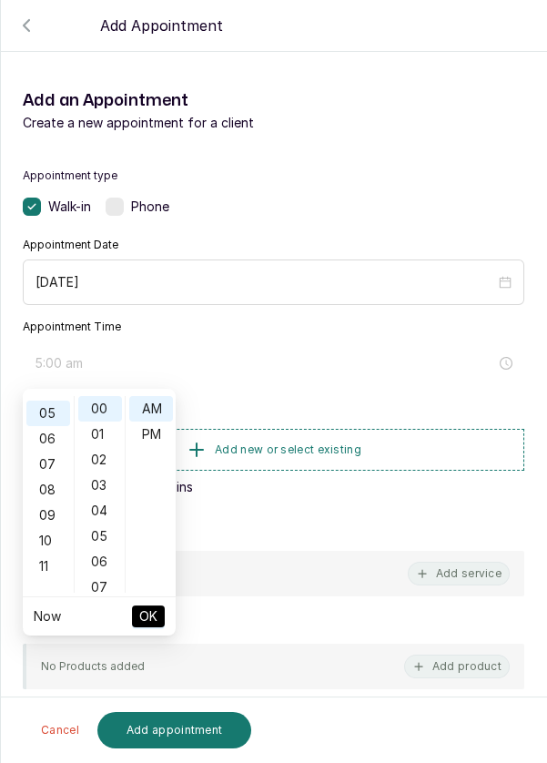
scroll to position [127, 0]
click at [156, 438] on div "PM" at bounding box center [151, 433] width 44 height 25
type input "5:00 pm"
click at [151, 621] on span "OK" at bounding box center [148, 616] width 18 height 35
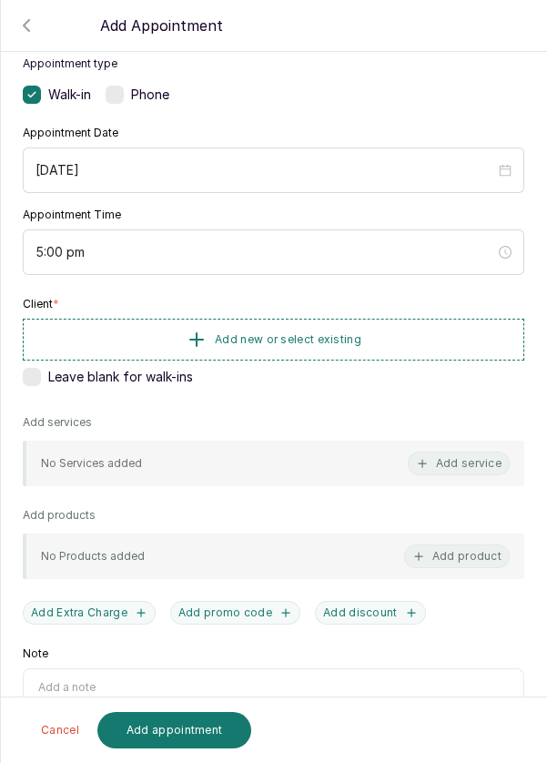
scroll to position [113, 0]
click at [355, 338] on span "Add new or select existing" at bounding box center [288, 338] width 147 height 15
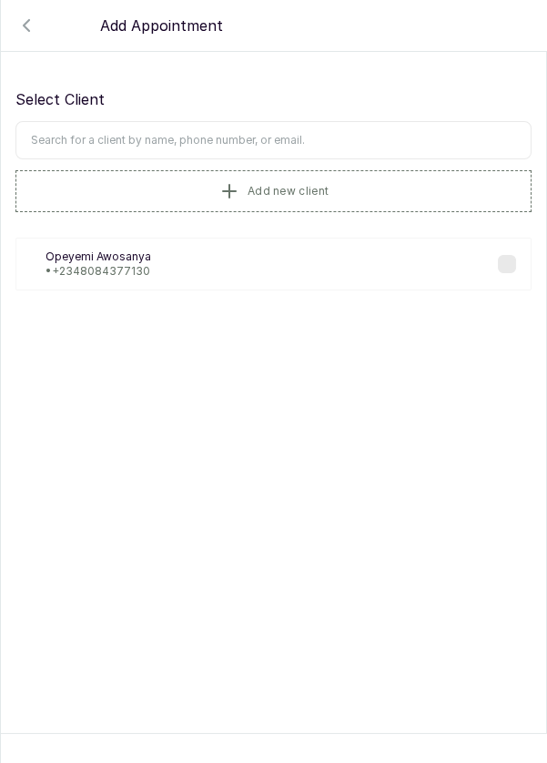
scroll to position [0, 0]
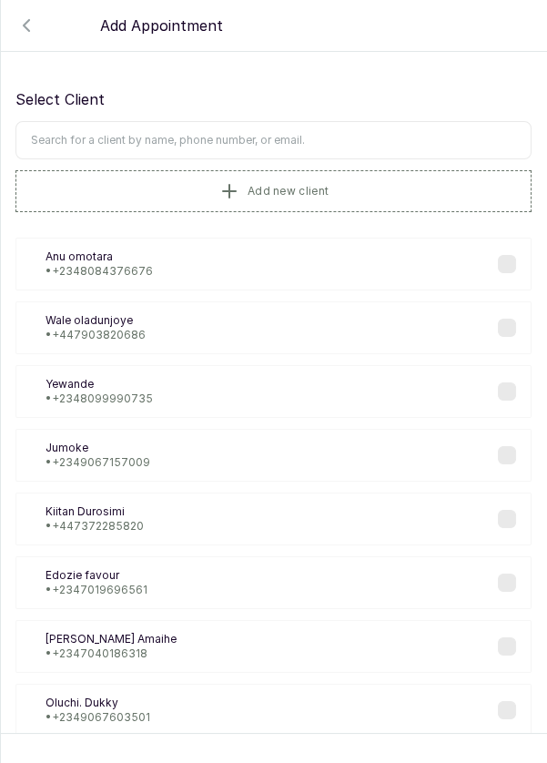
click at [333, 142] on input "text" at bounding box center [273, 140] width 516 height 38
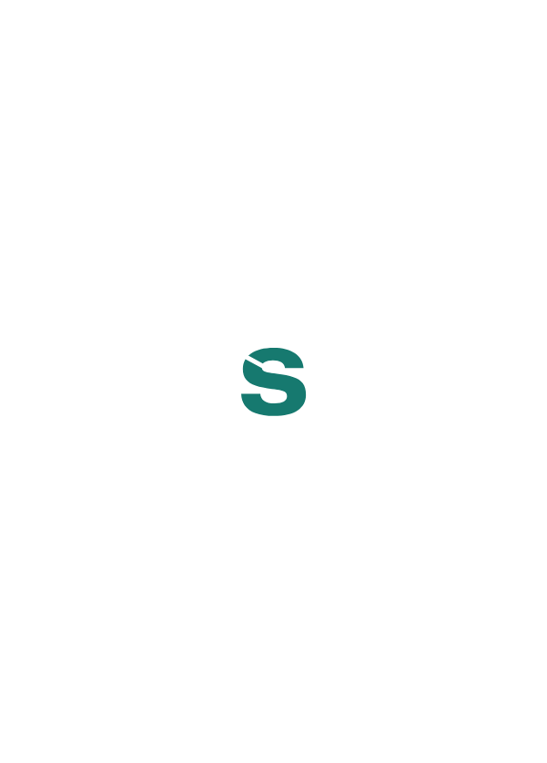
scroll to position [9, 0]
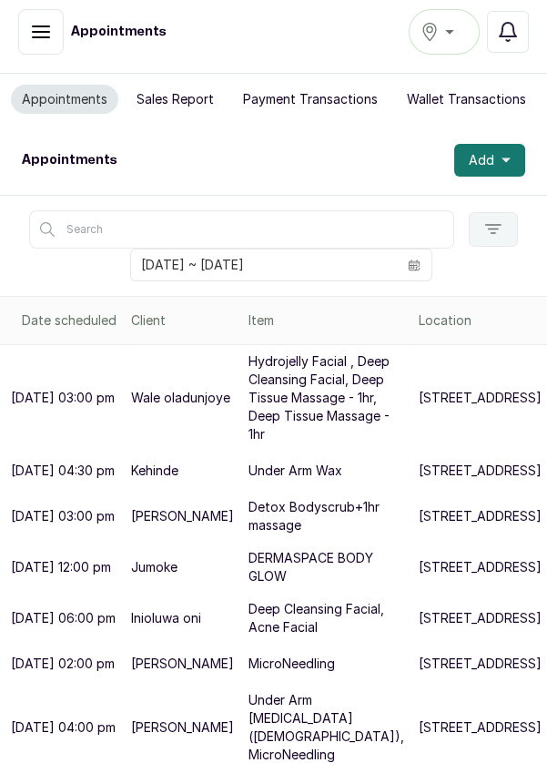
click at [425, 269] on span at bounding box center [414, 264] width 35 height 31
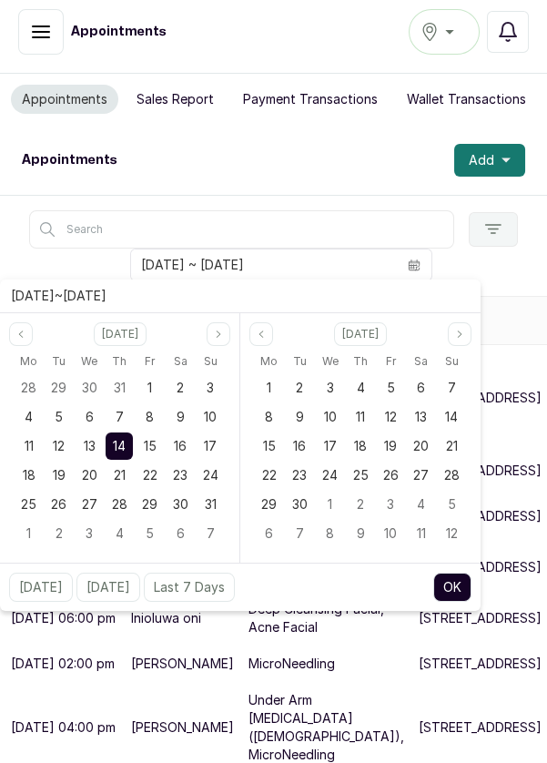
scroll to position [0, 0]
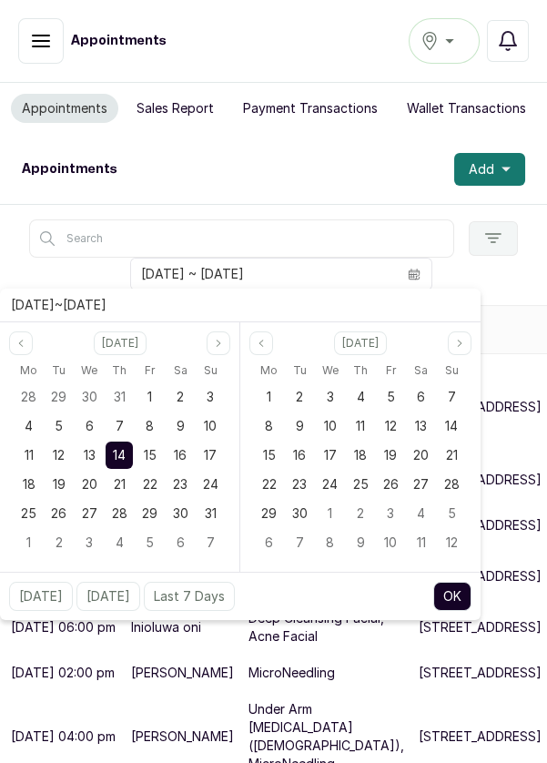
click at [160, 451] on div "15" at bounding box center [150, 454] width 27 height 27
click at [156, 462] on div "15" at bounding box center [150, 454] width 27 height 27
click at [451, 595] on button "OK" at bounding box center [452, 596] width 38 height 29
type input "[DATE] ~ [DATE]"
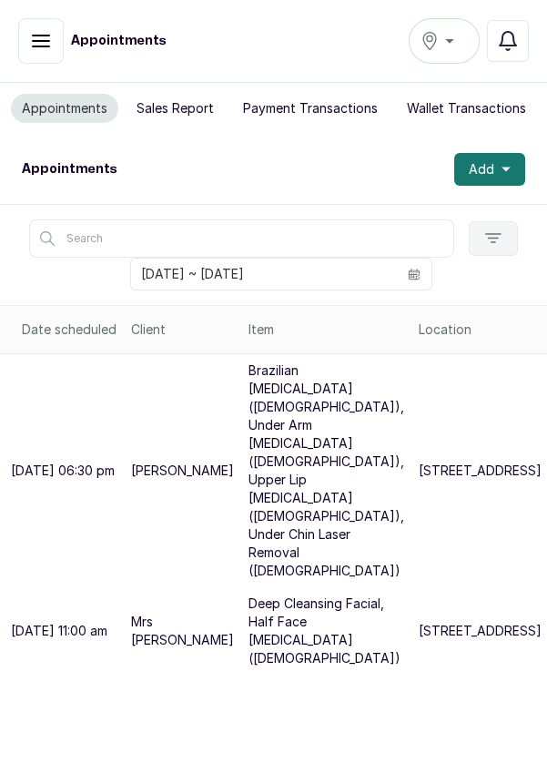
click at [510, 176] on button "Add" at bounding box center [489, 169] width 71 height 33
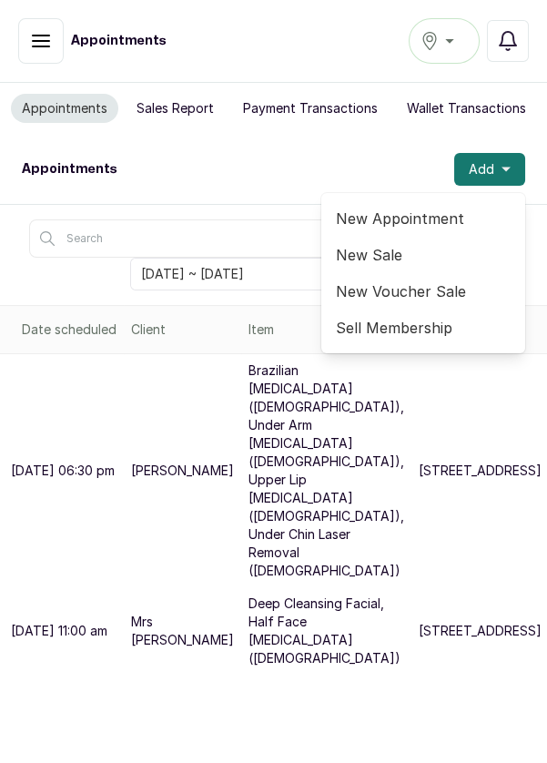
click at [402, 216] on span "New Appointment" at bounding box center [423, 219] width 175 height 22
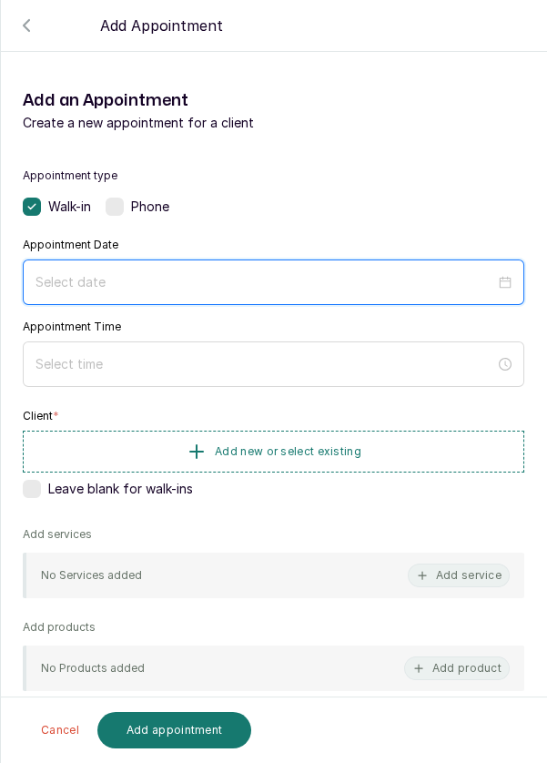
click at [177, 279] on input at bounding box center [265, 282] width 460 height 20
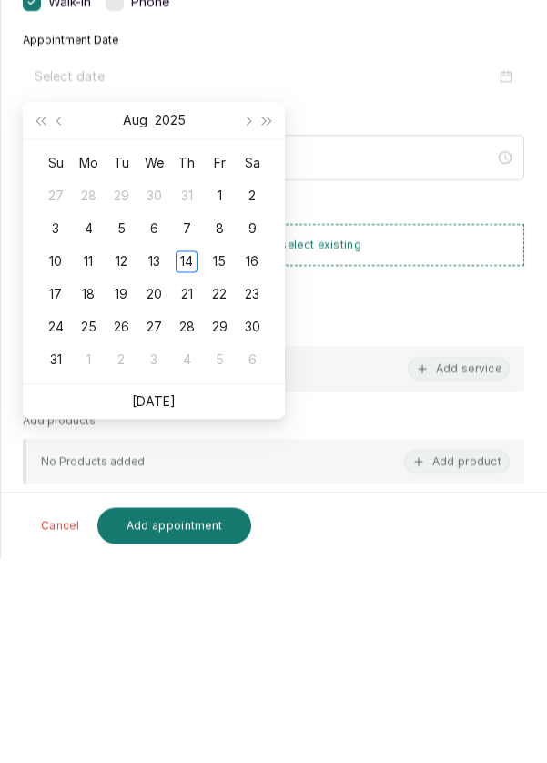
click at [216, 475] on div "15" at bounding box center [219, 466] width 22 height 22
click at [220, 479] on div "Leave blank for walk-ins" at bounding box center [274, 487] width 502 height 18
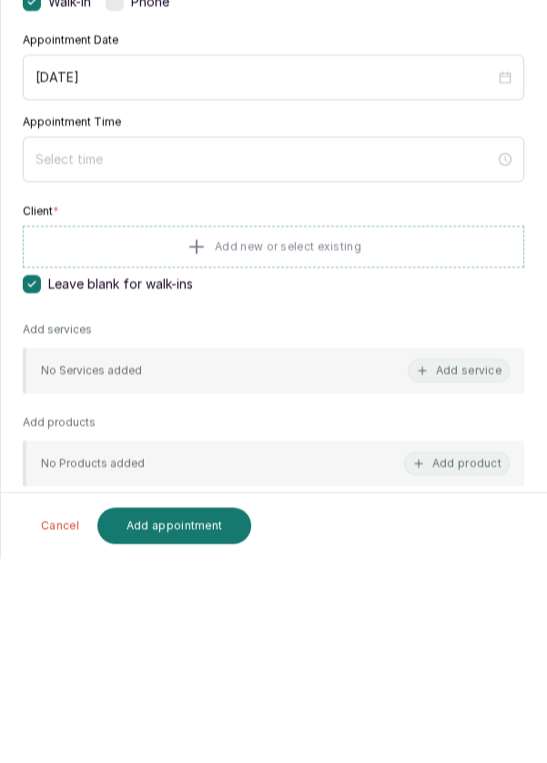
type input "[DATE]"
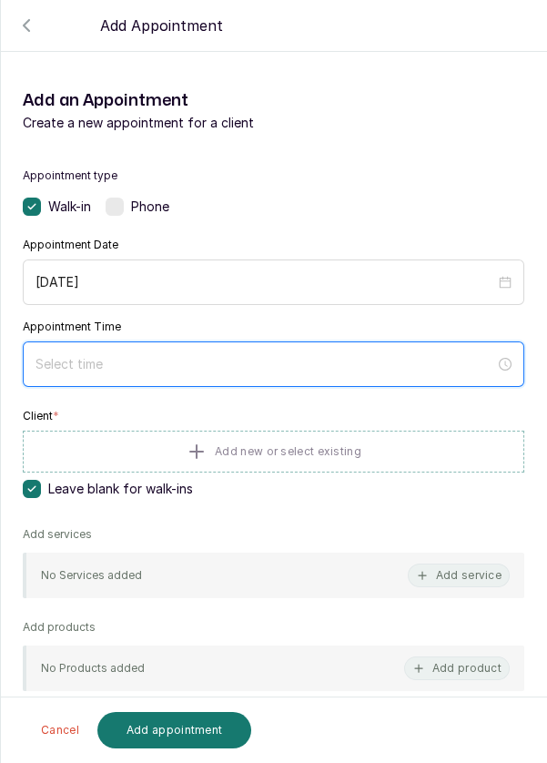
click at [145, 364] on input at bounding box center [265, 364] width 460 height 20
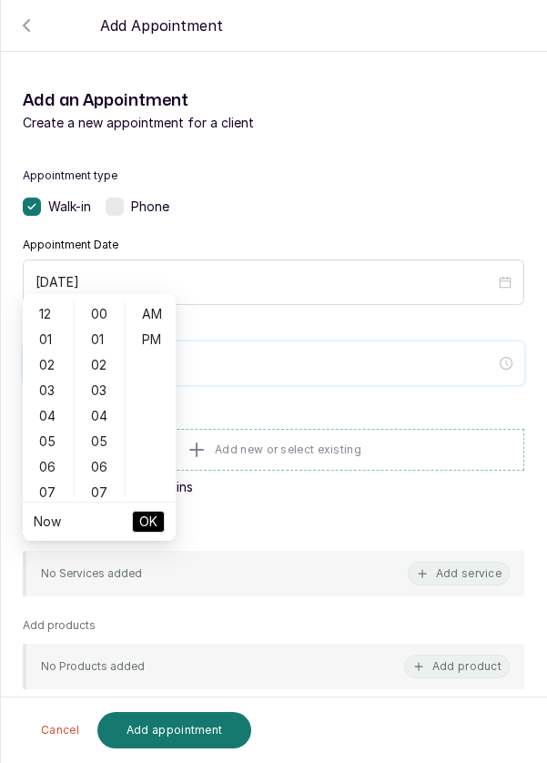
scroll to position [147, 0]
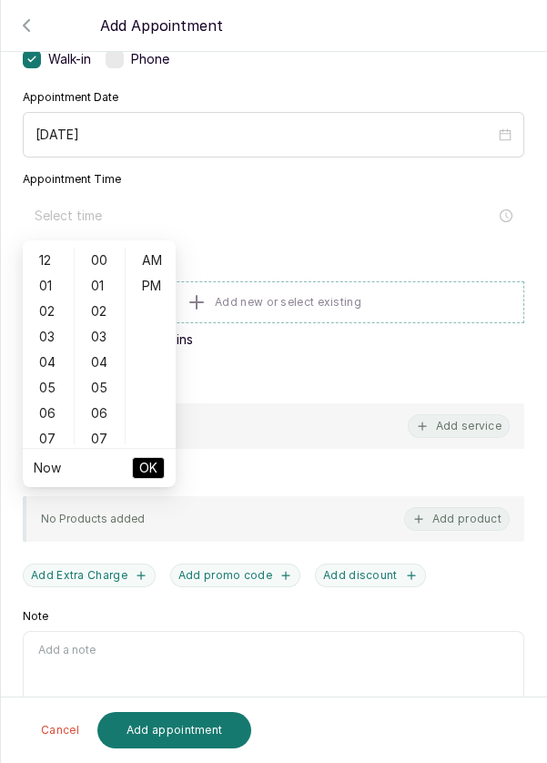
click at [41, 398] on div "05" at bounding box center [48, 387] width 44 height 25
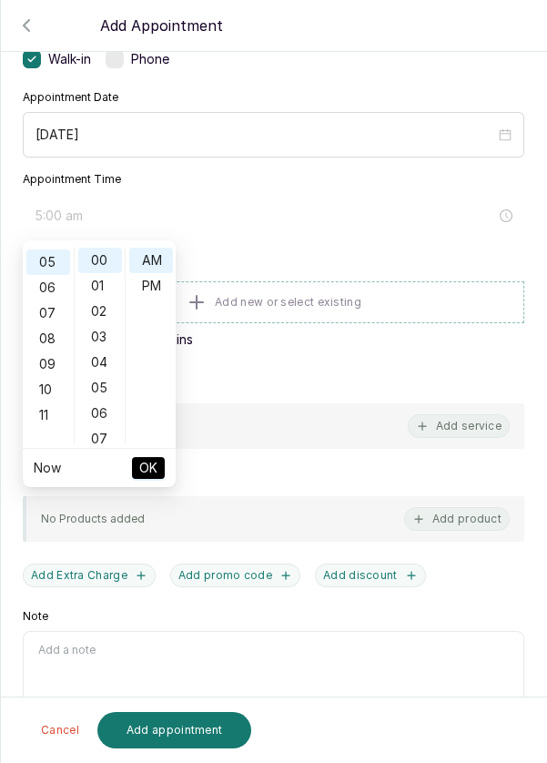
scroll to position [127, 0]
click at [160, 288] on div "PM" at bounding box center [151, 285] width 44 height 25
type input "5:00 pm"
click at [158, 474] on button "OK" at bounding box center [148, 468] width 33 height 22
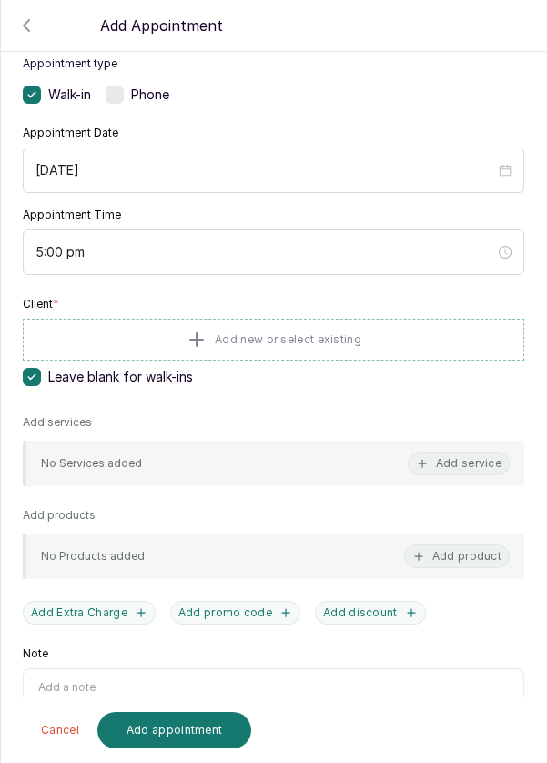
scroll to position [147, 0]
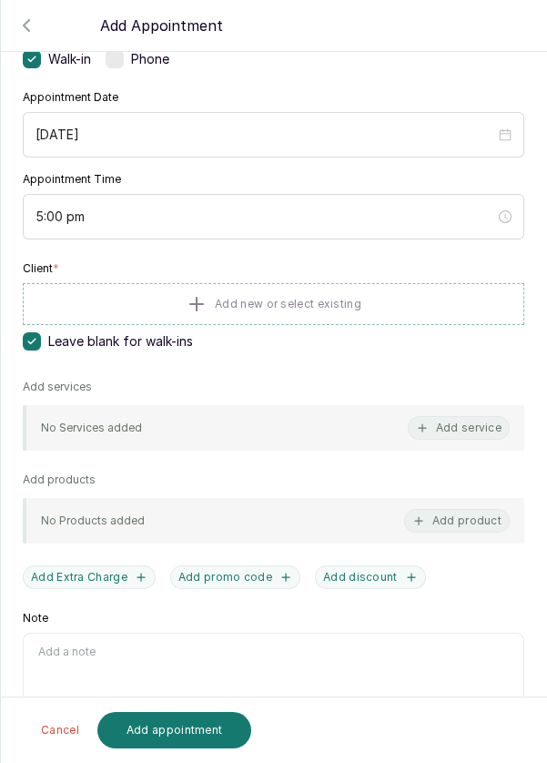
click at [486, 427] on button "Add service" at bounding box center [459, 428] width 102 height 24
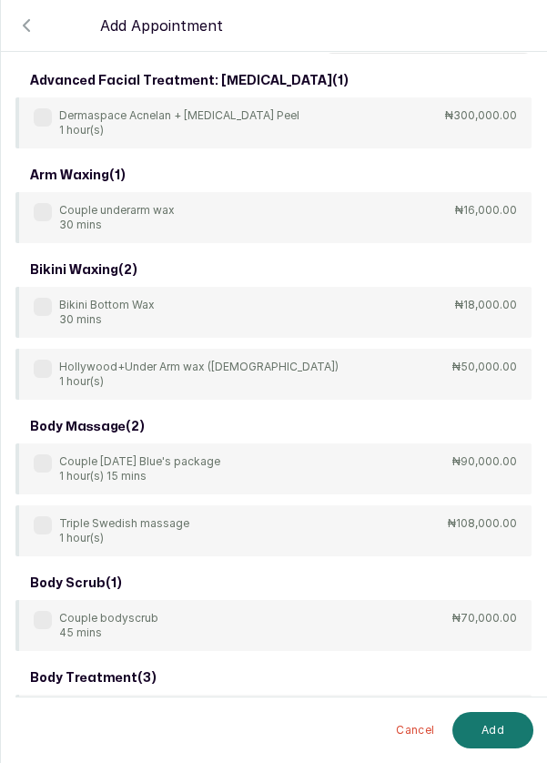
scroll to position [0, 0]
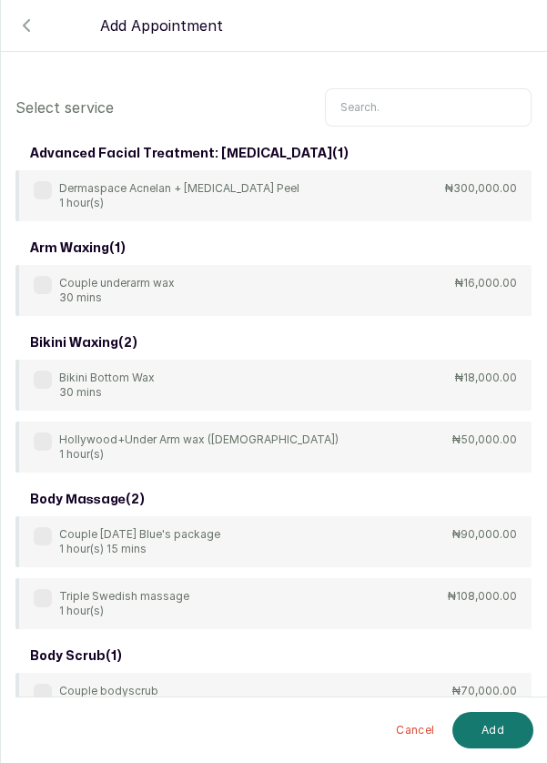
click at [426, 106] on input "text" at bounding box center [428, 107] width 207 height 38
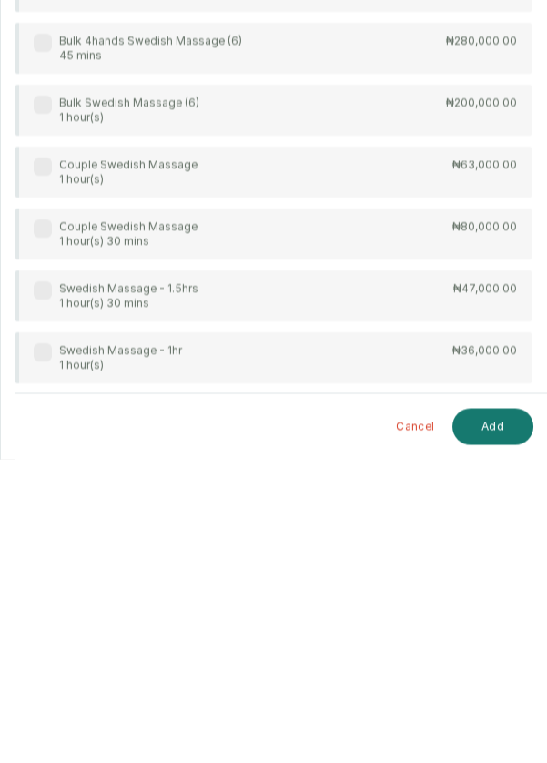
scroll to position [80, 0]
type input "Swedish"
click at [42, 647] on div "Swedish Massage - 1hr 1 hour(s)" at bounding box center [108, 661] width 148 height 29
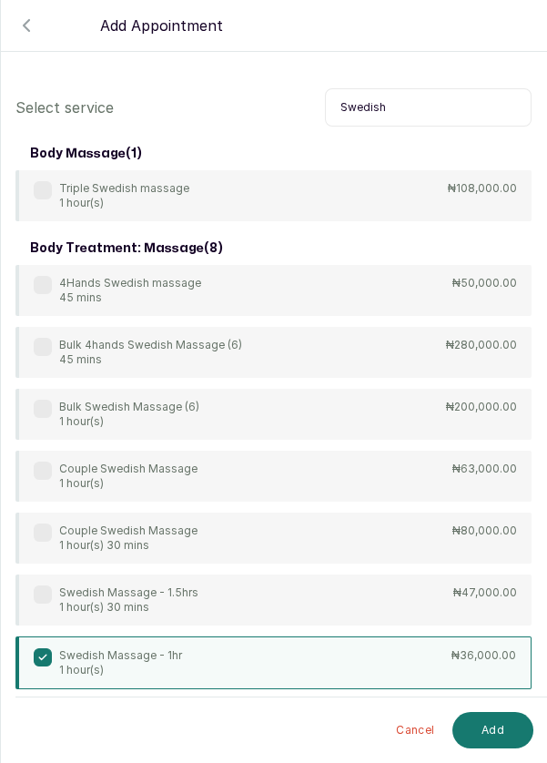
click at [504, 724] on button "Add" at bounding box center [492, 730] width 81 height 36
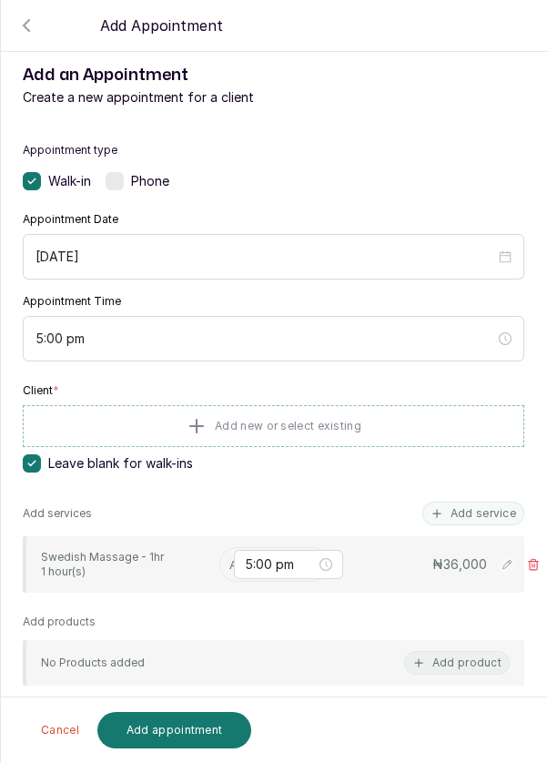
scroll to position [0, 0]
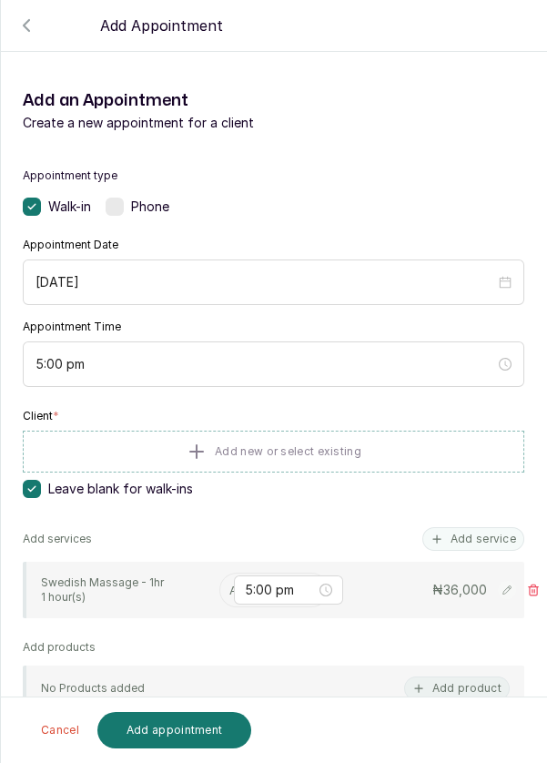
click at [123, 198] on label at bounding box center [115, 207] width 18 height 18
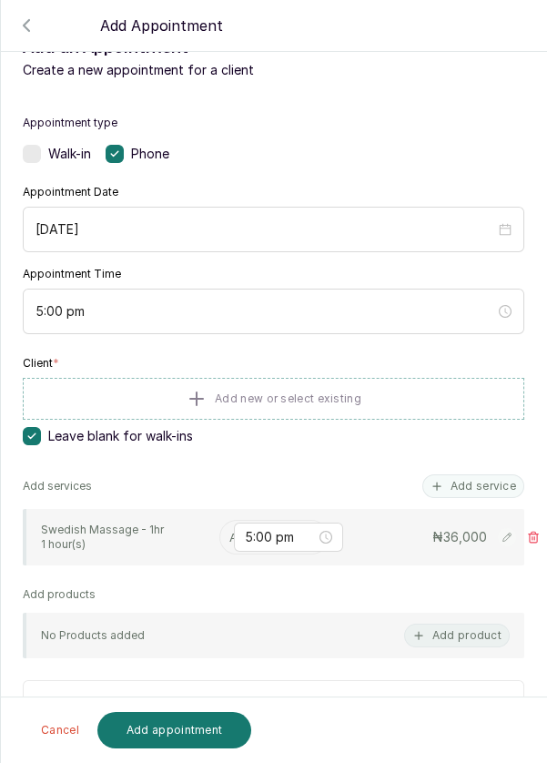
scroll to position [46, 0]
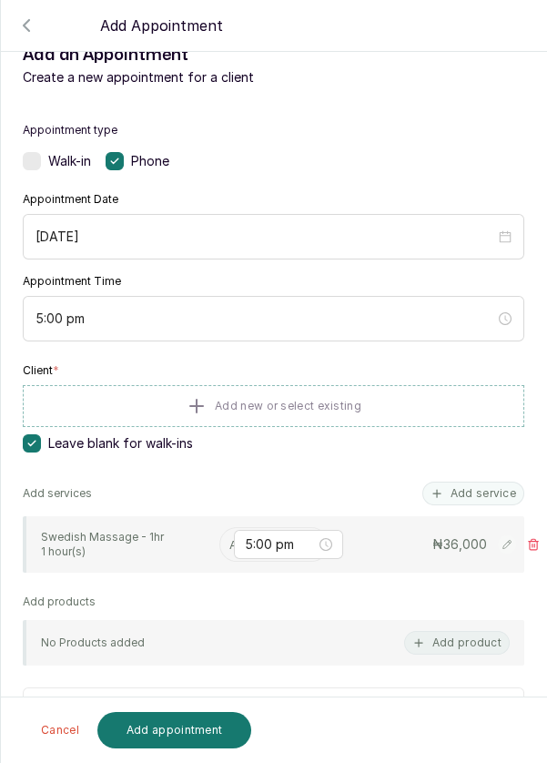
click at [230, 534] on input "text" at bounding box center [231, 544] width 4 height 20
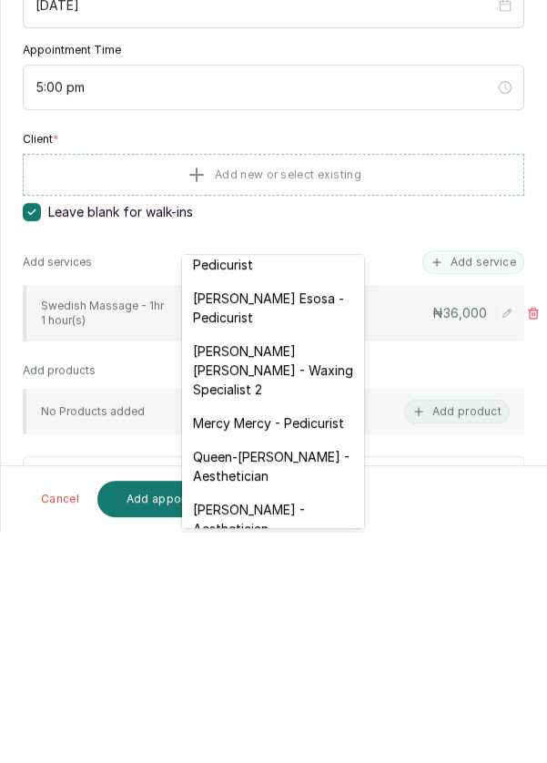
scroll to position [241, 0]
click at [305, 590] on div "[PERSON_NAME] [PERSON_NAME] - Waxing Specialist 2" at bounding box center [273, 601] width 182 height 72
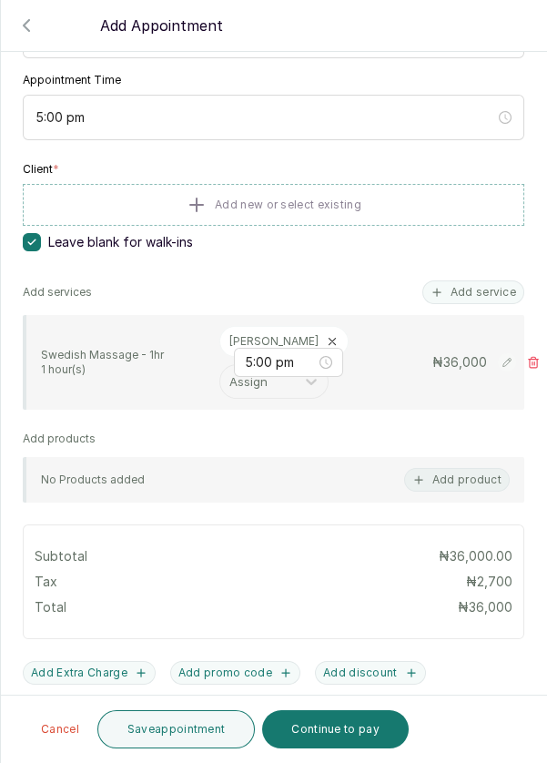
scroll to position [263, 0]
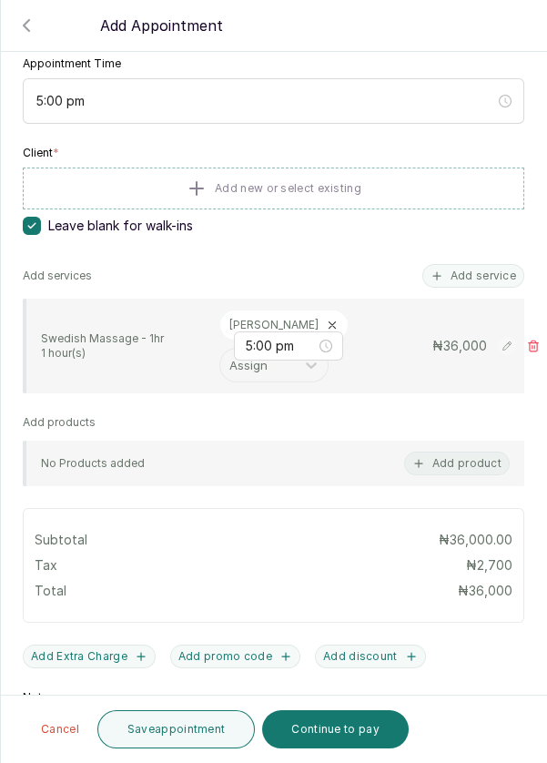
click at [495, 264] on button "Add service" at bounding box center [473, 276] width 102 height 24
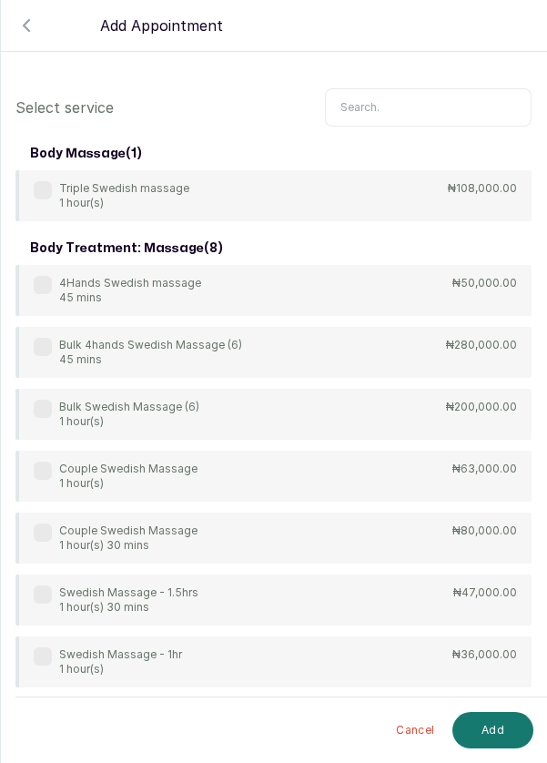
scroll to position [0, 0]
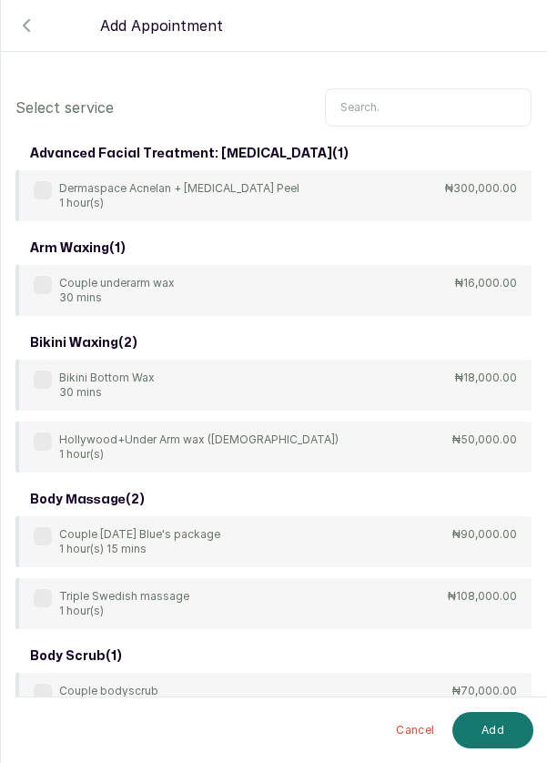
click at [441, 109] on input "text" at bounding box center [428, 107] width 207 height 38
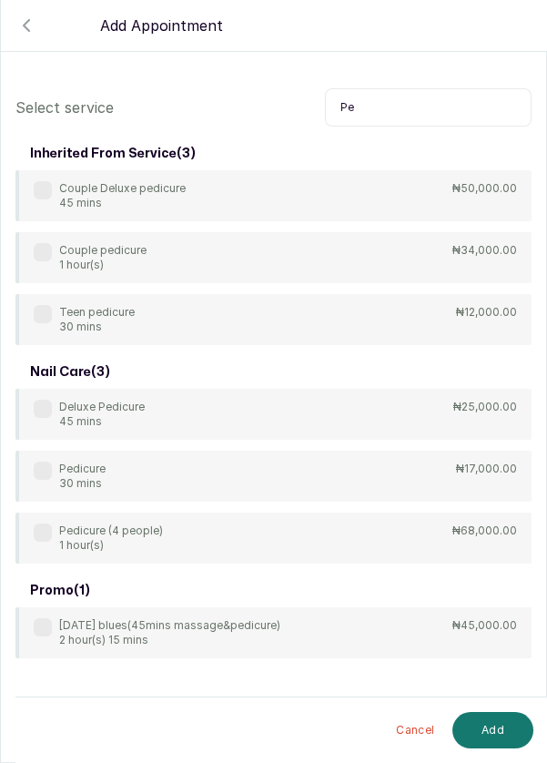
type input "P"
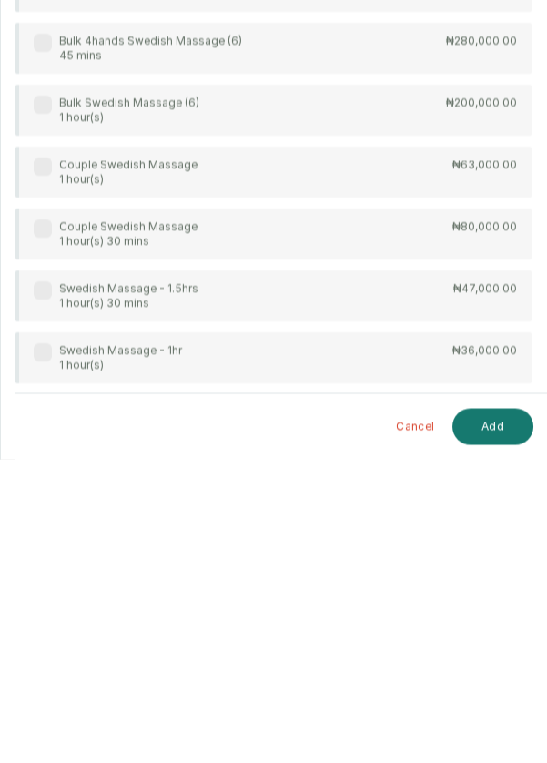
scroll to position [87, 0]
type input "Swedish"
click at [50, 647] on label at bounding box center [43, 656] width 18 height 18
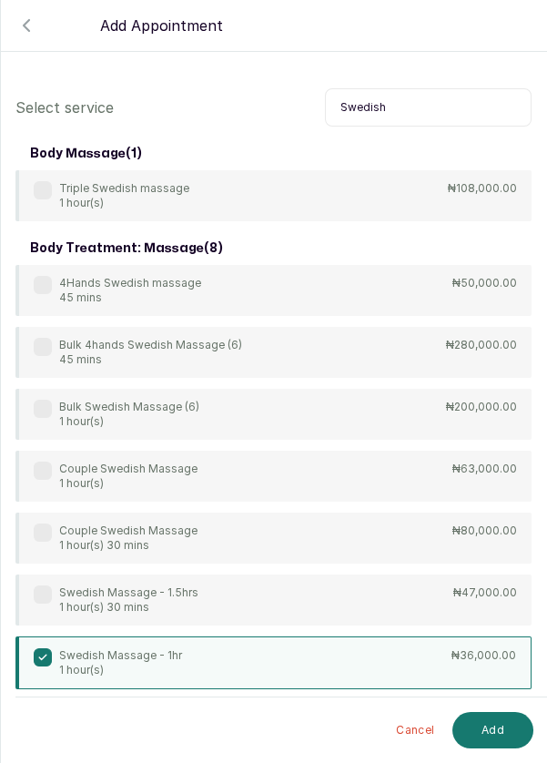
click at [502, 730] on button "Add" at bounding box center [492, 730] width 81 height 36
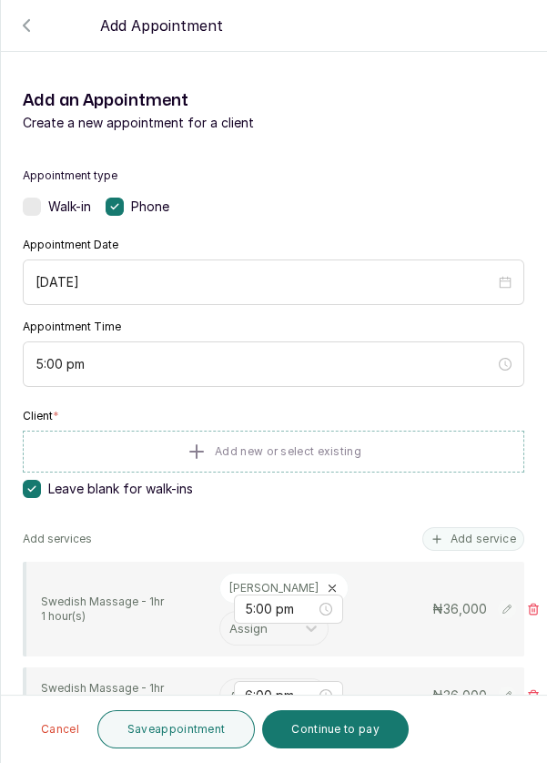
click at [230, 685] on input "text" at bounding box center [231, 695] width 4 height 20
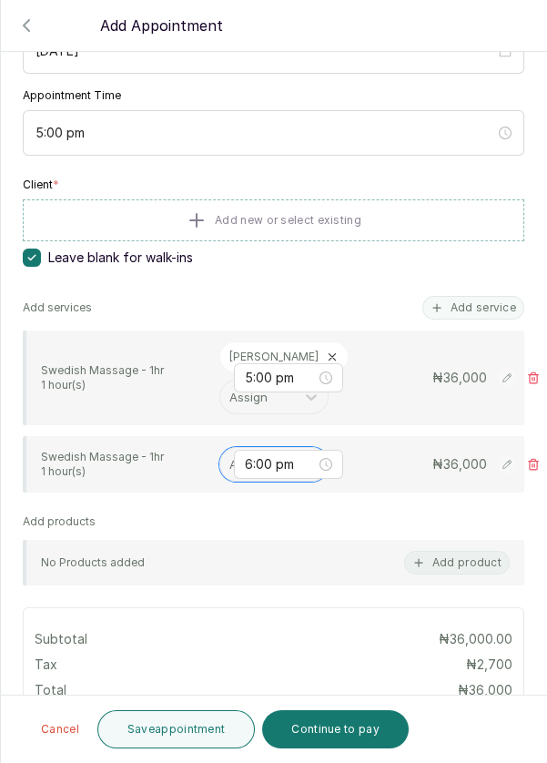
scroll to position [235, 0]
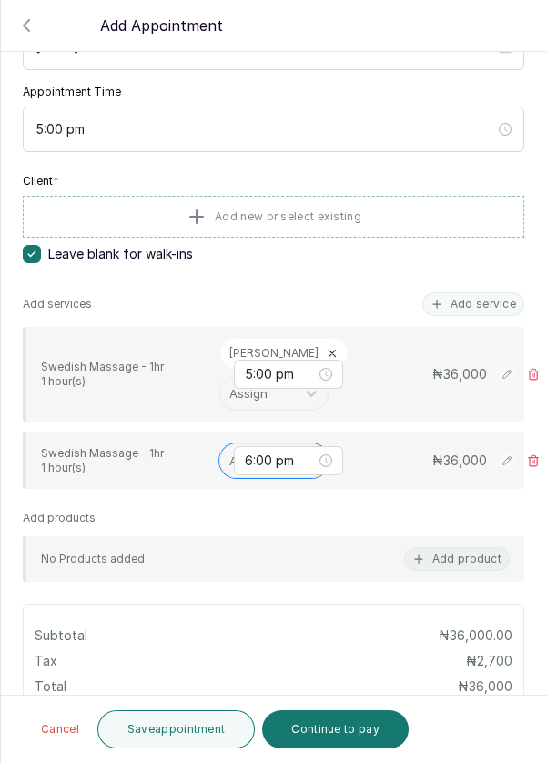
click at [230, 451] on input "text" at bounding box center [231, 461] width 4 height 20
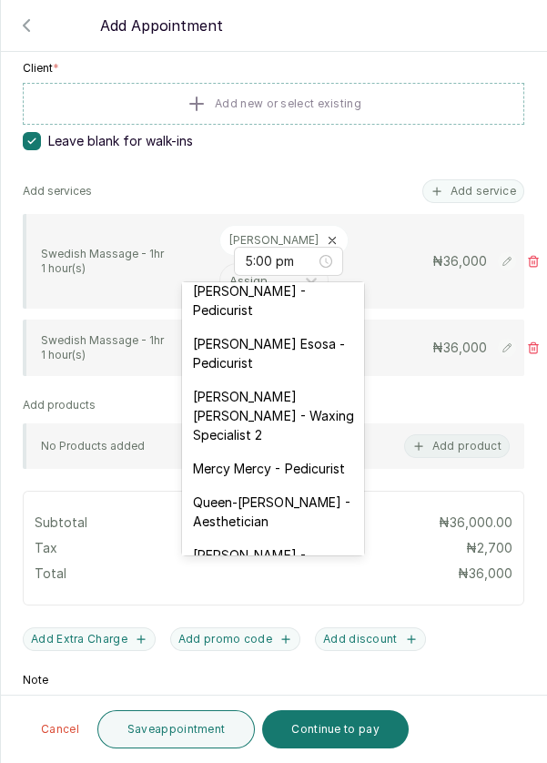
scroll to position [258, 0]
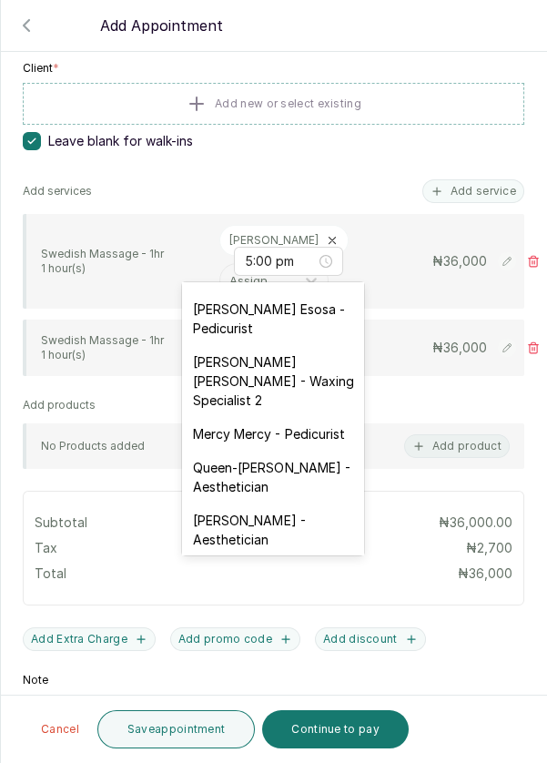
click at [308, 317] on div "[PERSON_NAME] Esosa - Pedicurist" at bounding box center [273, 318] width 182 height 53
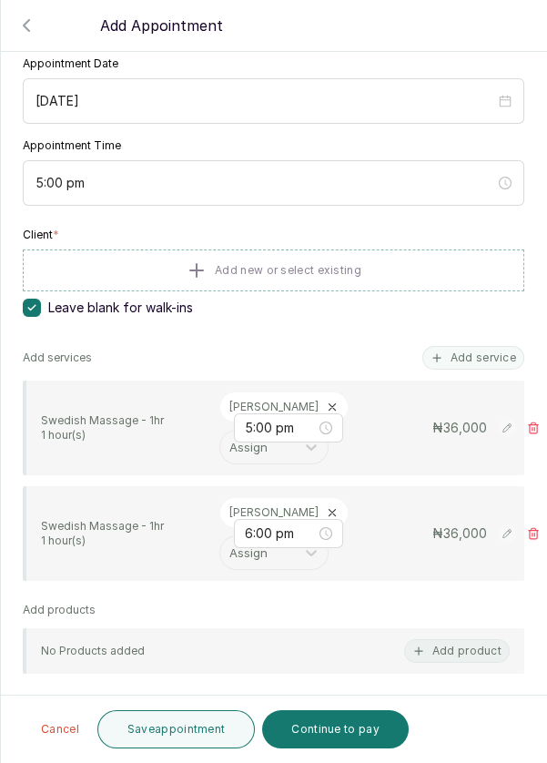
scroll to position [179, 0]
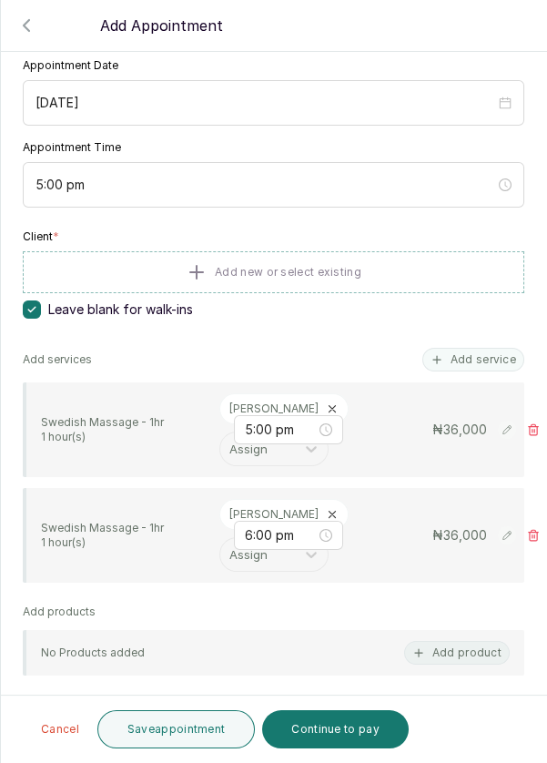
click at [491, 348] on button "Add service" at bounding box center [473, 360] width 102 height 24
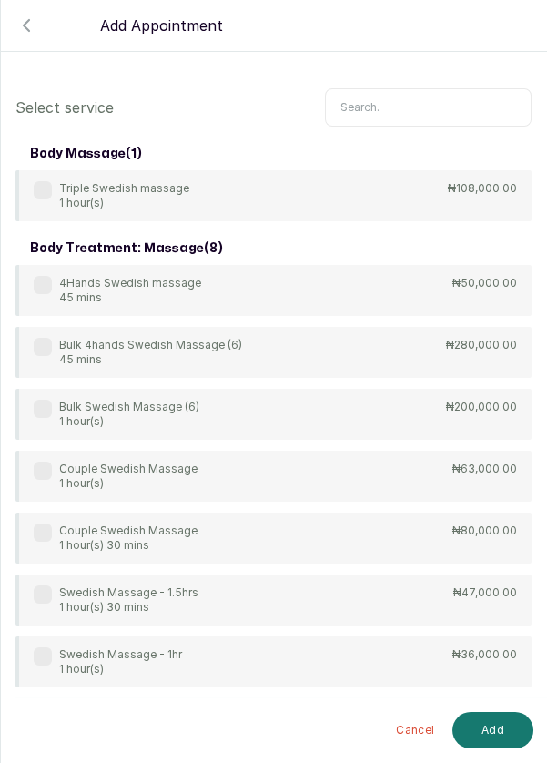
scroll to position [74, 0]
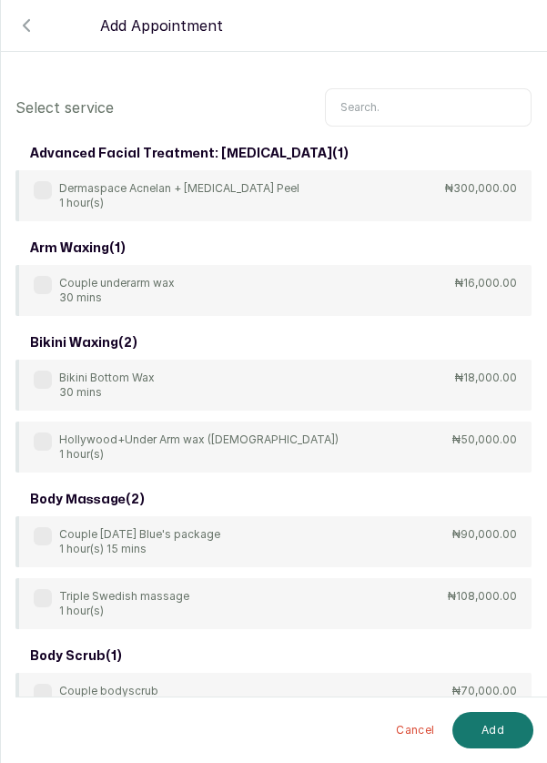
click at [452, 106] on input "text" at bounding box center [428, 107] width 207 height 38
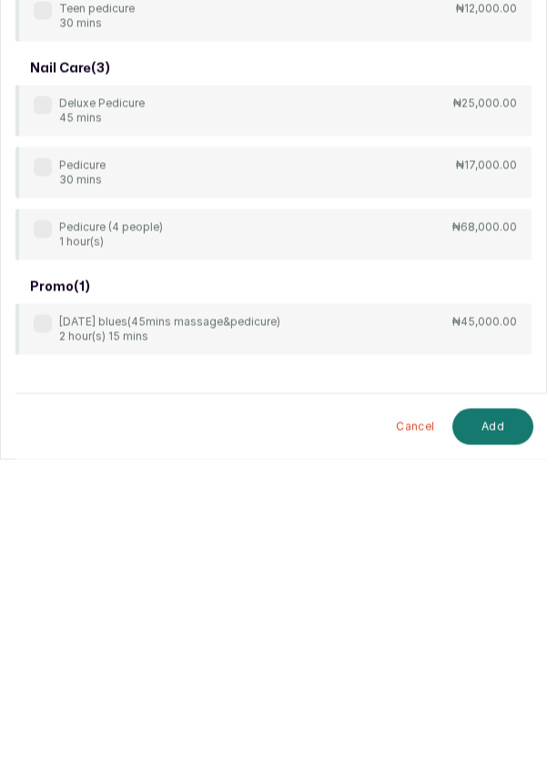
scroll to position [87, 0]
type input "Pedicure"
click at [37, 461] on label at bounding box center [43, 470] width 18 height 18
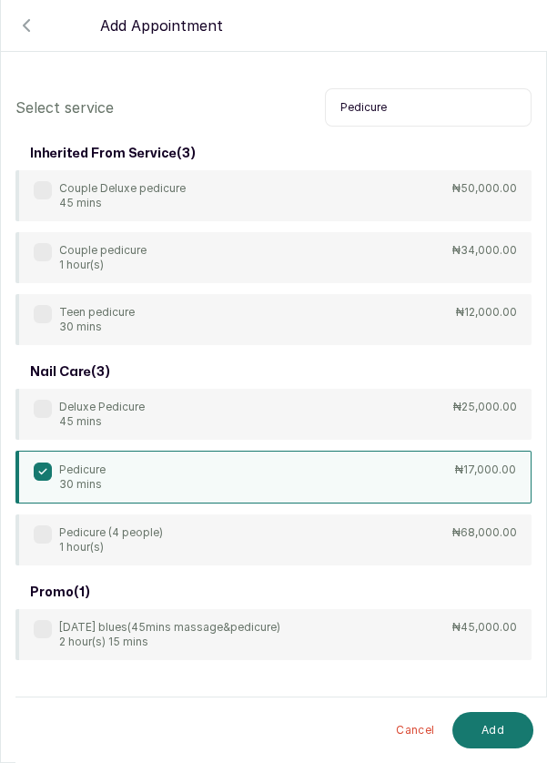
click at [494, 732] on button "Add" at bounding box center [492, 730] width 81 height 36
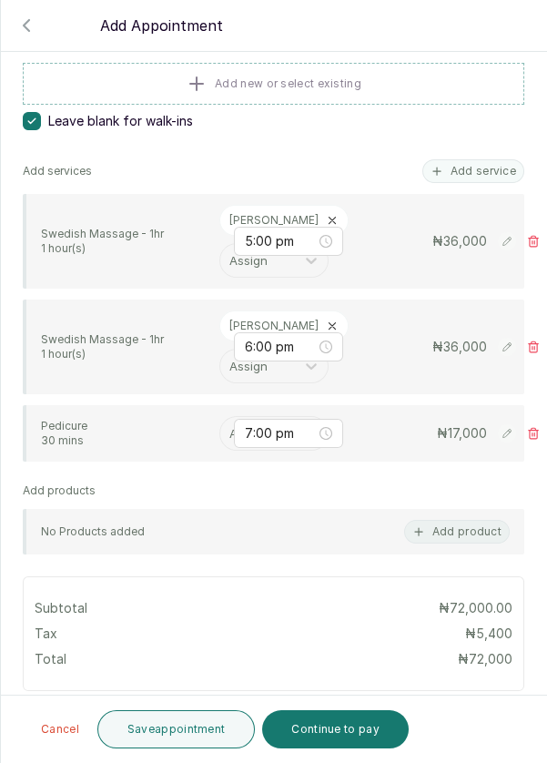
scroll to position [385, 0]
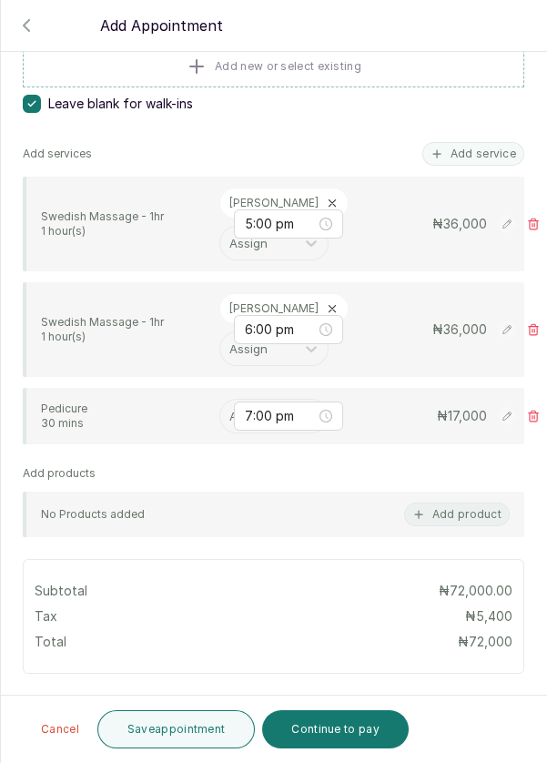
click at [230, 406] on input "text" at bounding box center [231, 416] width 4 height 20
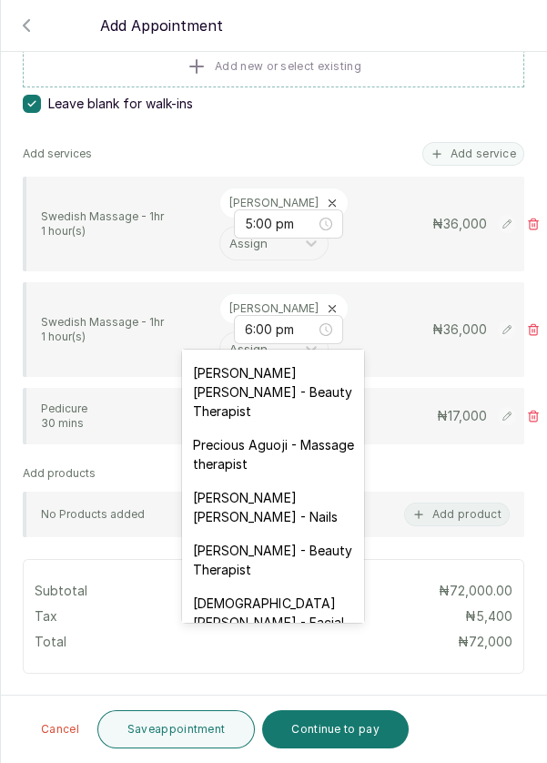
scroll to position [751, 0]
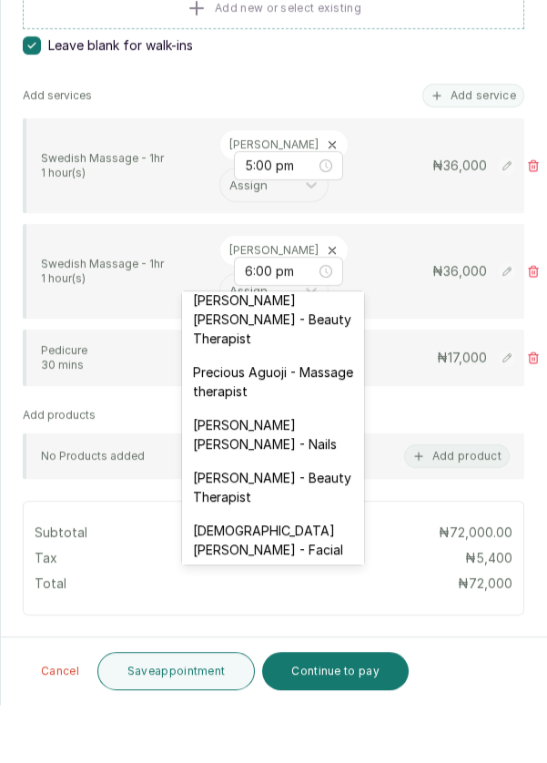
click at [297, 466] on div "[PERSON_NAME] [PERSON_NAME] - Nails" at bounding box center [273, 492] width 182 height 53
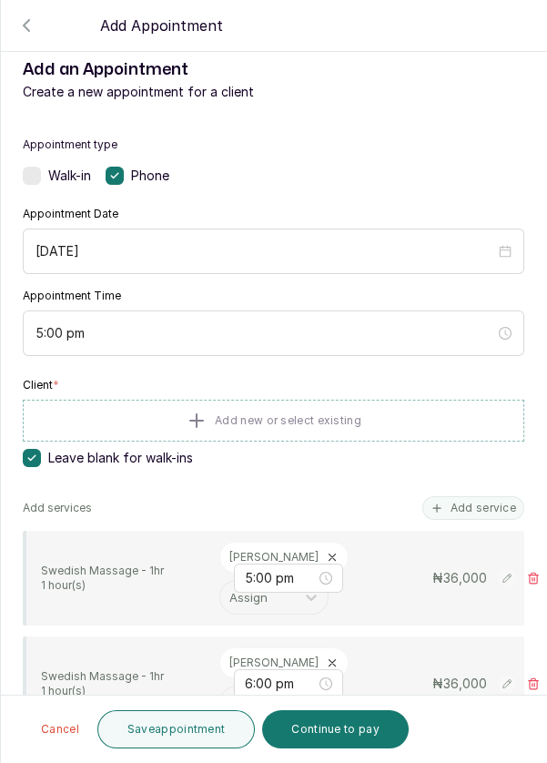
scroll to position [0, 0]
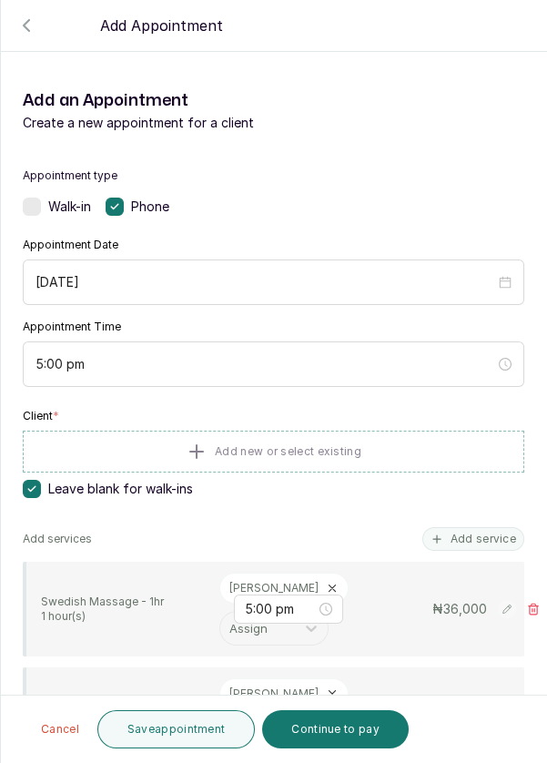
click at [30, 198] on label at bounding box center [32, 207] width 18 height 18
click at [25, 25] on icon "button" at bounding box center [26, 26] width 22 height 22
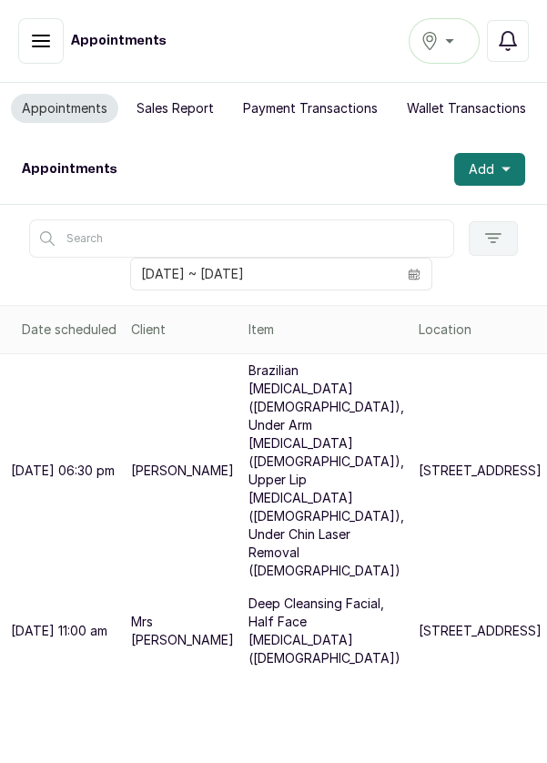
click at [522, 164] on button "Add" at bounding box center [489, 169] width 71 height 33
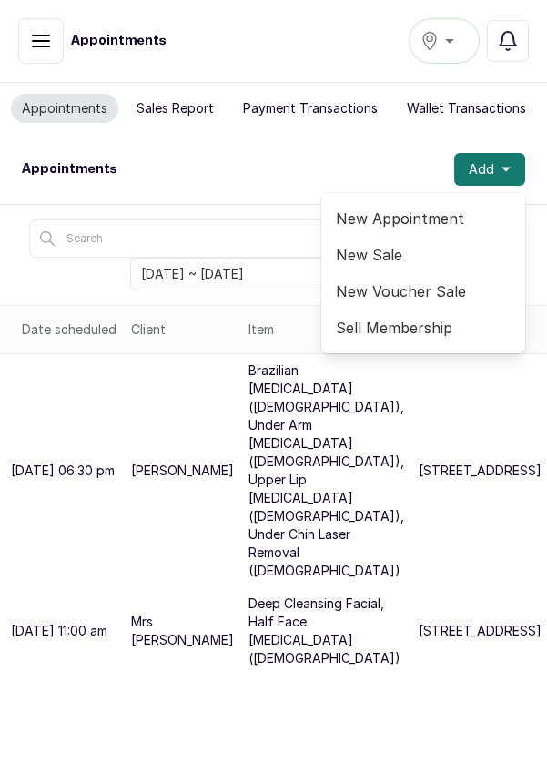
click at [432, 213] on span "New Appointment" at bounding box center [423, 219] width 175 height 22
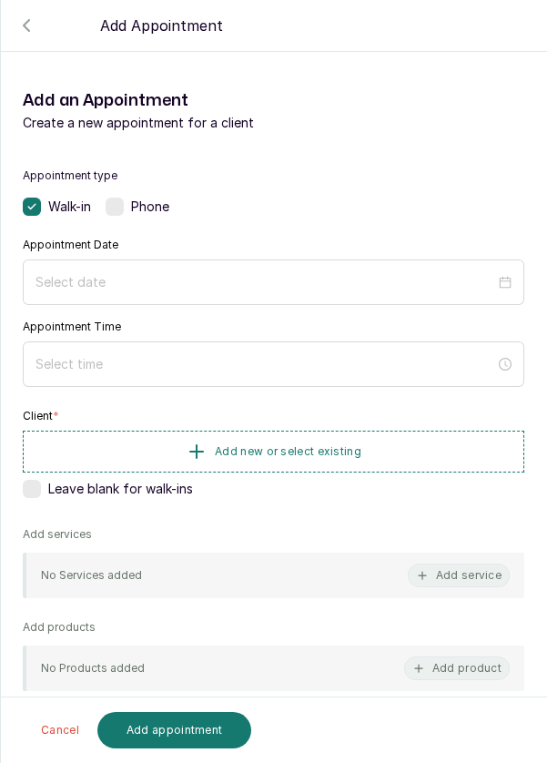
click at [353, 444] on span "Add new or select existing" at bounding box center [288, 451] width 147 height 15
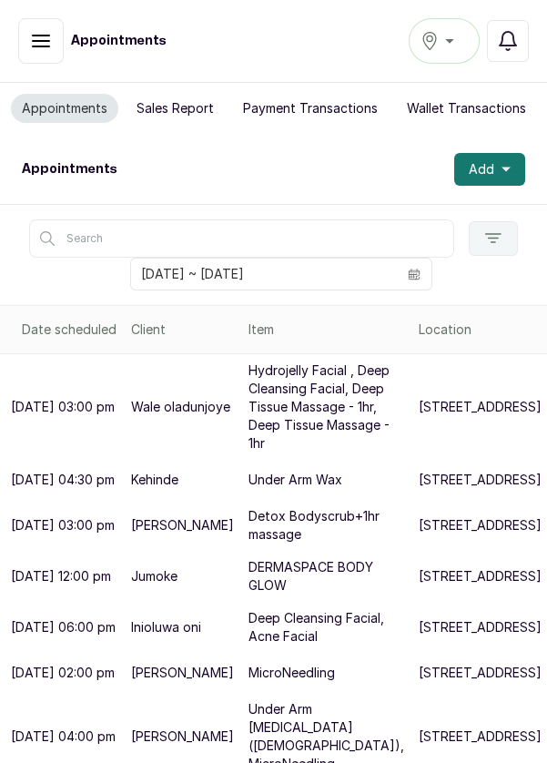
click at [414, 271] on icon "calendar" at bounding box center [413, 273] width 11 height 5
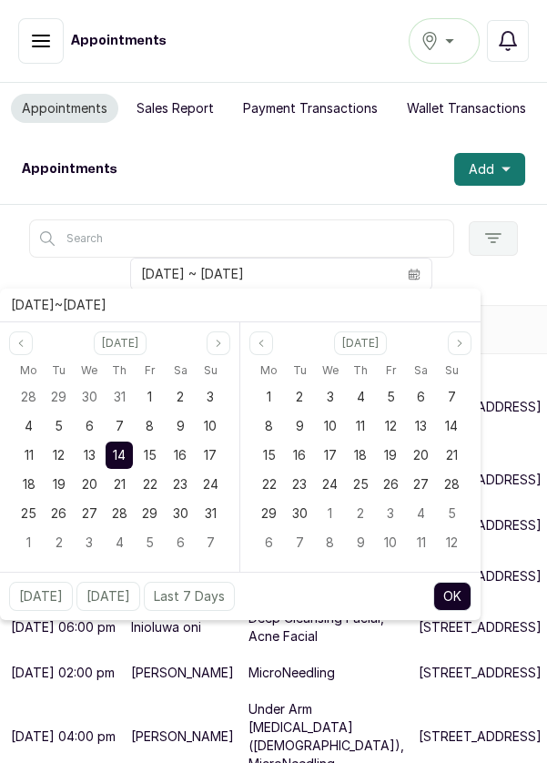
click at [162, 457] on div "15" at bounding box center [150, 454] width 27 height 27
click at [151, 451] on span "15" at bounding box center [150, 454] width 13 height 15
click at [451, 598] on button "OK" at bounding box center [452, 596] width 38 height 29
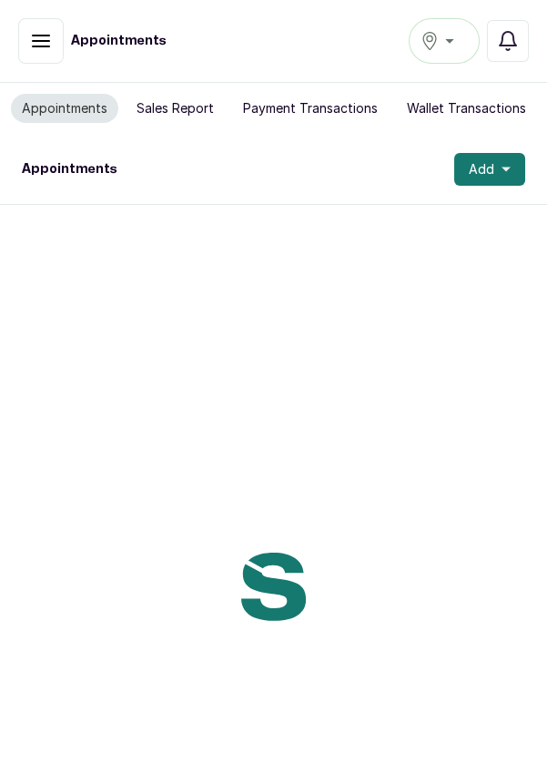
type input "[DATE] ~ [DATE]"
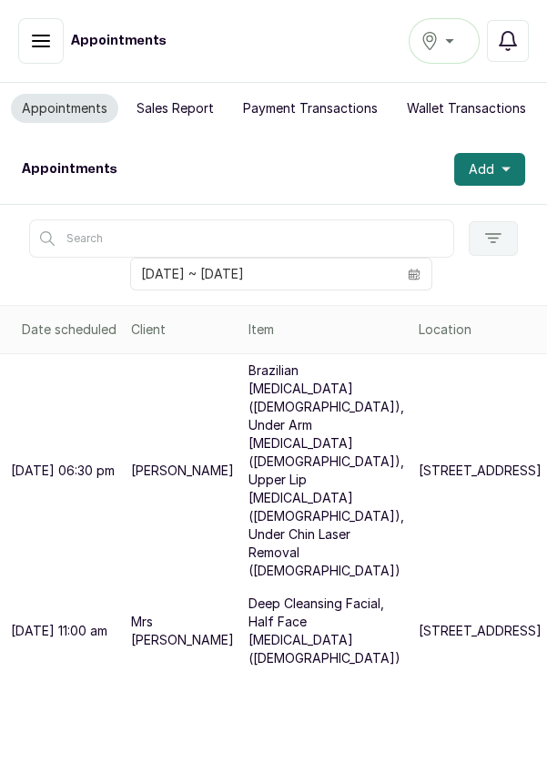
click at [517, 173] on button "Add" at bounding box center [489, 169] width 71 height 33
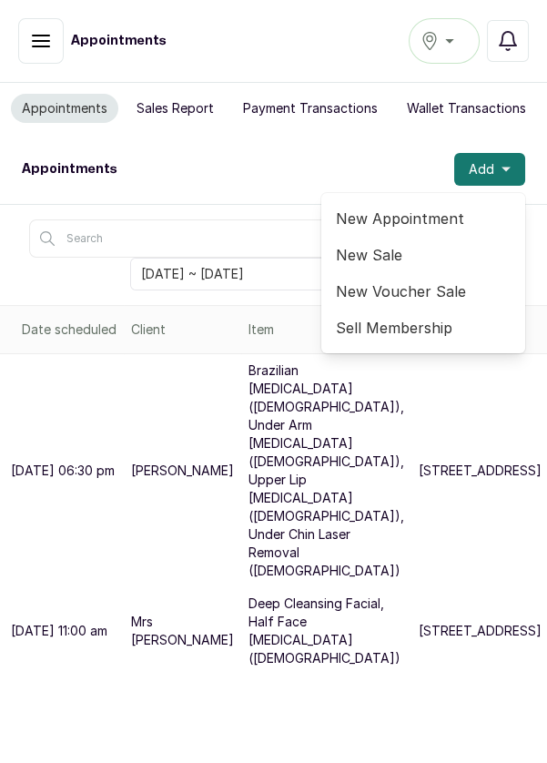
click at [437, 219] on span "New Appointment" at bounding box center [423, 219] width 175 height 22
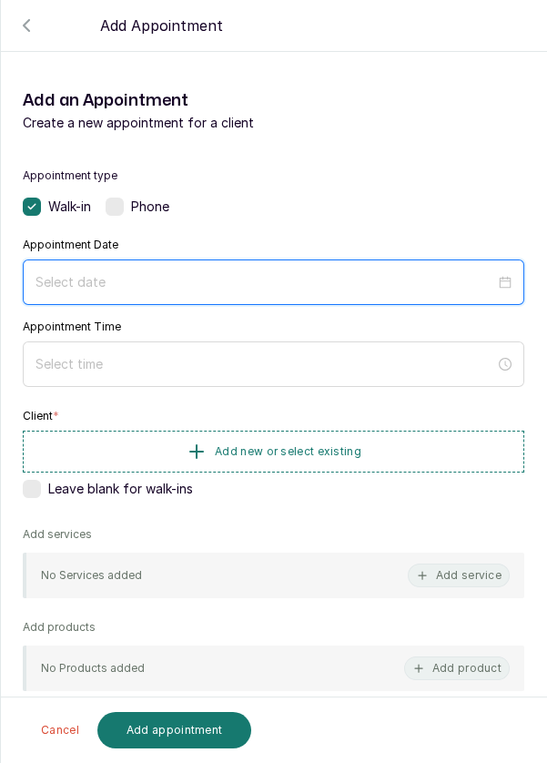
click at [178, 282] on input at bounding box center [265, 282] width 460 height 20
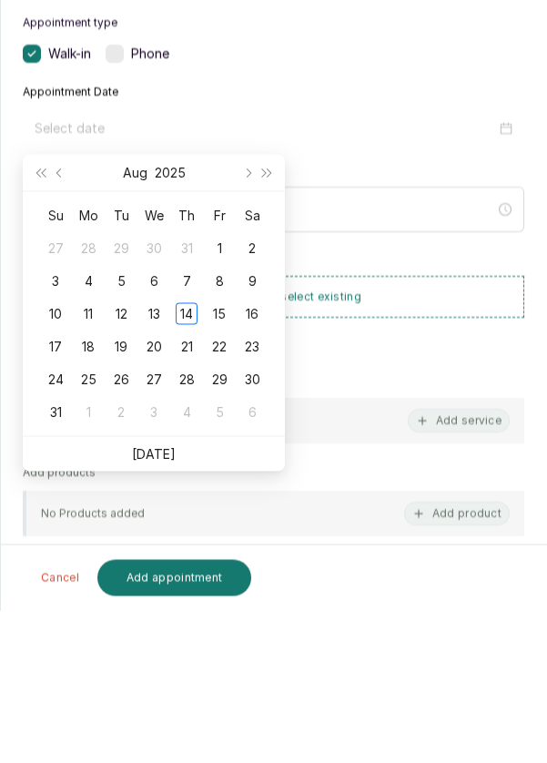
click at [223, 468] on div "15" at bounding box center [219, 466] width 22 height 22
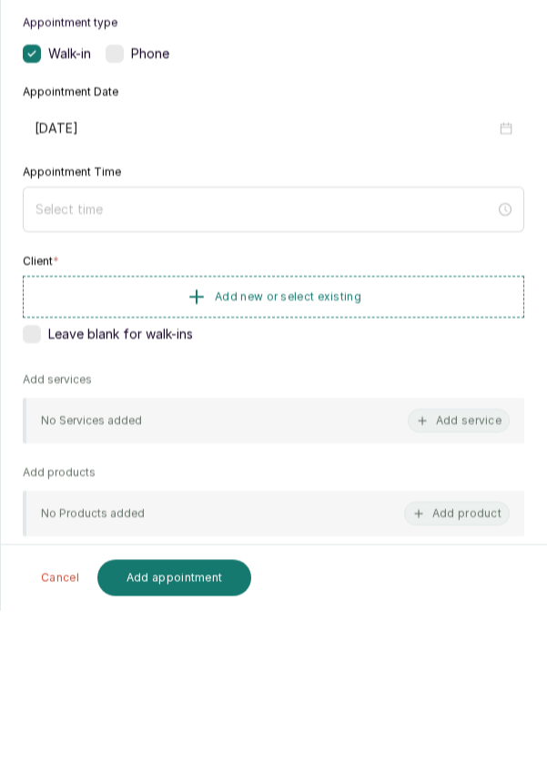
type input "[DATE]"
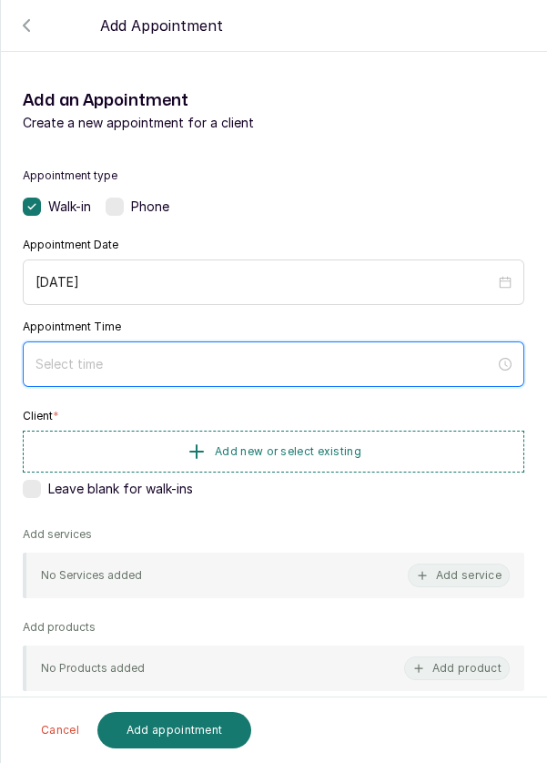
click at [202, 355] on input at bounding box center [265, 364] width 460 height 20
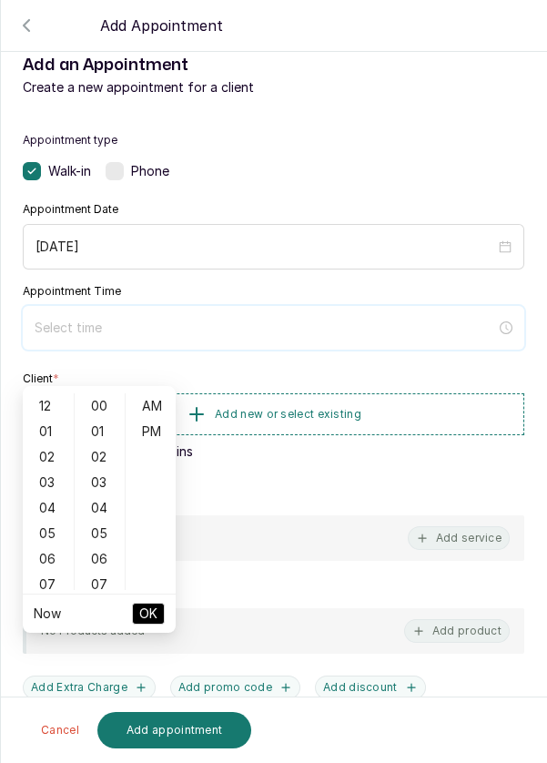
scroll to position [147, 0]
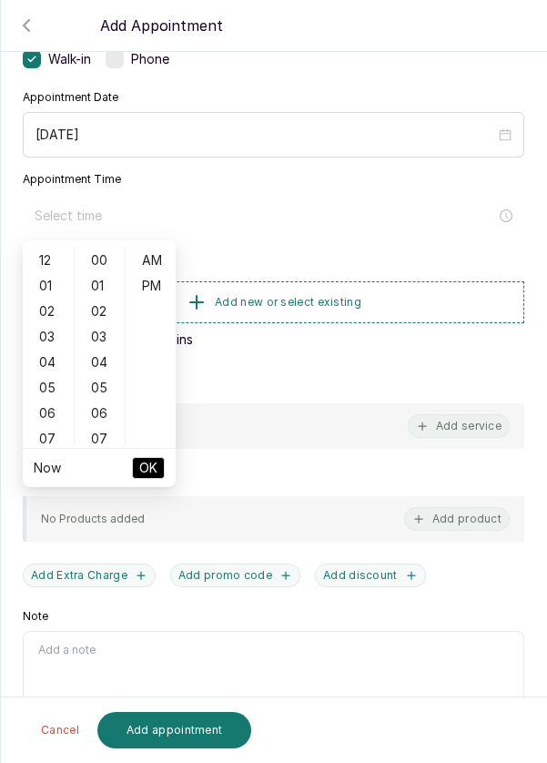
click at [45, 390] on div "05" at bounding box center [48, 387] width 44 height 25
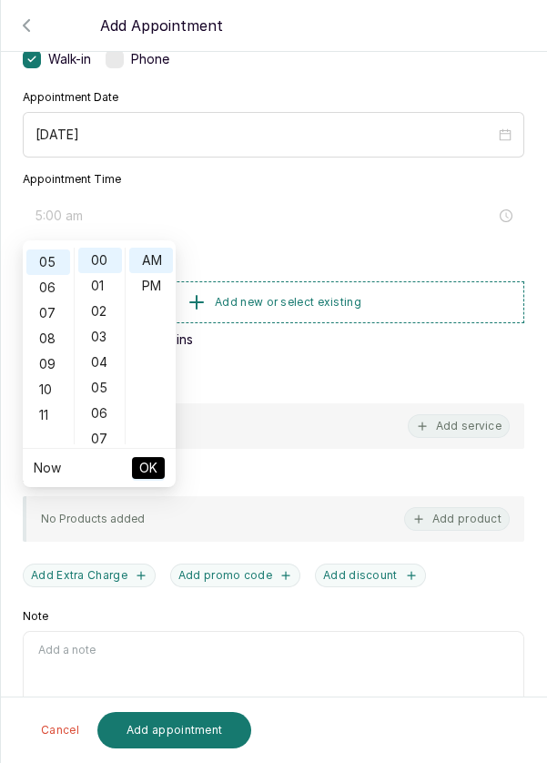
scroll to position [127, 0]
click at [159, 285] on div "PM" at bounding box center [151, 285] width 44 height 25
type input "5:00 pm"
click at [159, 467] on button "OK" at bounding box center [148, 468] width 33 height 22
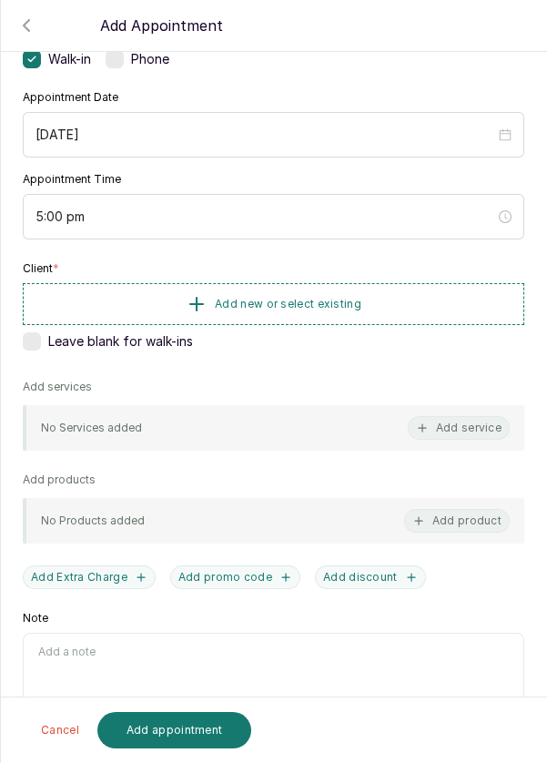
click at [366, 300] on button "Add new or select existing" at bounding box center [274, 304] width 502 height 42
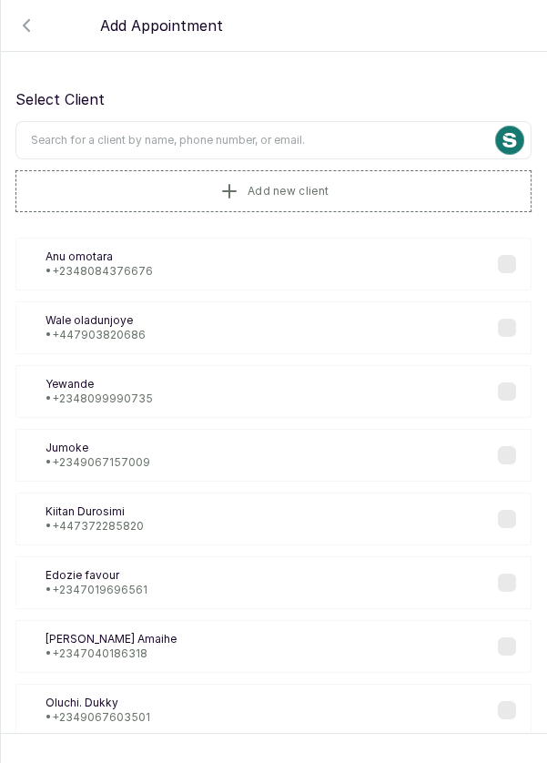
scroll to position [0, 0]
click at [321, 135] on input "text" at bounding box center [273, 140] width 516 height 38
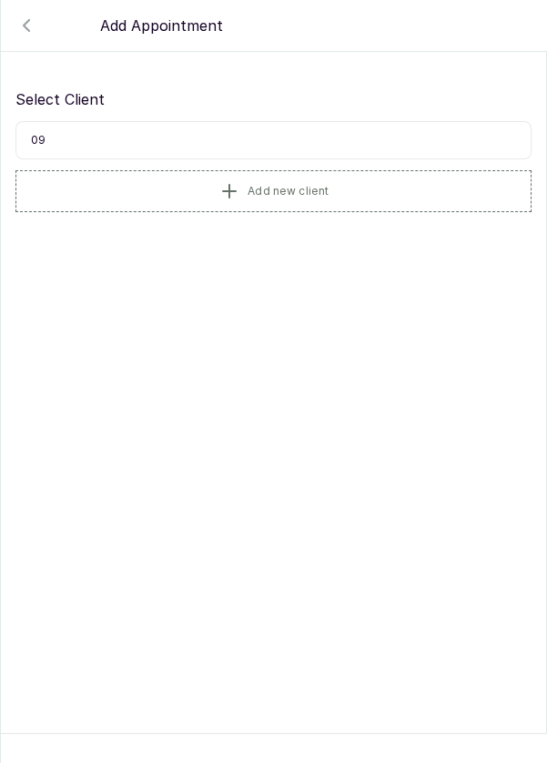
type input "0"
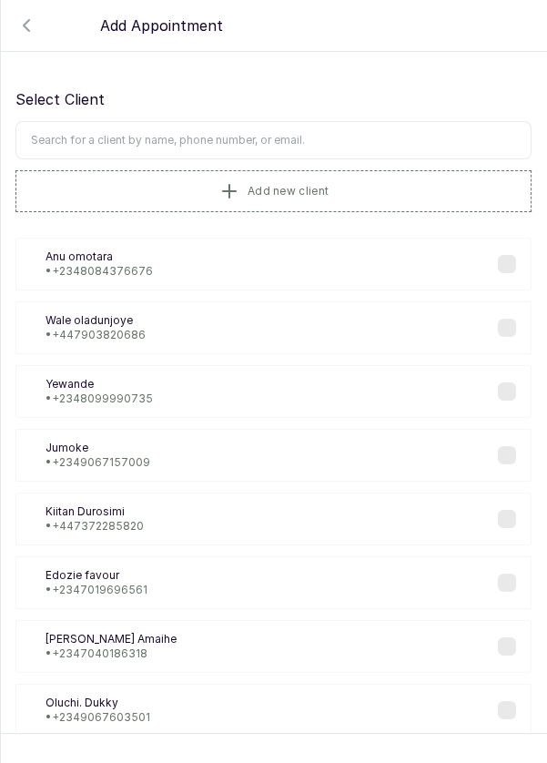
click at [352, 188] on button "Add new client" at bounding box center [273, 191] width 516 height 42
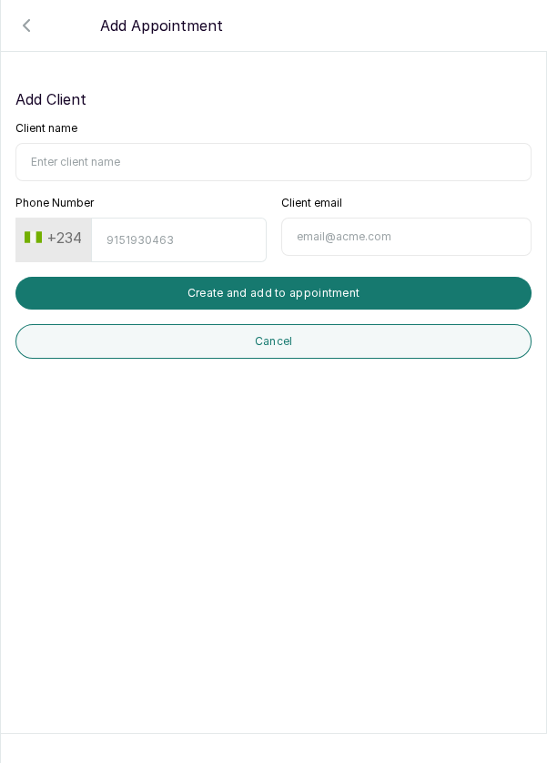
click at [184, 157] on input "Client name" at bounding box center [273, 162] width 516 height 38
type input "Ladun"
click at [212, 231] on input "Phone Number" at bounding box center [178, 240] width 175 height 45
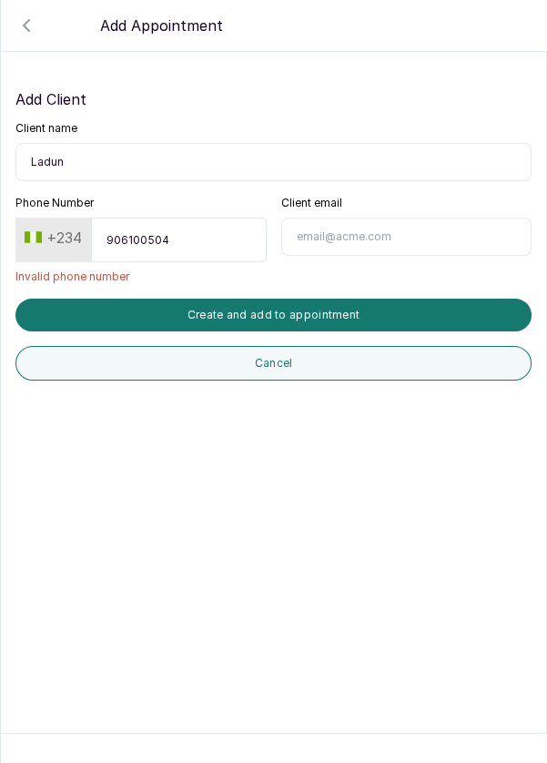
type input "9061005048"
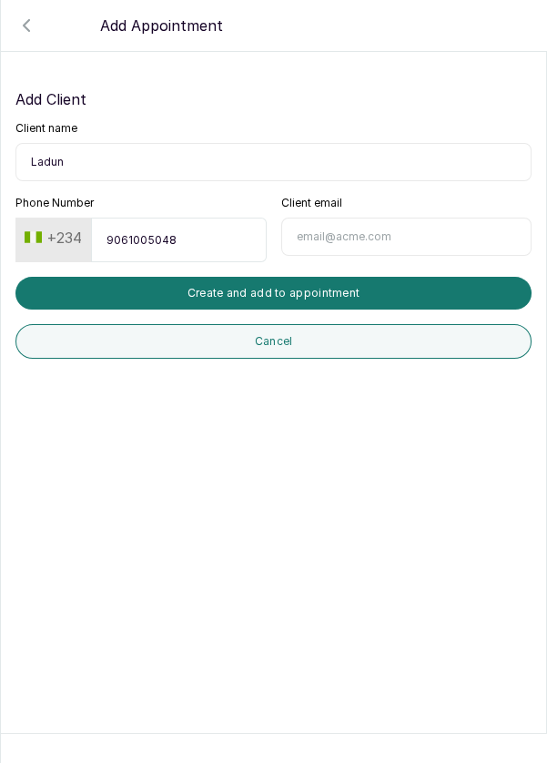
click at [375, 291] on button "Create and add to appointment" at bounding box center [273, 293] width 516 height 33
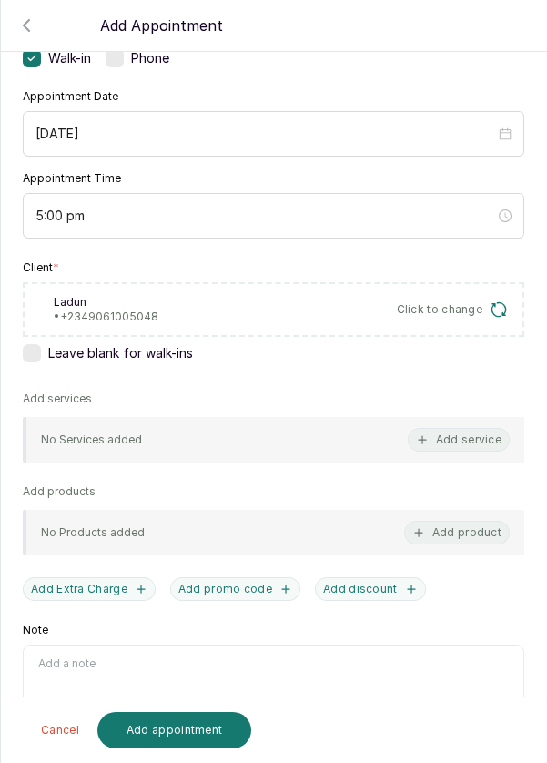
scroll to position [161, 0]
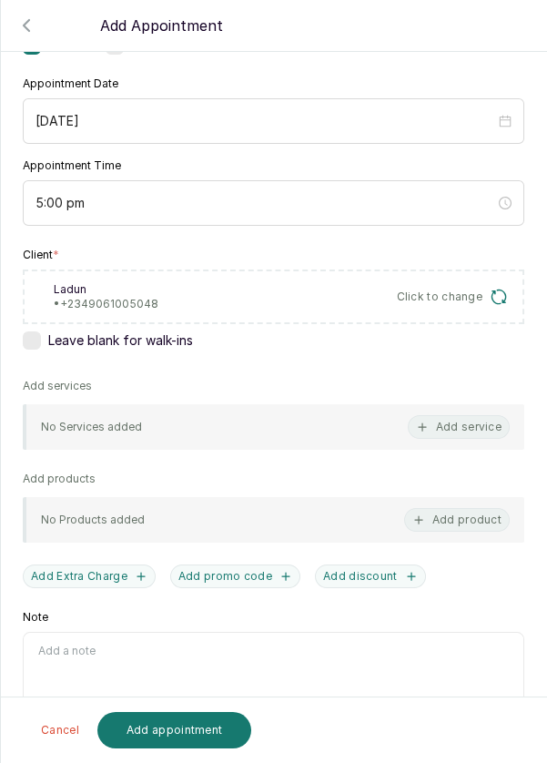
click at [491, 424] on button "Add service" at bounding box center [459, 427] width 102 height 24
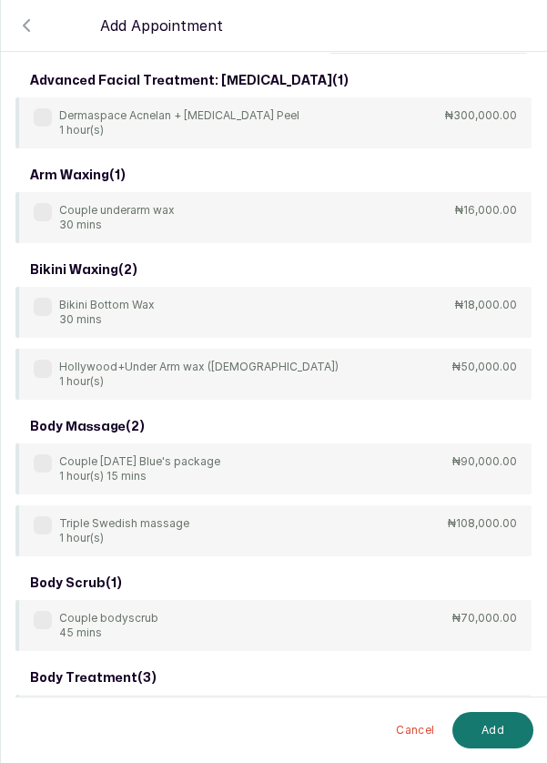
scroll to position [0, 0]
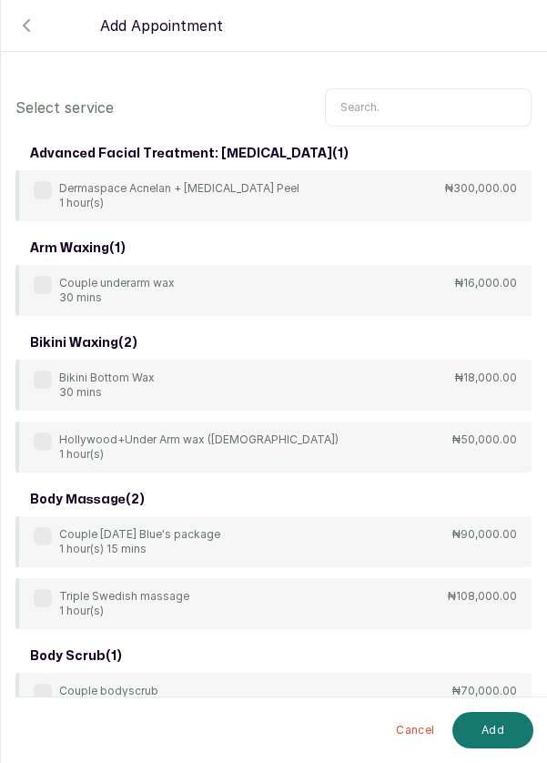
click at [397, 101] on input "text" at bounding box center [428, 107] width 207 height 38
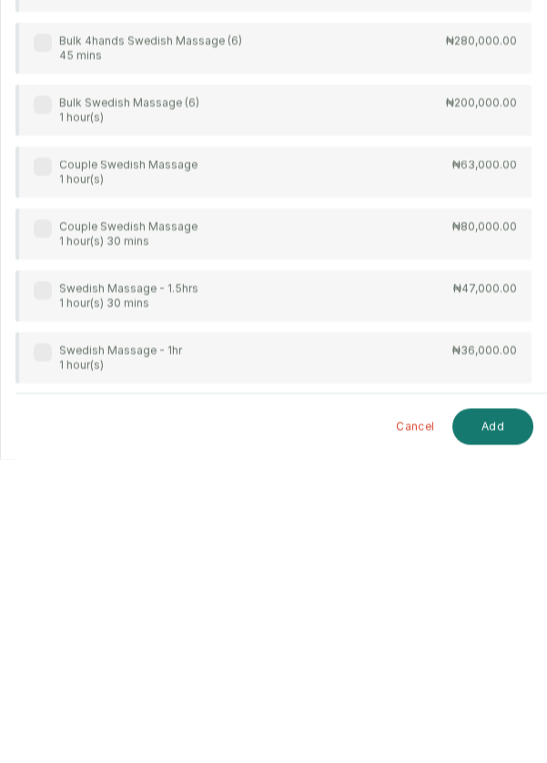
scroll to position [87, 0]
type input "Swedish"
click at [39, 647] on div "Swedish Massage - 1hr 1 hour(s)" at bounding box center [108, 661] width 148 height 29
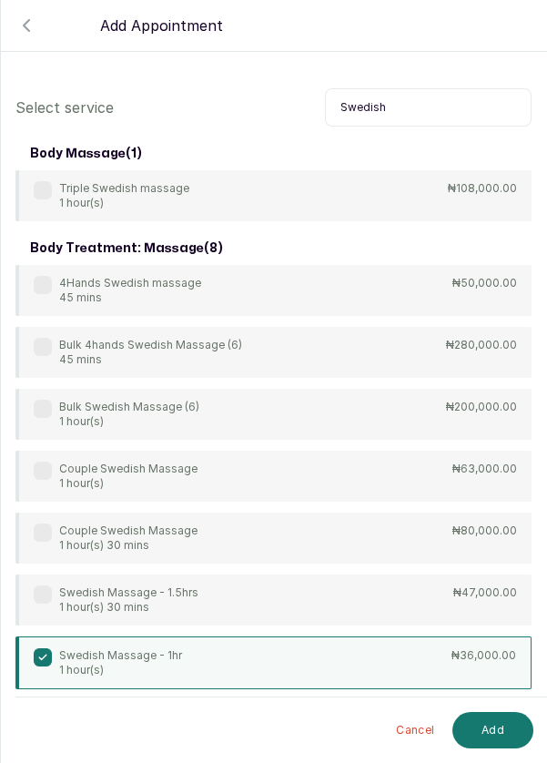
click at [496, 731] on button "Add" at bounding box center [492, 730] width 81 height 36
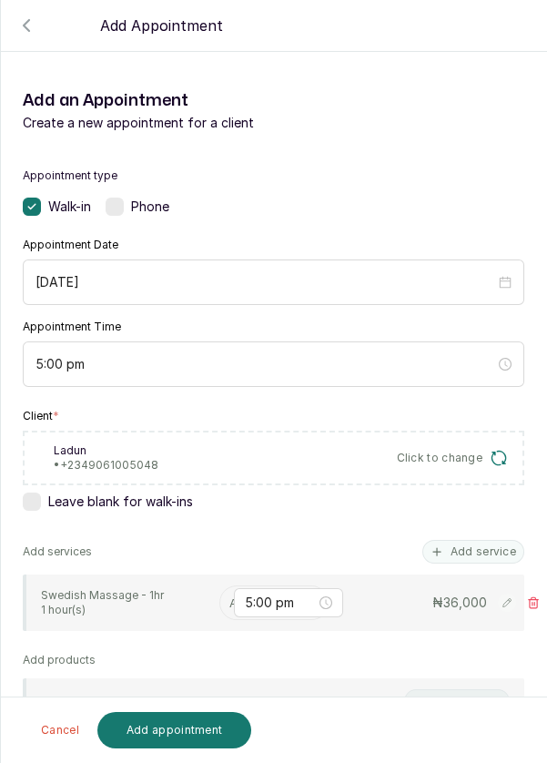
click at [229, 593] on input "text" at bounding box center [231, 603] width 4 height 20
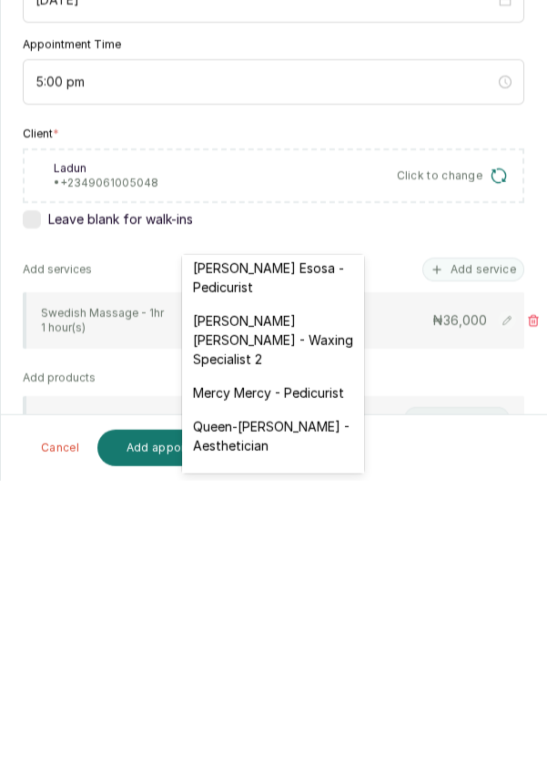
scroll to position [274, 0]
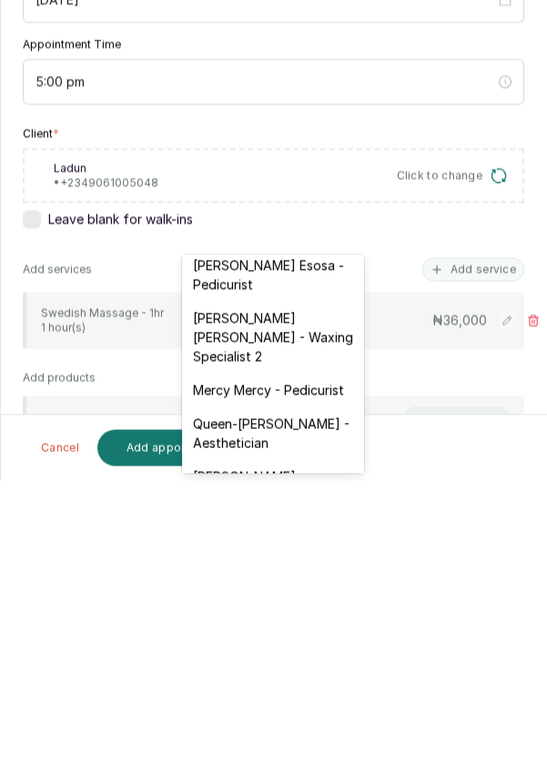
click at [309, 600] on div "[PERSON_NAME] [PERSON_NAME] - Waxing Specialist 2" at bounding box center [273, 619] width 182 height 72
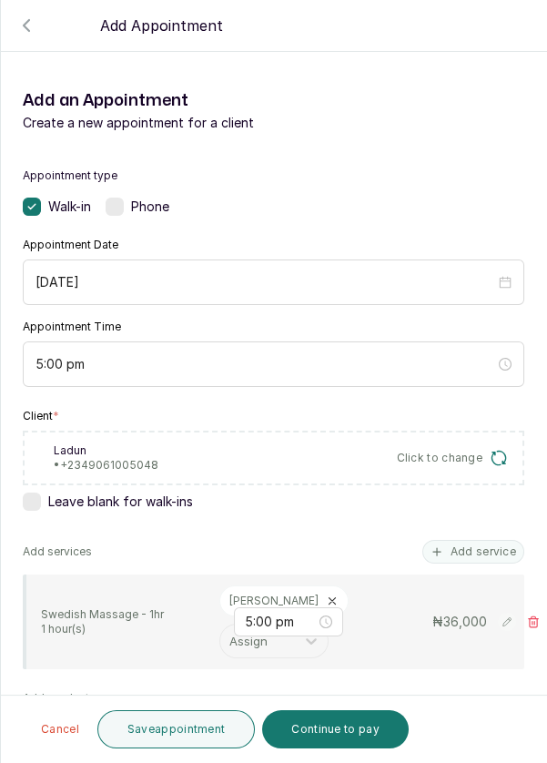
click at [491, 540] on button "Add service" at bounding box center [473, 552] width 102 height 24
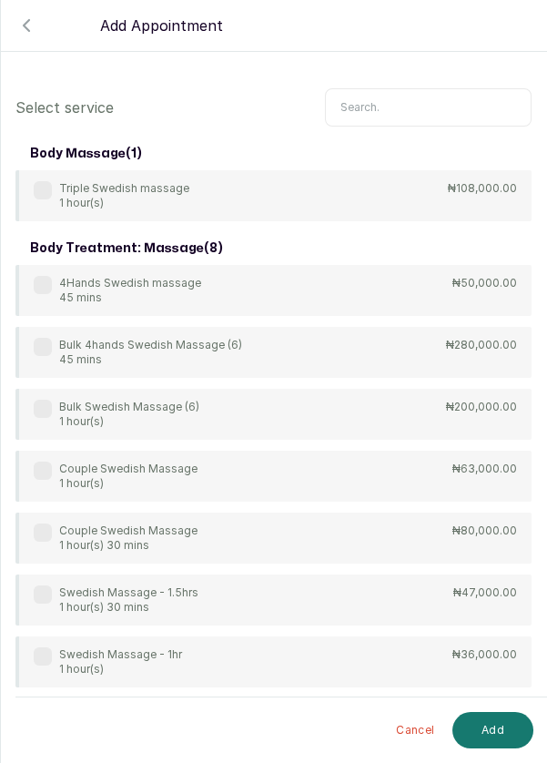
scroll to position [0, 0]
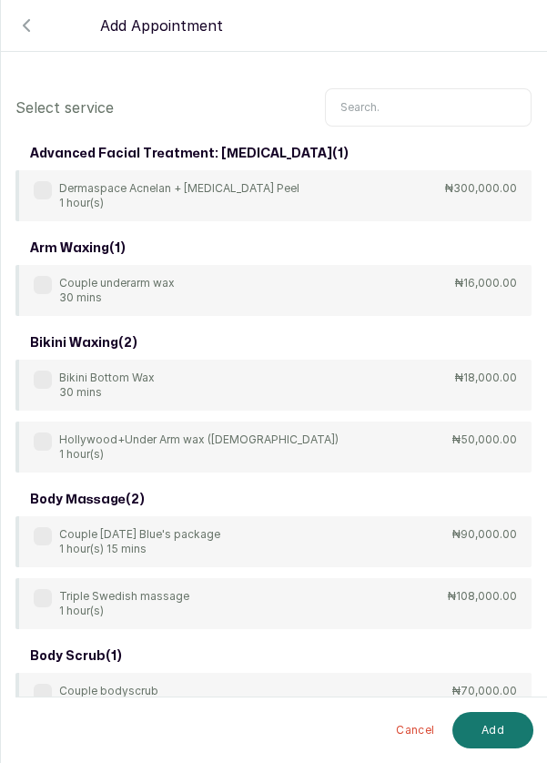
click at [414, 100] on input "text" at bounding box center [428, 107] width 207 height 38
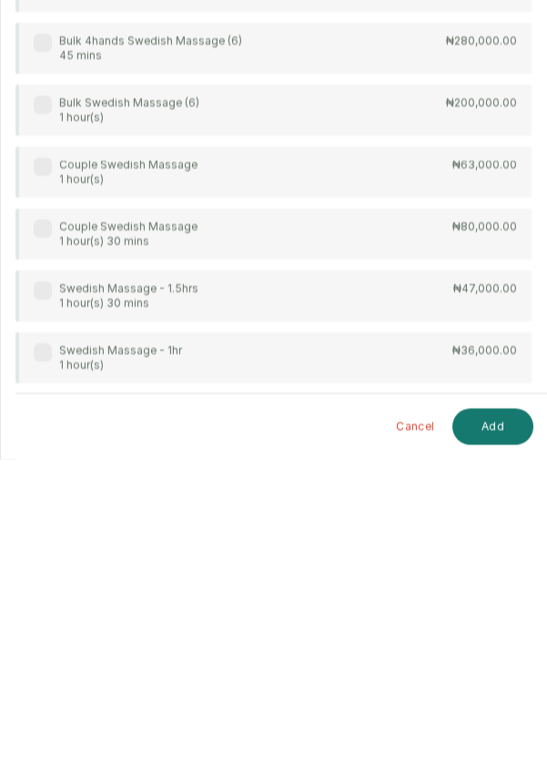
scroll to position [44, 0]
type input "Swedish"
click at [52, 647] on div "Swedish Massage - 1hr 1 hour(s)" at bounding box center [108, 661] width 148 height 29
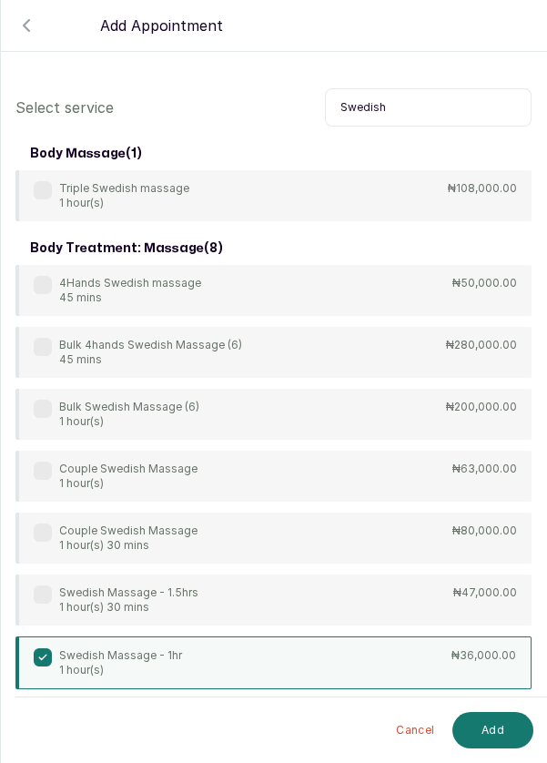
click at [506, 734] on button "Add" at bounding box center [492, 730] width 81 height 36
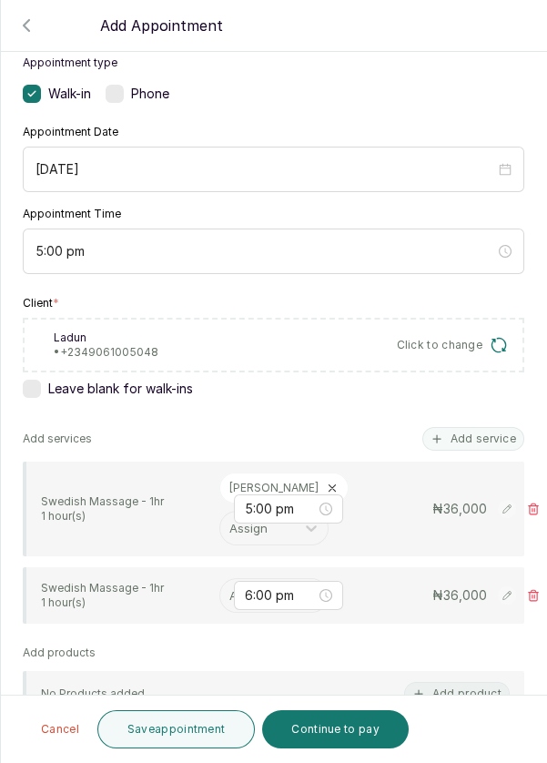
scroll to position [135, 0]
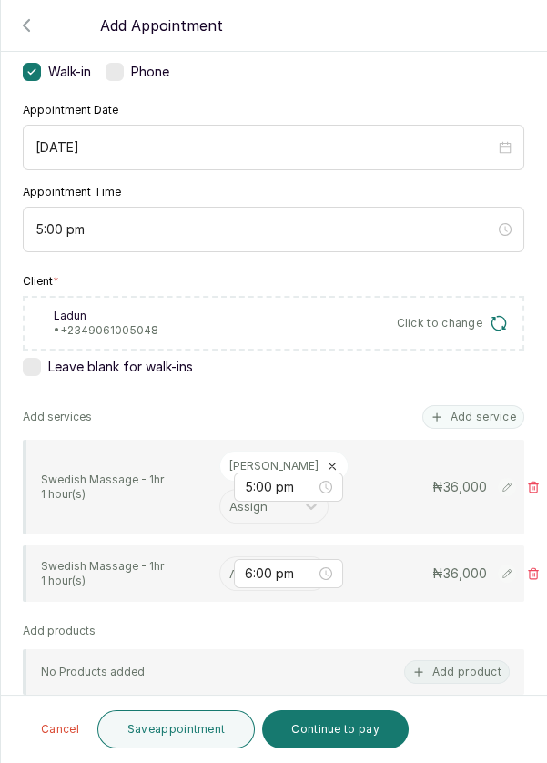
click at [230, 563] on input "text" at bounding box center [231, 573] width 4 height 20
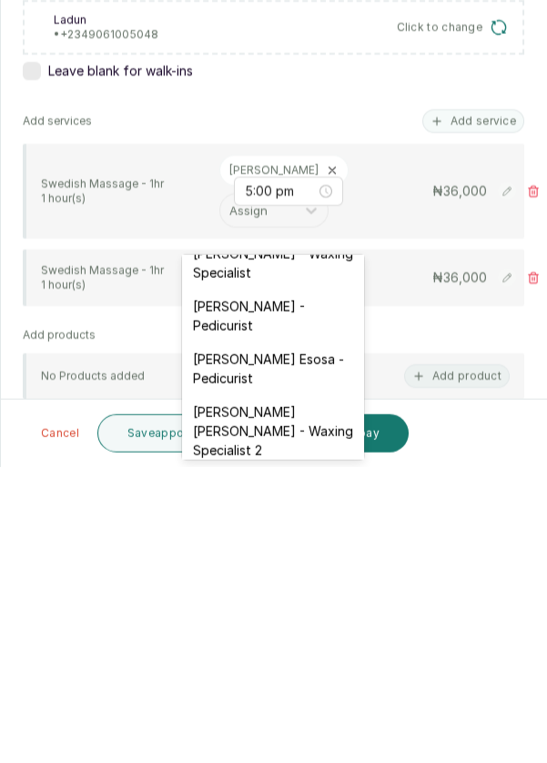
scroll to position [177, 0]
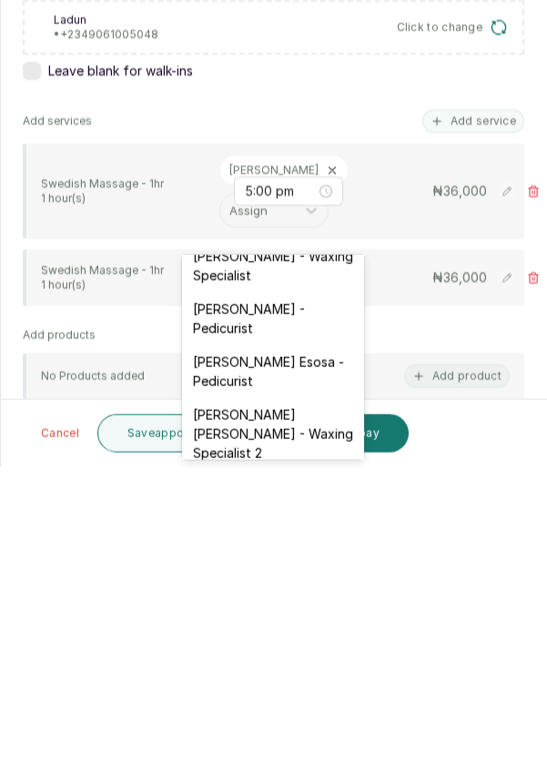
click at [305, 664] on div "[PERSON_NAME] Esosa - Pedicurist" at bounding box center [273, 667] width 182 height 53
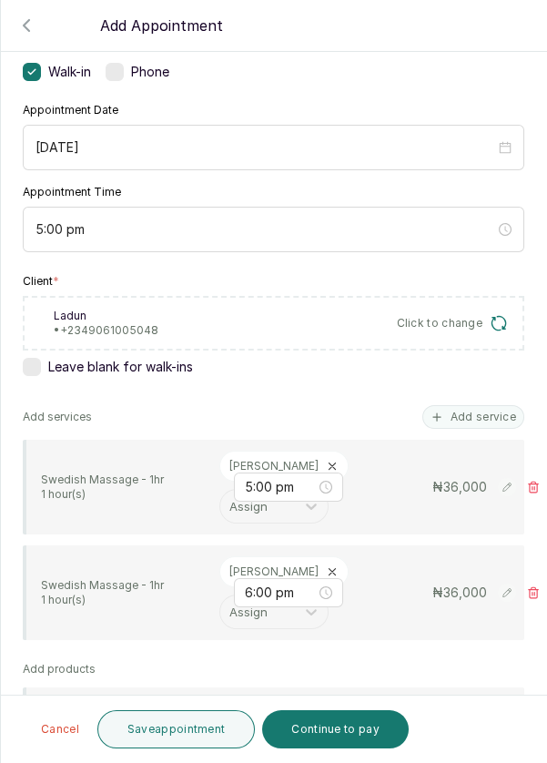
click at [474, 405] on button "Add service" at bounding box center [473, 417] width 102 height 24
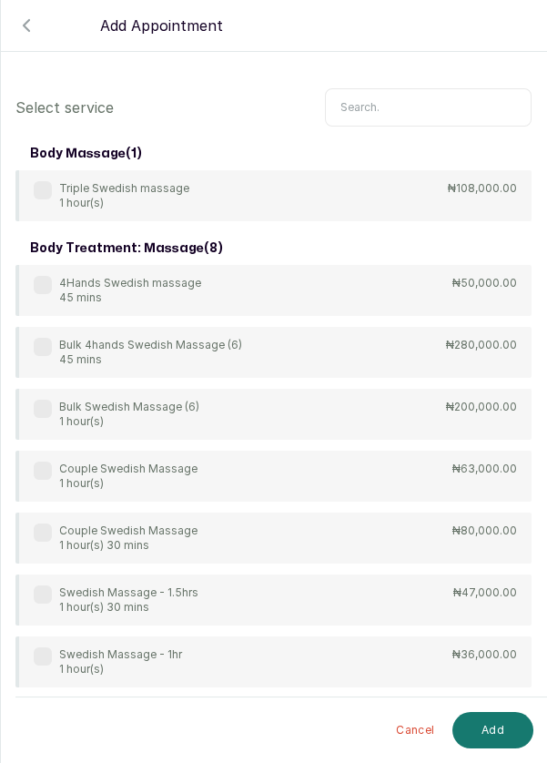
scroll to position [0, 0]
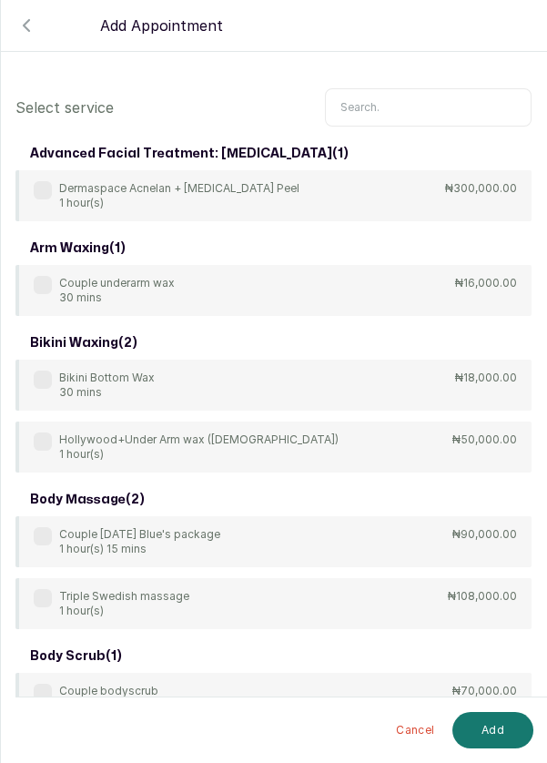
click at [418, 99] on input "text" at bounding box center [428, 107] width 207 height 38
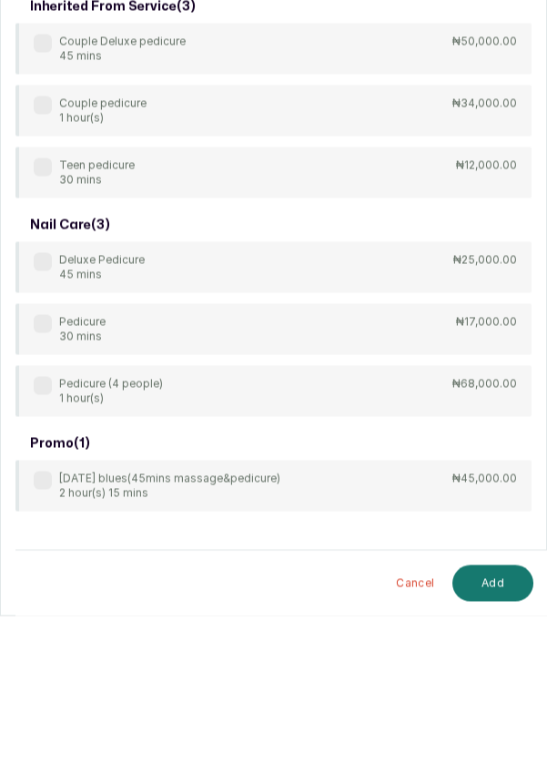
type input "Pedicure"
click at [44, 478] on label at bounding box center [43, 470] width 18 height 18
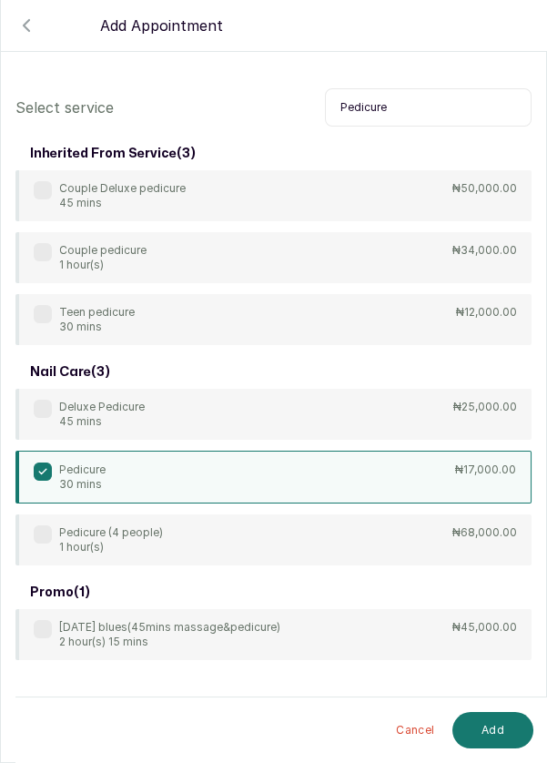
click at [508, 723] on button "Add" at bounding box center [492, 730] width 81 height 36
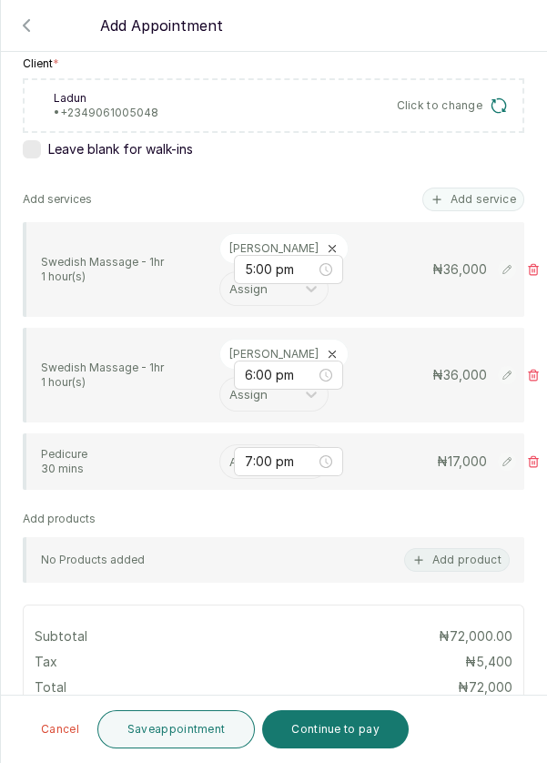
scroll to position [357, 0]
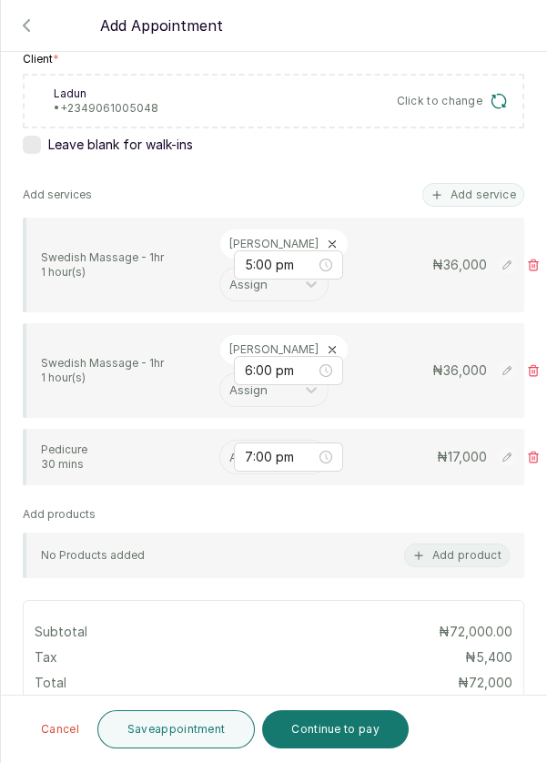
click at [230, 454] on input "text" at bounding box center [231, 457] width 4 height 20
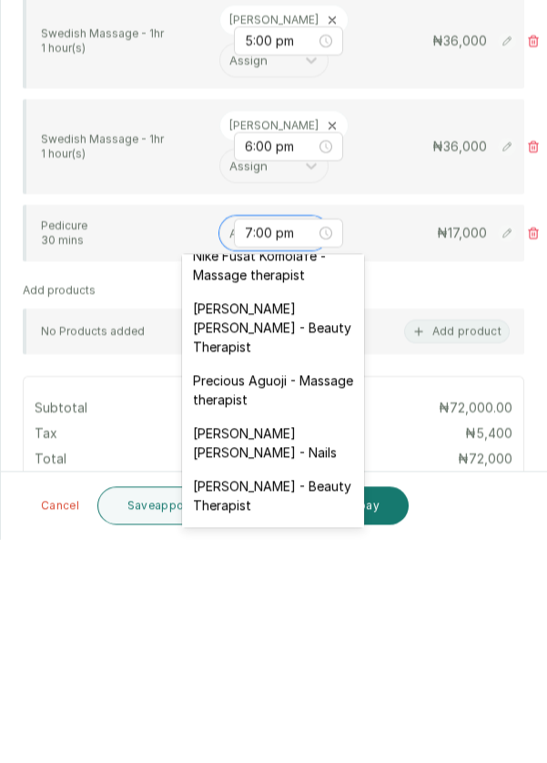
scroll to position [711, 0]
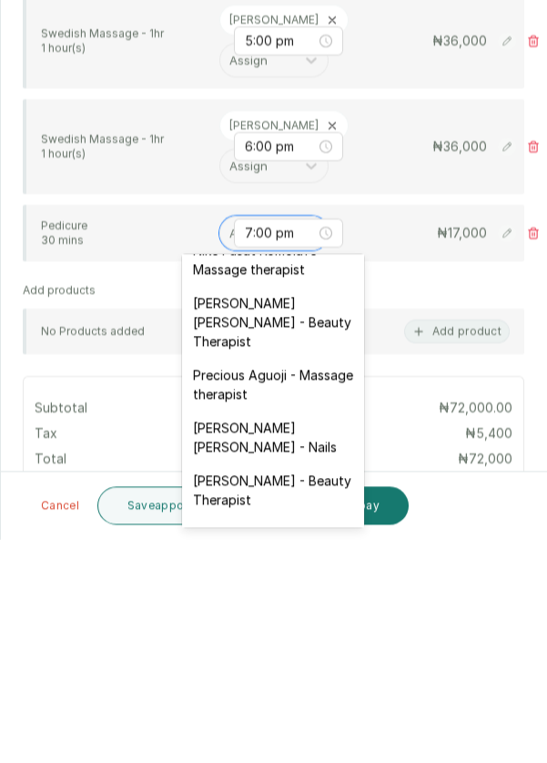
click at [312, 634] on div "[PERSON_NAME] [PERSON_NAME] - Nails" at bounding box center [273, 660] width 182 height 53
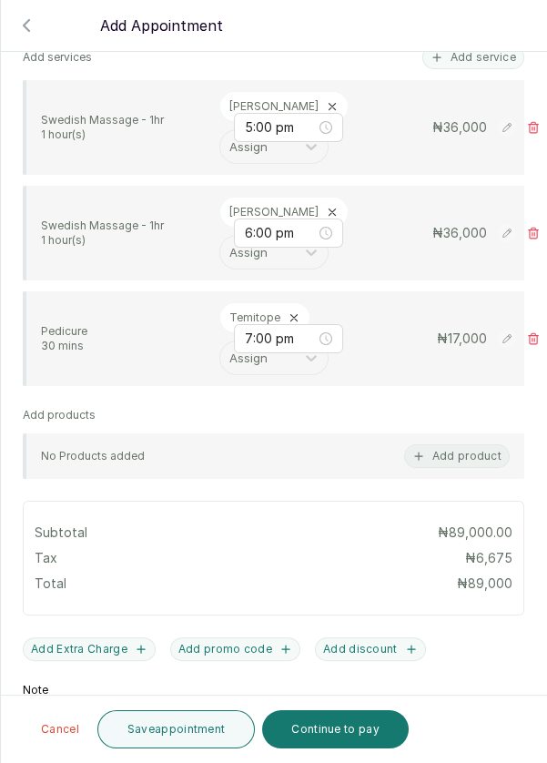
scroll to position [503, 0]
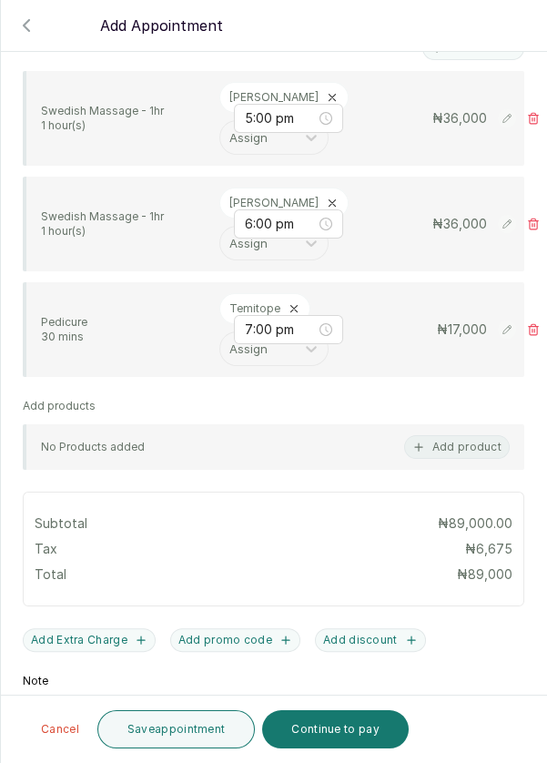
click at [192, 745] on button "Save appointment" at bounding box center [176, 729] width 158 height 38
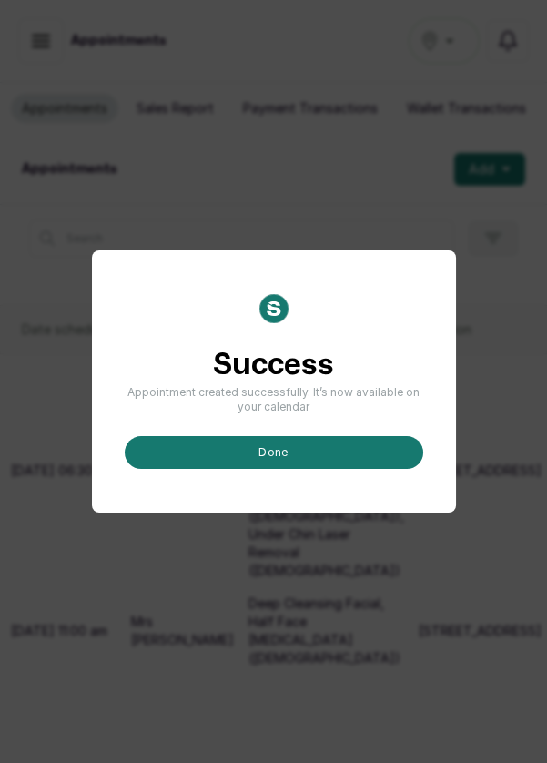
click at [308, 469] on button "done" at bounding box center [274, 452] width 299 height 33
